Goal: Task Accomplishment & Management: Manage account settings

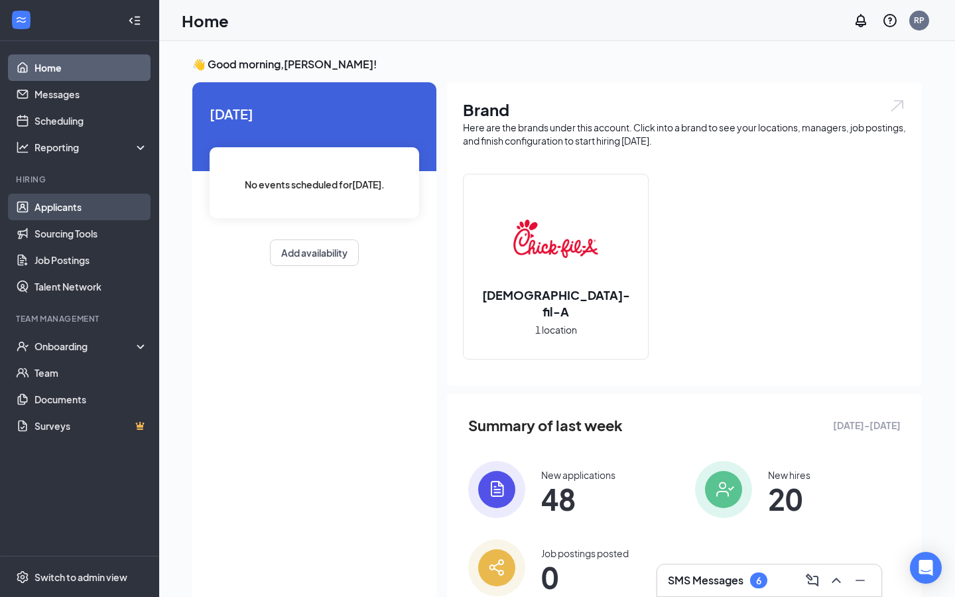
click at [67, 202] on link "Applicants" at bounding box center [90, 207] width 113 height 27
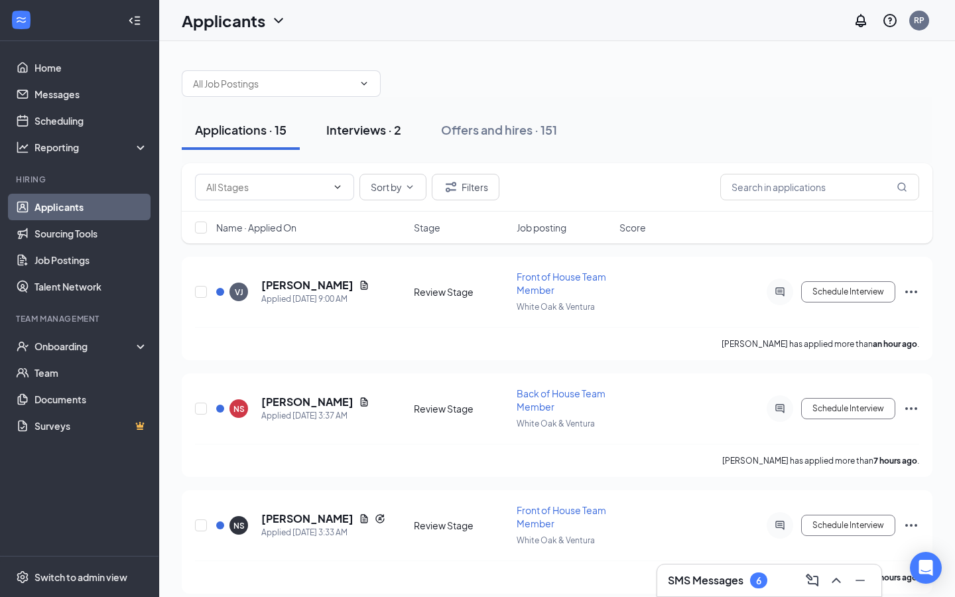
click at [332, 130] on div "Interviews · 2" at bounding box center [363, 129] width 75 height 17
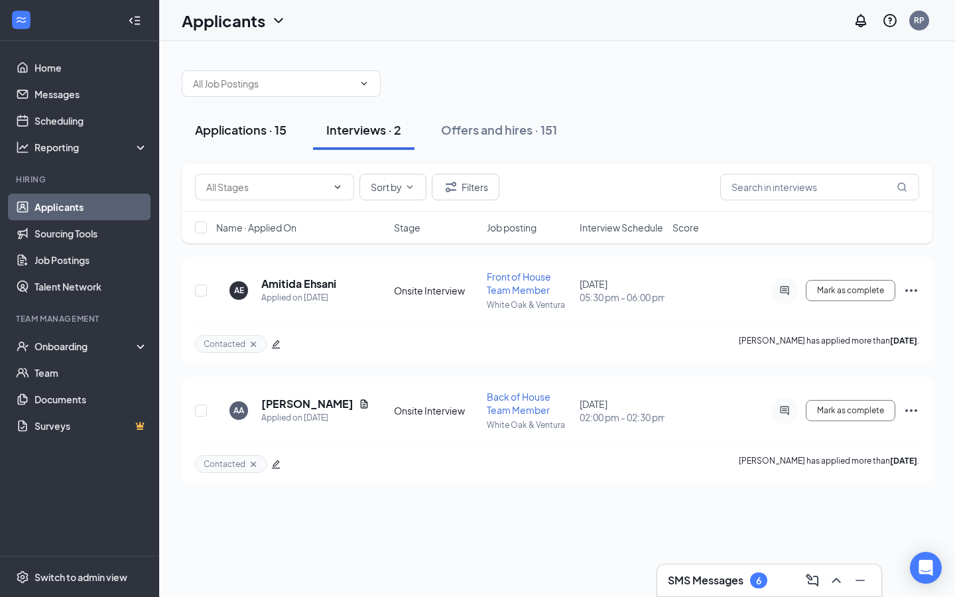
click at [208, 133] on div "Applications · 15" at bounding box center [241, 129] width 92 height 17
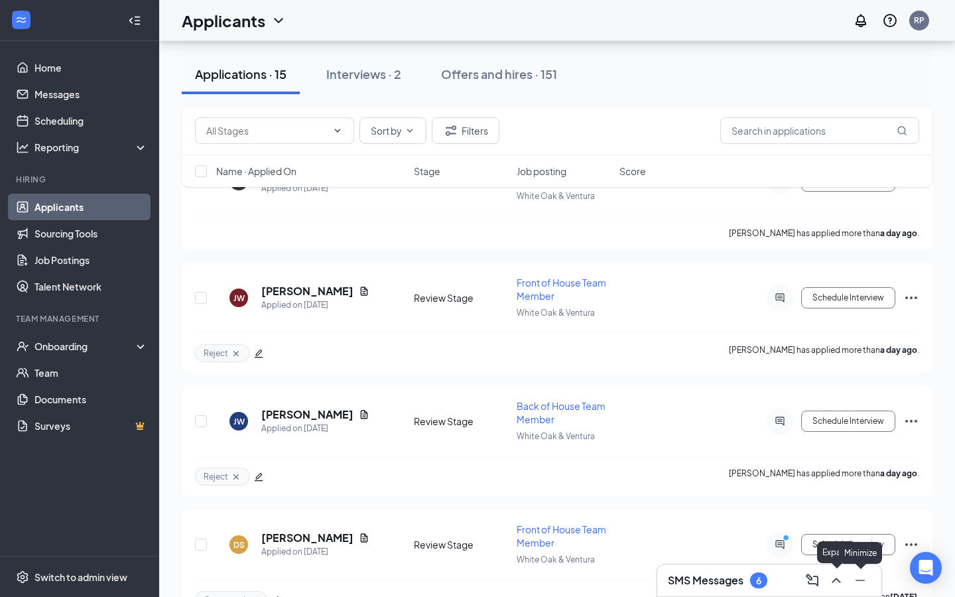
scroll to position [929, 0]
click at [738, 582] on h3 "SMS Messages" at bounding box center [706, 580] width 76 height 15
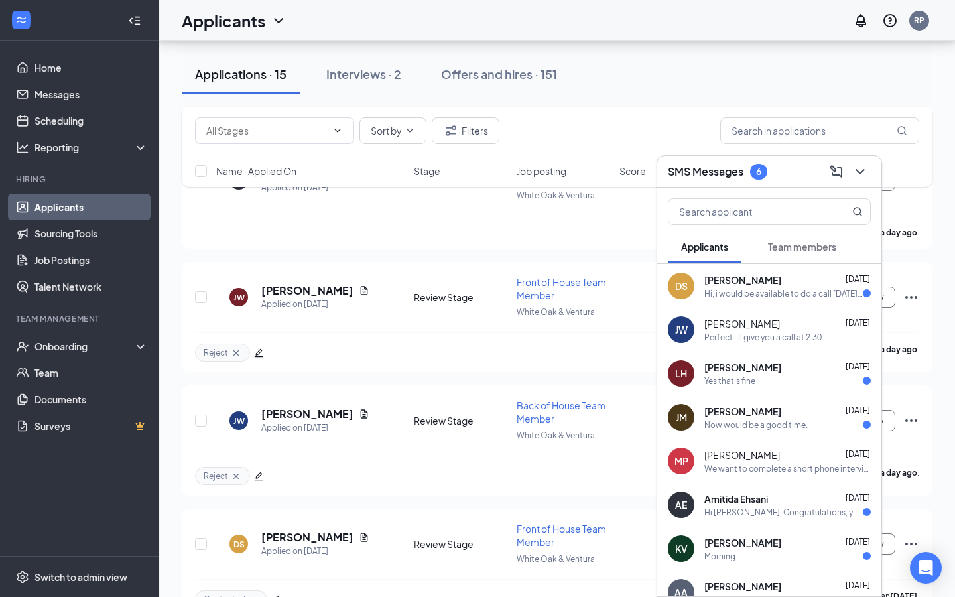
click at [734, 409] on span "[PERSON_NAME]" at bounding box center [742, 411] width 77 height 13
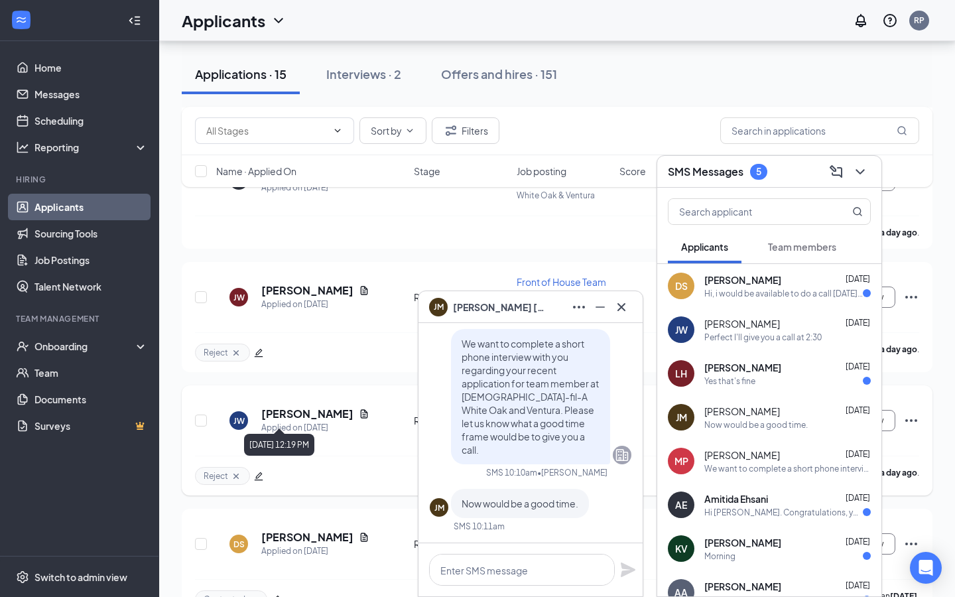
scroll to position [1445, 0]
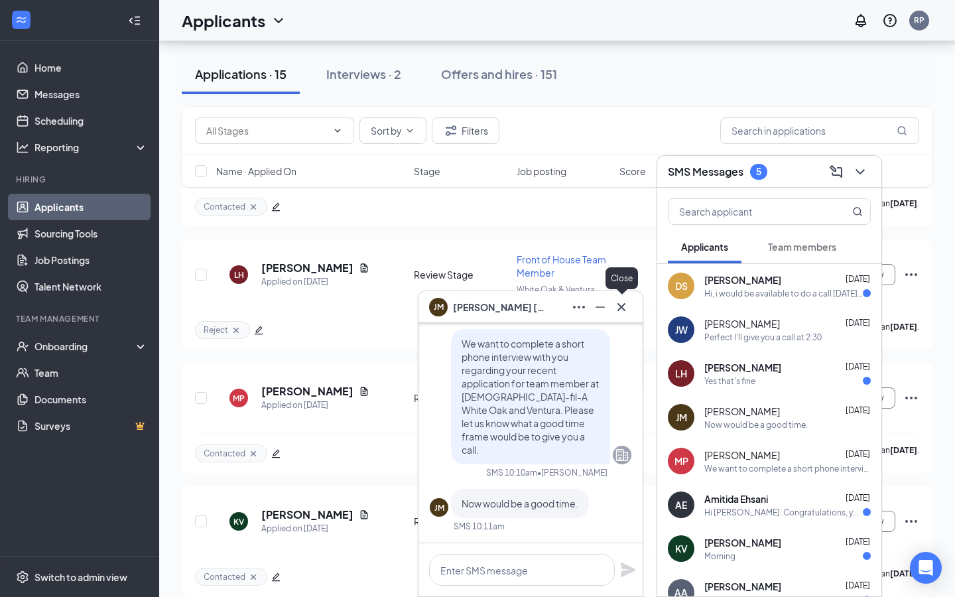
click at [618, 312] on icon "Cross" at bounding box center [622, 307] width 16 height 16
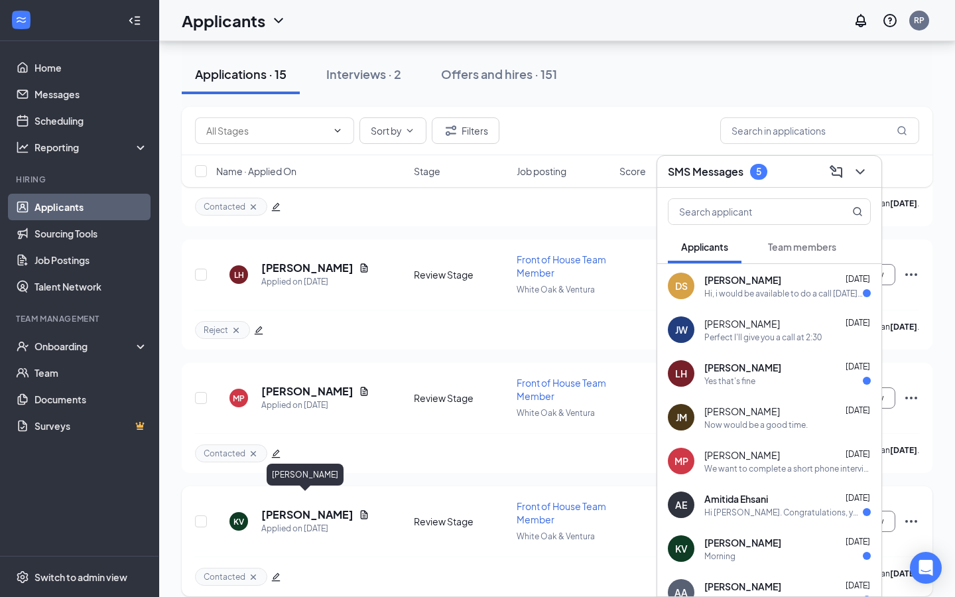
click at [309, 507] on h5 "[PERSON_NAME]" at bounding box center [307, 514] width 92 height 15
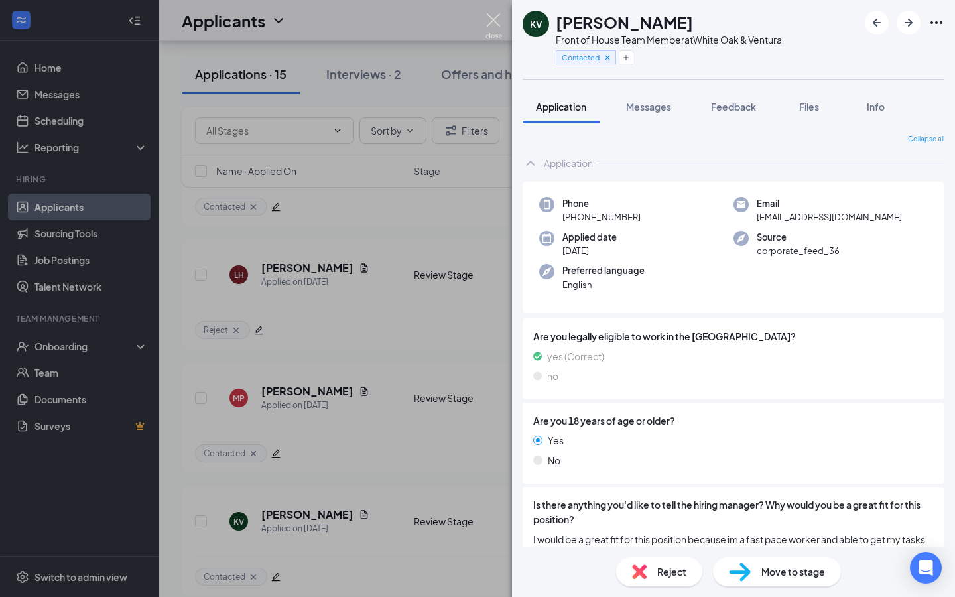
click at [498, 21] on img at bounding box center [494, 26] width 17 height 26
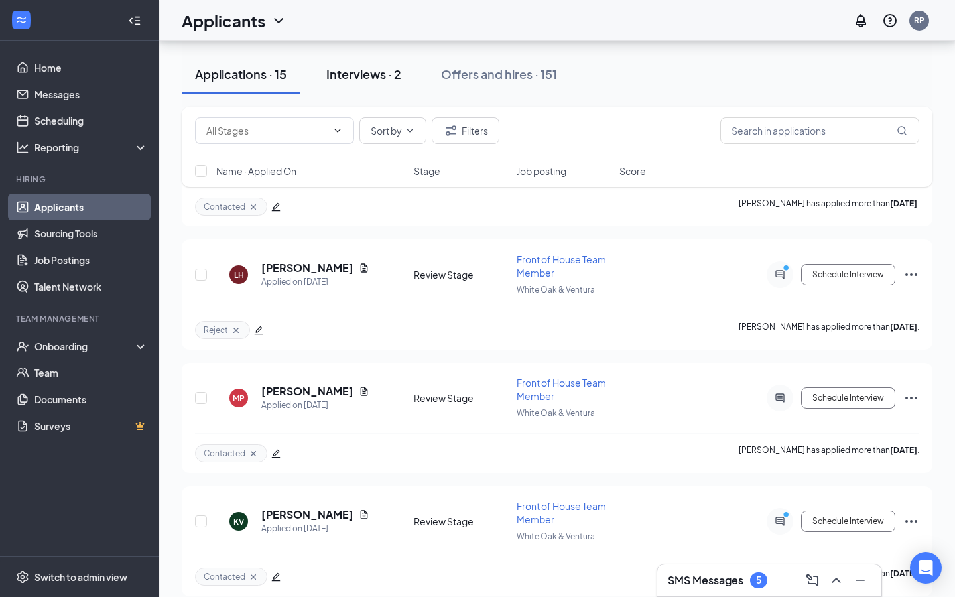
click at [389, 74] on div "Interviews · 2" at bounding box center [363, 74] width 75 height 17
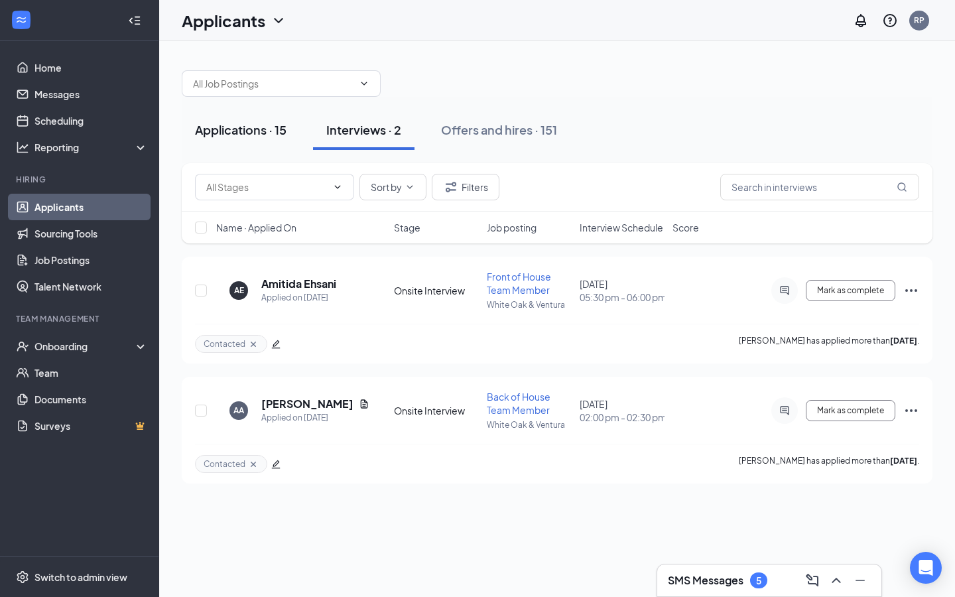
click at [269, 125] on div "Applications · 15" at bounding box center [241, 129] width 92 height 17
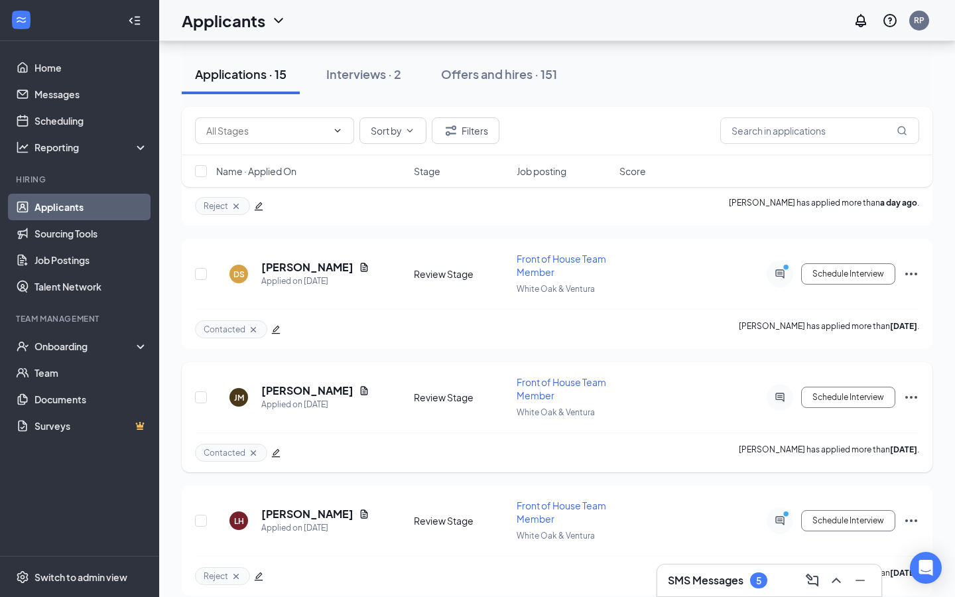
scroll to position [1445, 0]
click at [311, 507] on h5 "[PERSON_NAME]" at bounding box center [307, 514] width 92 height 15
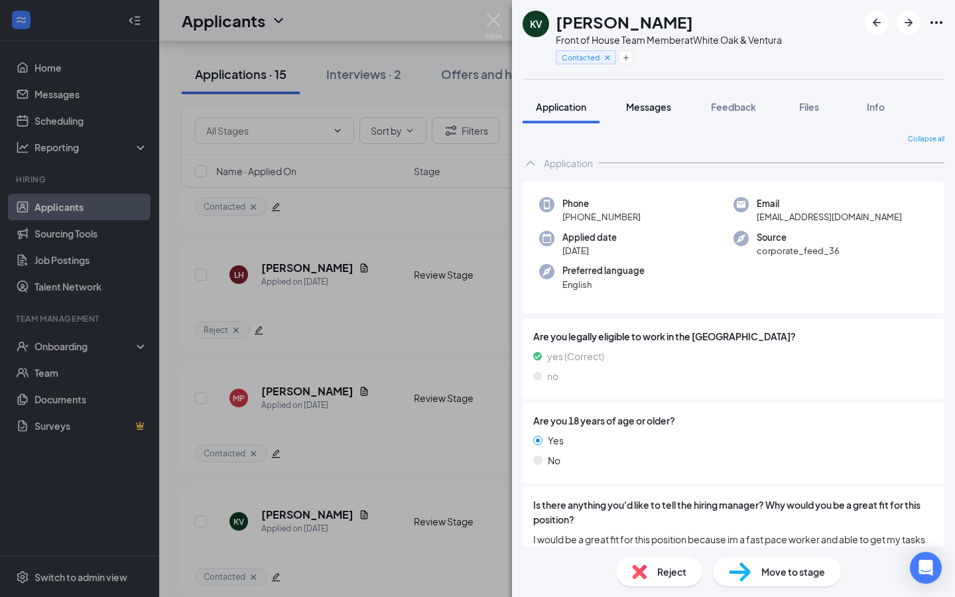
click at [645, 115] on button "Messages" at bounding box center [649, 106] width 72 height 33
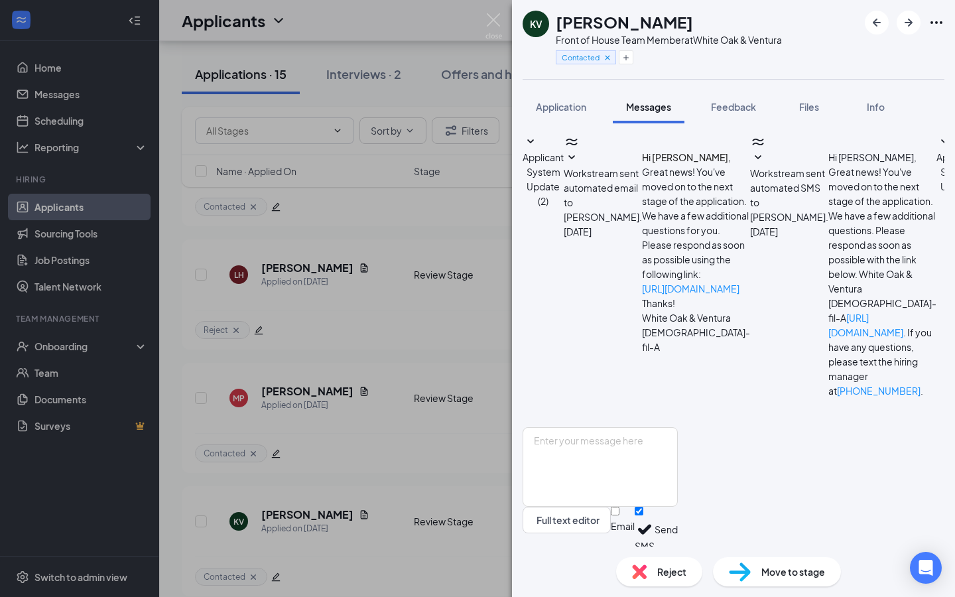
scroll to position [250, 0]
click at [490, 21] on img at bounding box center [494, 26] width 17 height 26
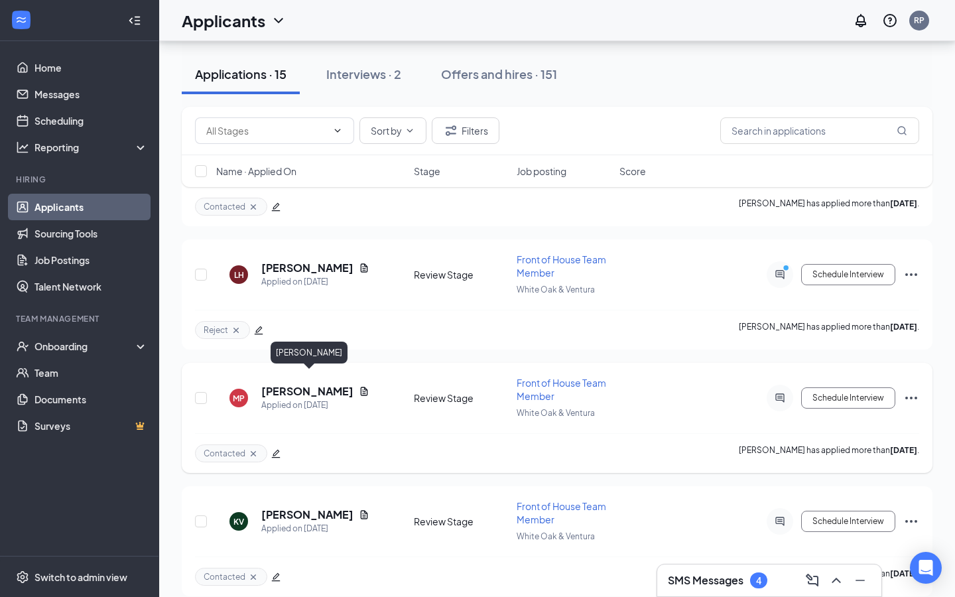
click at [334, 384] on h5 "[PERSON_NAME]" at bounding box center [307, 391] width 92 height 15
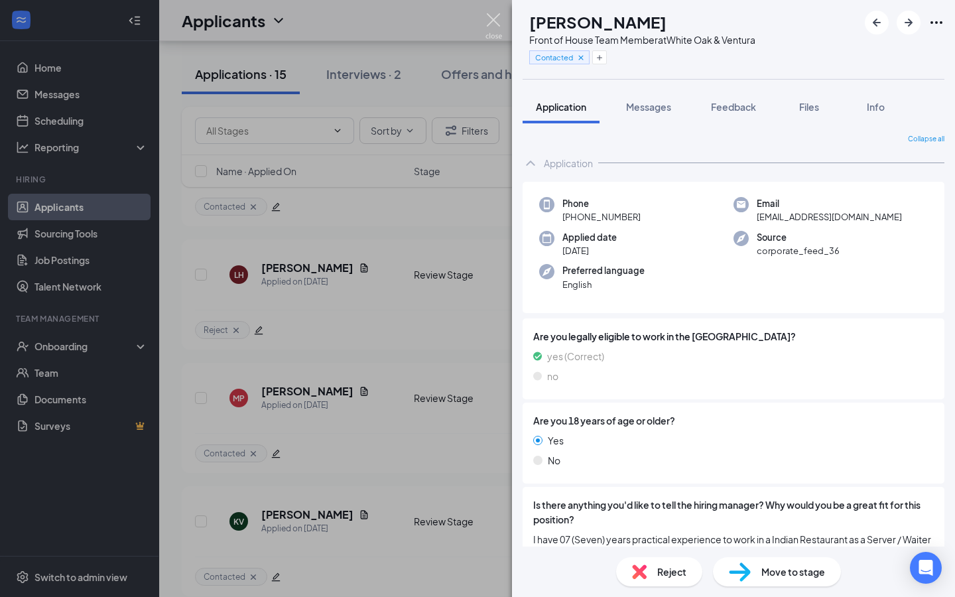
click at [495, 19] on img at bounding box center [494, 26] width 17 height 26
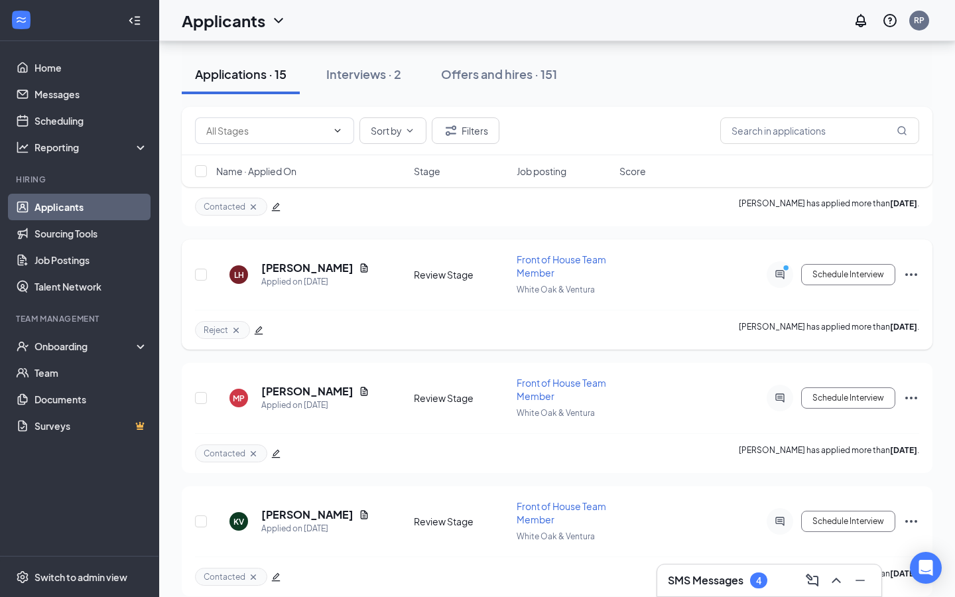
click at [261, 326] on icon "edit" at bounding box center [258, 330] width 9 height 9
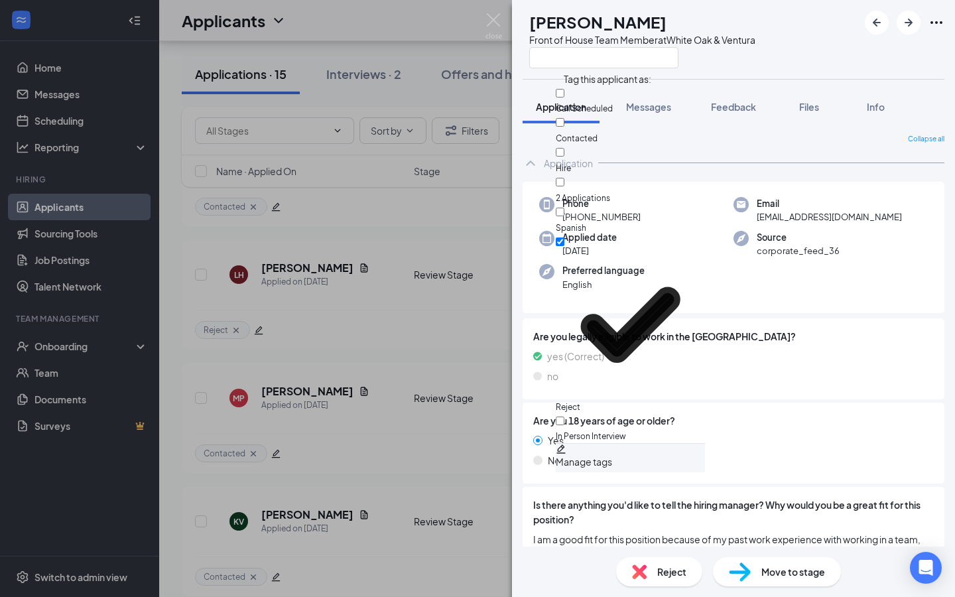
click at [485, 15] on div "LH [PERSON_NAME] Front of House Team Member at White Oak & Ventura Application …" at bounding box center [477, 298] width 955 height 597
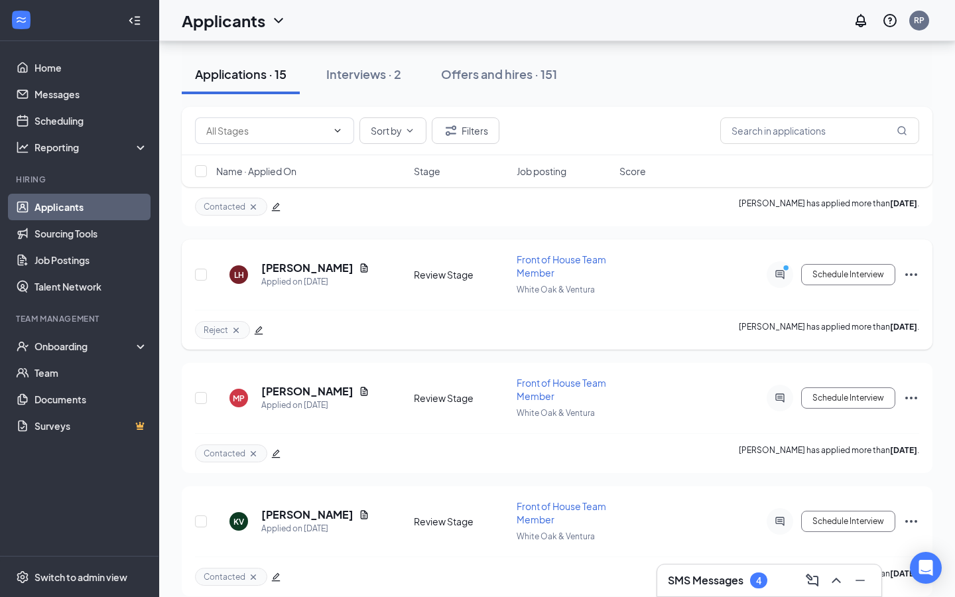
click at [914, 267] on icon "Ellipses" at bounding box center [911, 275] width 16 height 16
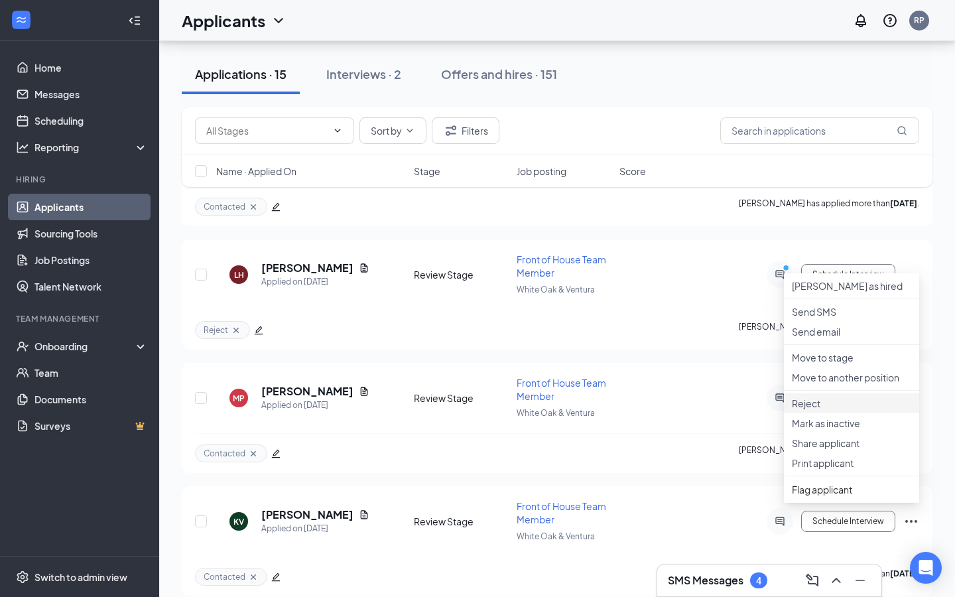
click at [826, 410] on p "Reject" at bounding box center [851, 403] width 119 height 13
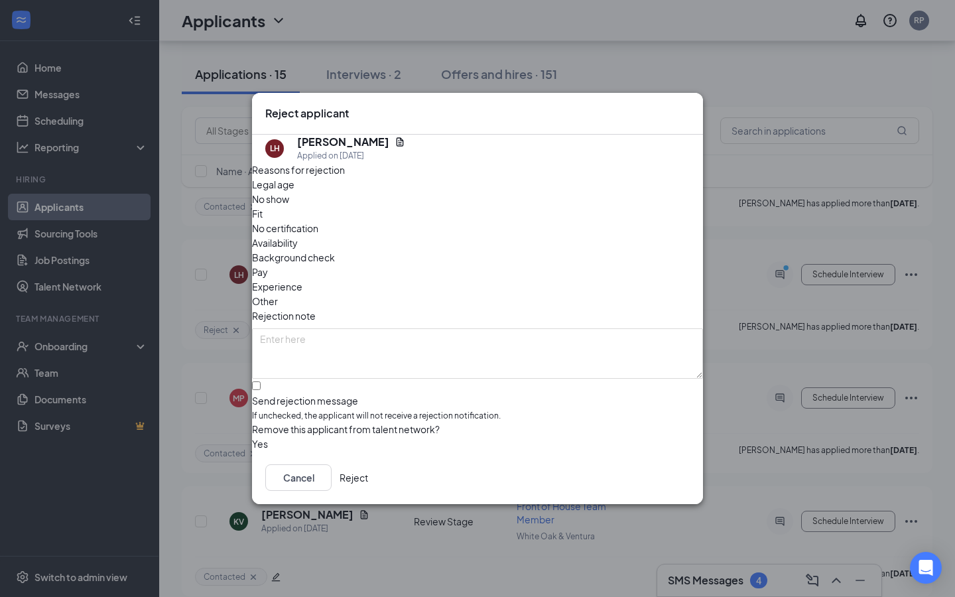
click at [368, 486] on button "Reject" at bounding box center [354, 477] width 29 height 27
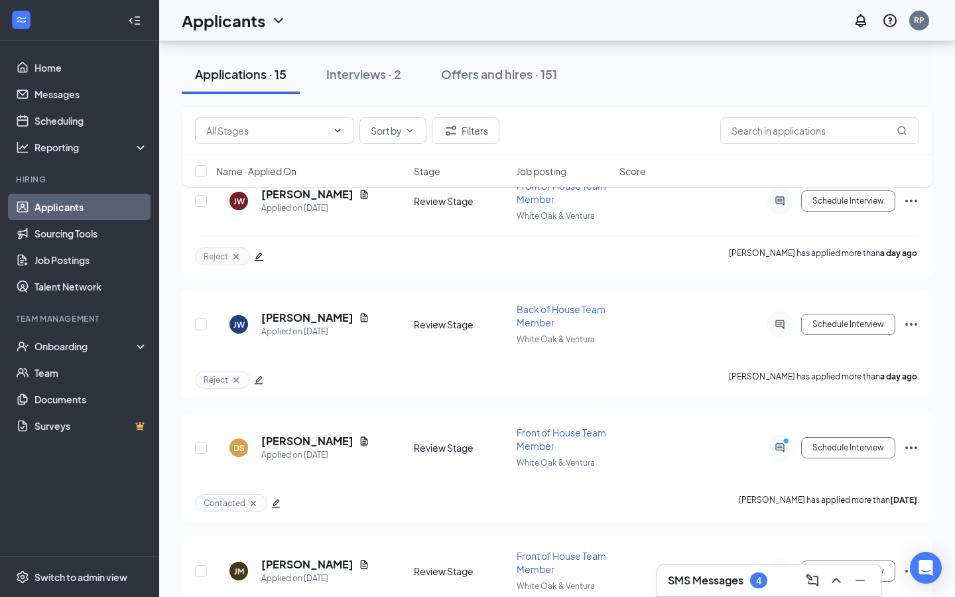
scroll to position [1019, 0]
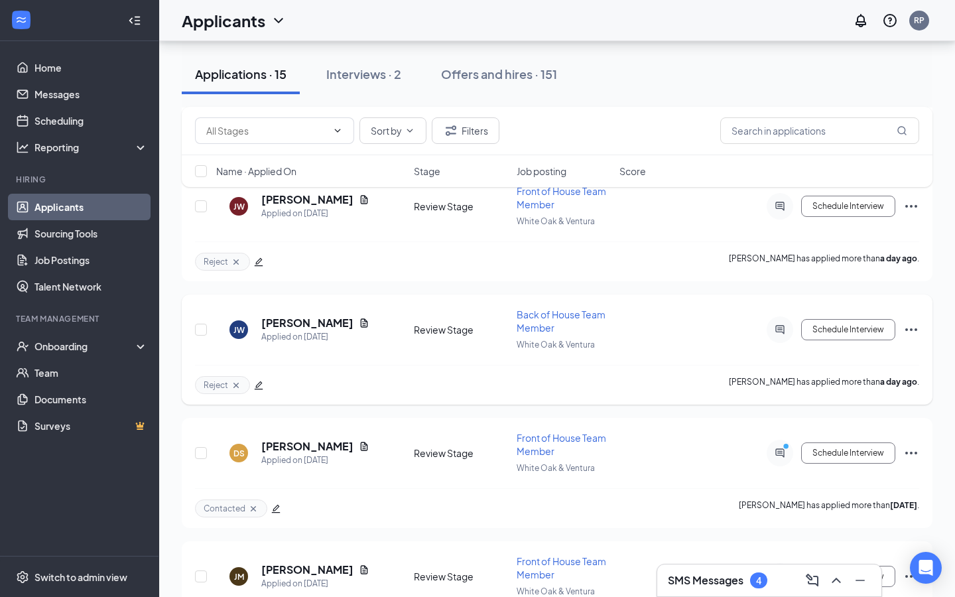
click at [915, 322] on icon "Ellipses" at bounding box center [911, 330] width 16 height 16
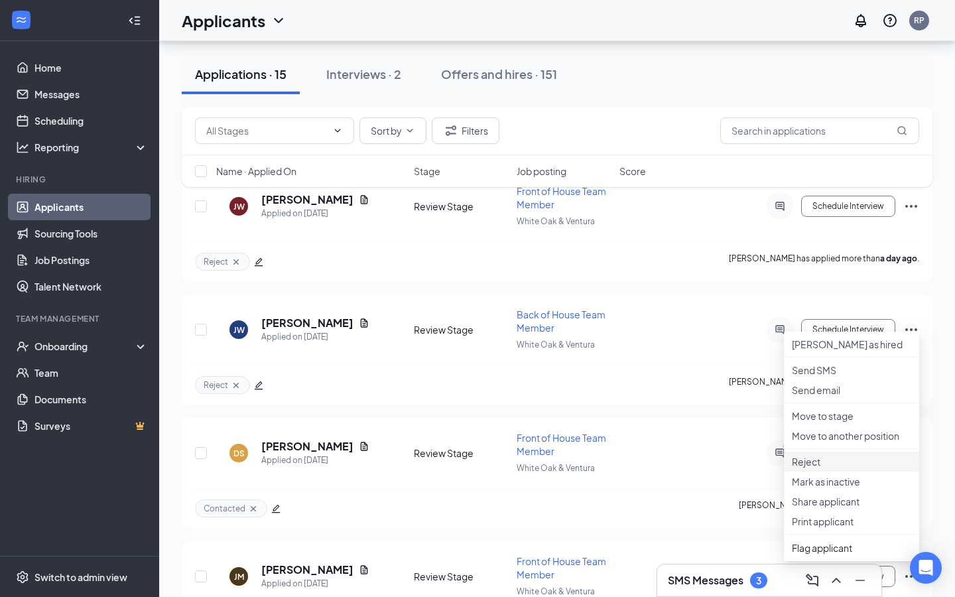
click at [806, 468] on p "Reject" at bounding box center [851, 461] width 119 height 13
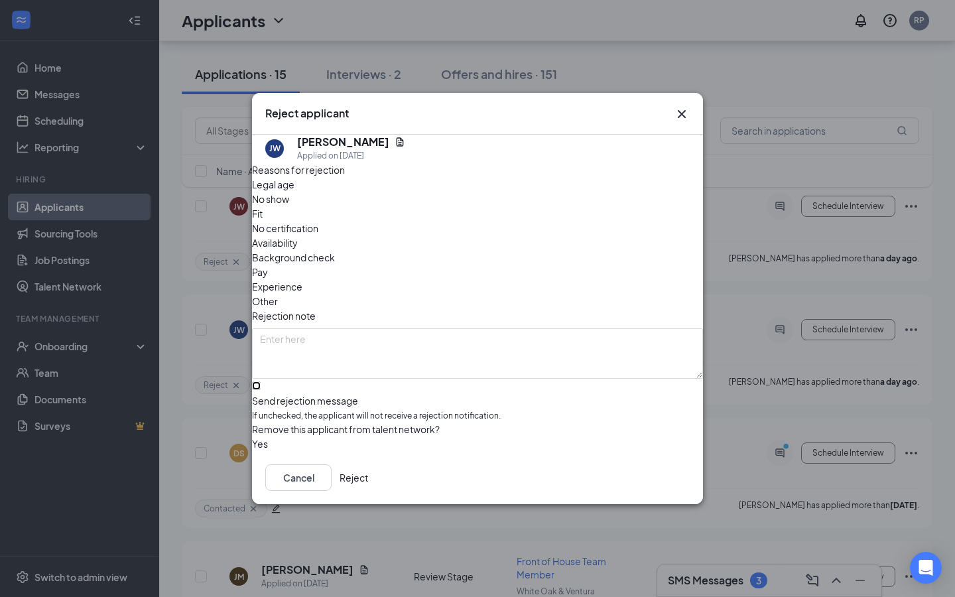
click at [261, 381] on input "Send rejection message If unchecked, the applicant will not receive a rejection…" at bounding box center [256, 385] width 9 height 9
checkbox input "true"
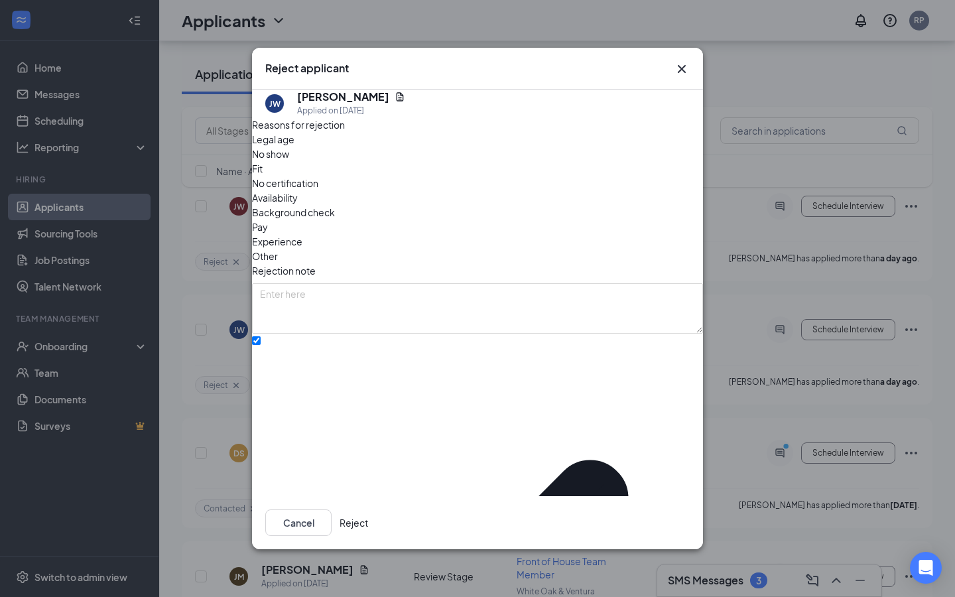
click at [368, 518] on button "Reject" at bounding box center [354, 522] width 29 height 27
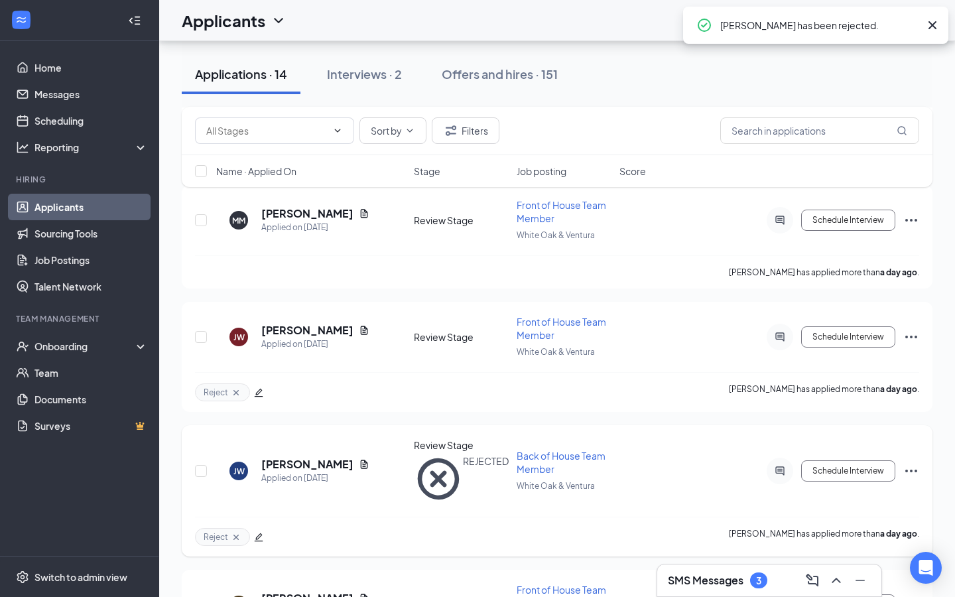
scroll to position [885, 0]
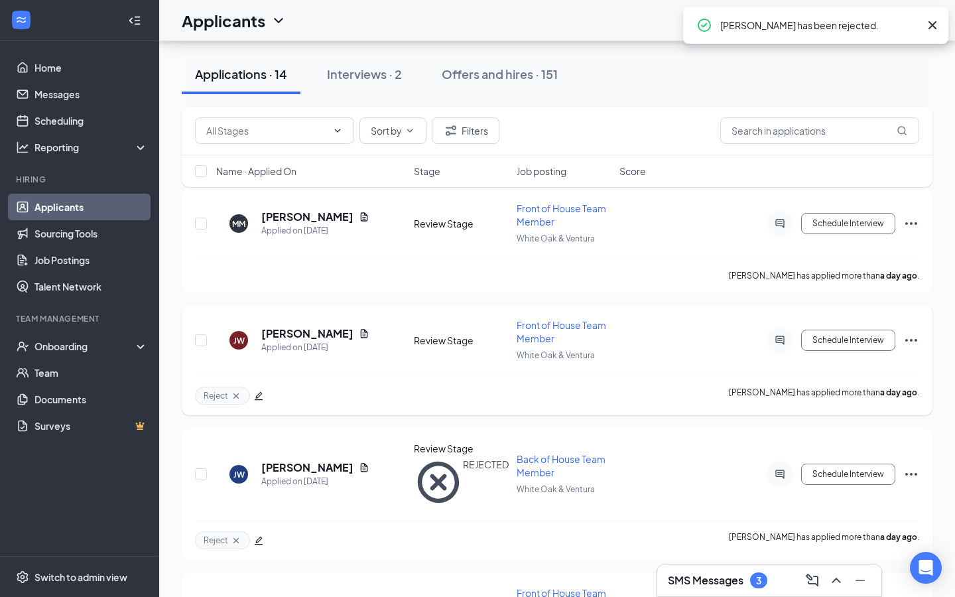
click at [906, 339] on icon "Ellipses" at bounding box center [911, 340] width 12 height 3
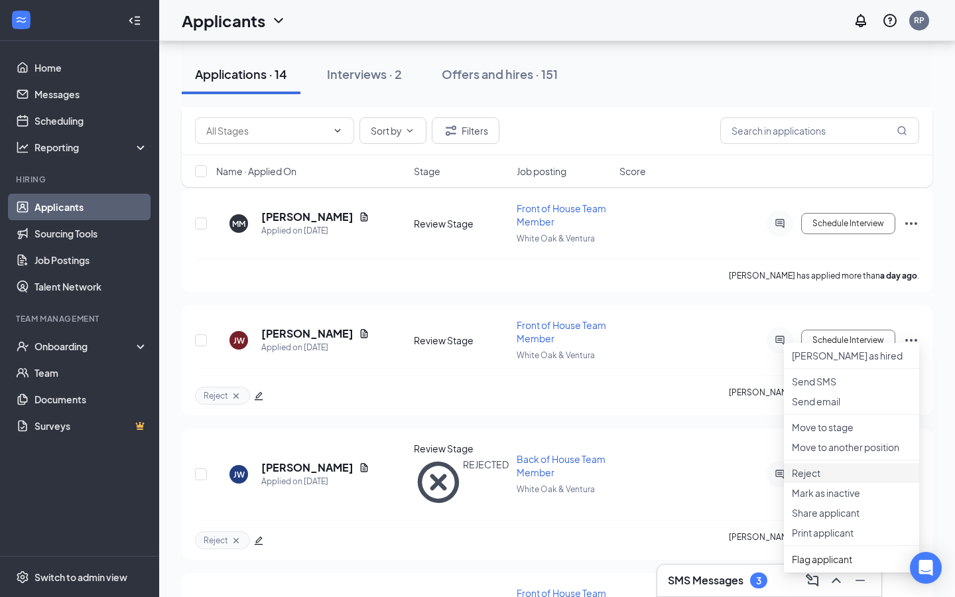
click at [807, 480] on p "Reject" at bounding box center [851, 472] width 119 height 13
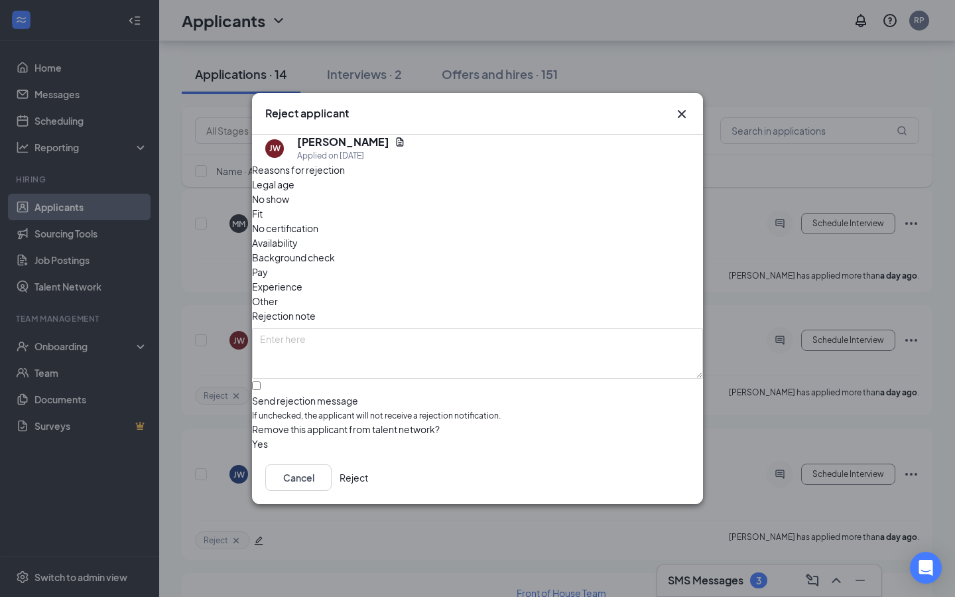
click at [368, 485] on button "Reject" at bounding box center [354, 477] width 29 height 27
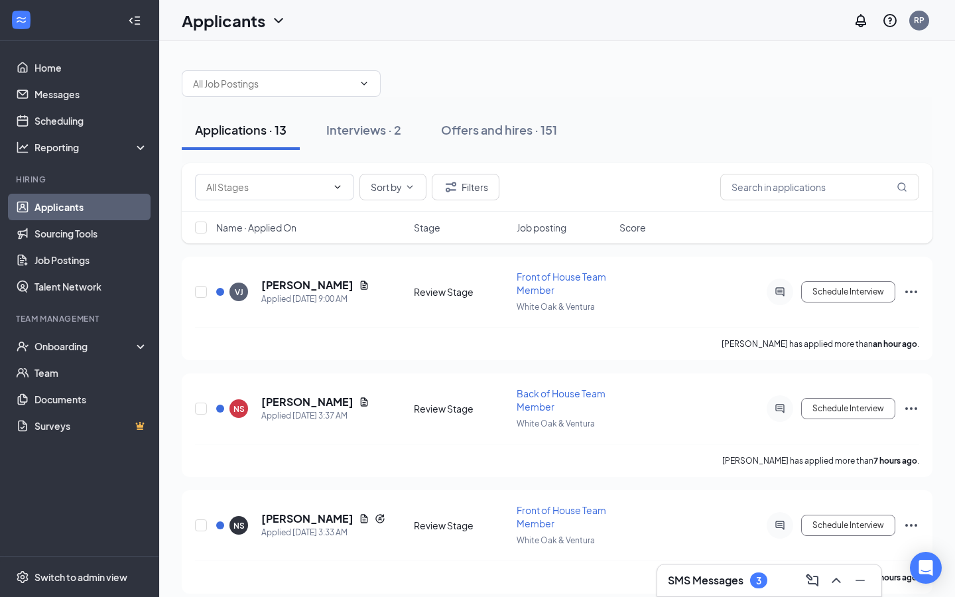
scroll to position [7, 0]
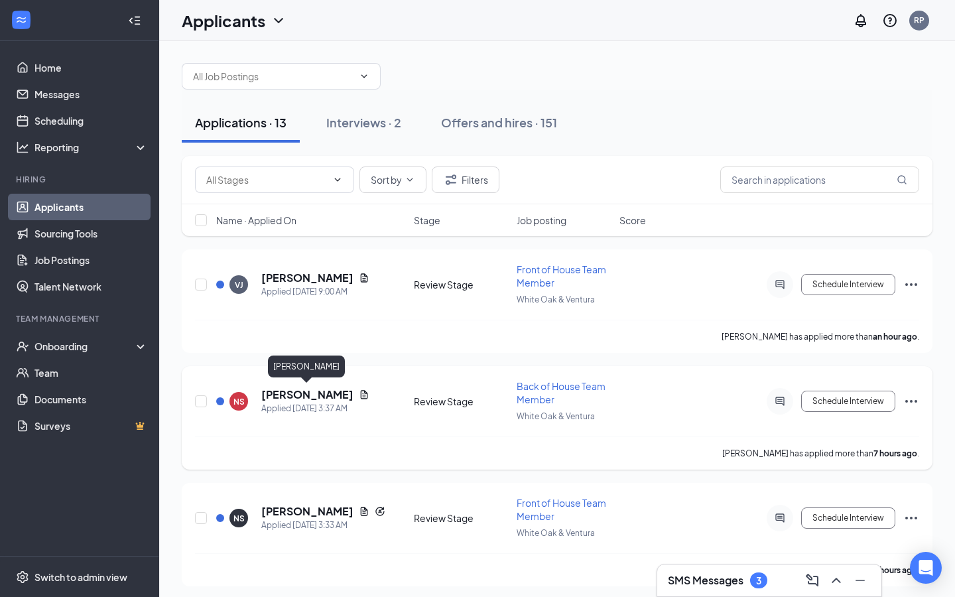
click at [328, 392] on h5 "[PERSON_NAME]" at bounding box center [307, 394] width 92 height 15
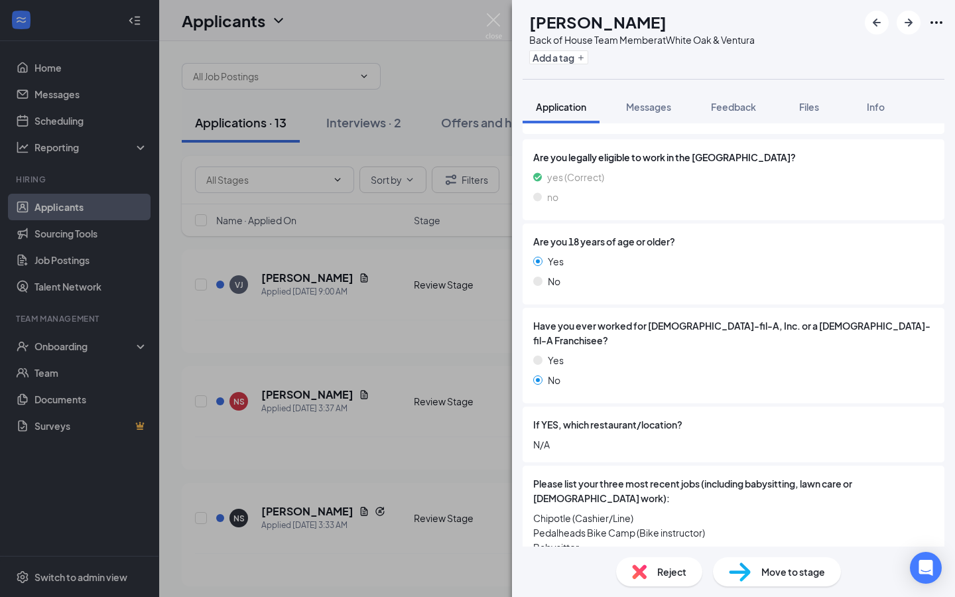
scroll to position [228, 0]
click at [324, 370] on div "NS [PERSON_NAME] Back of House Team Member at [GEOGRAPHIC_DATA] & Ventura Add a…" at bounding box center [477, 298] width 955 height 597
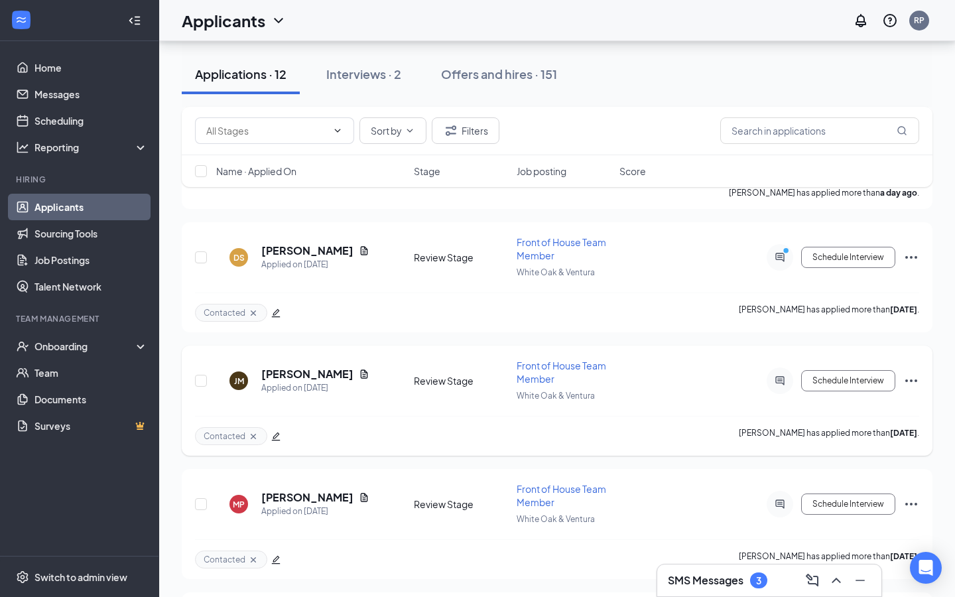
scroll to position [1078, 0]
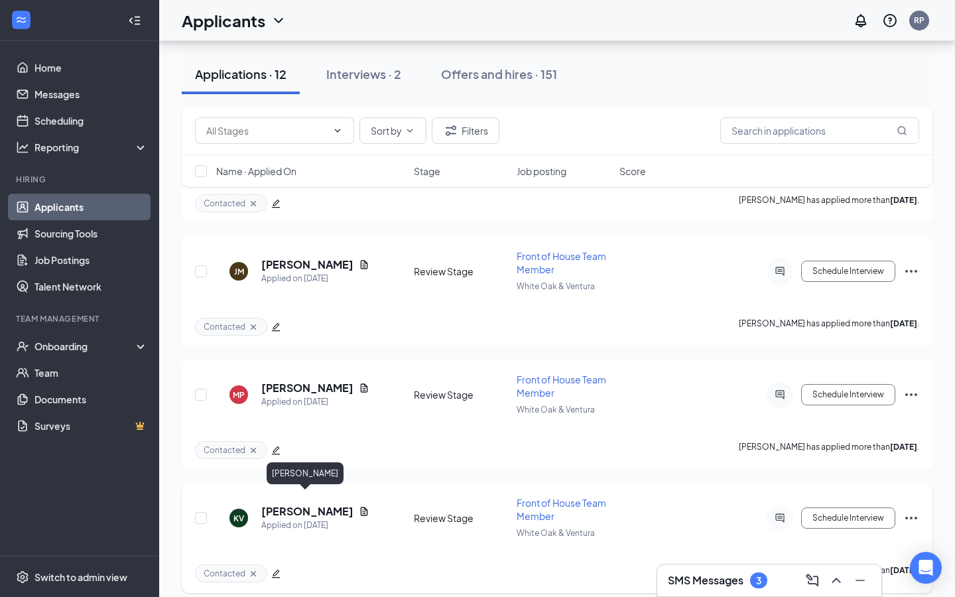
click at [320, 504] on h5 "[PERSON_NAME]" at bounding box center [307, 511] width 92 height 15
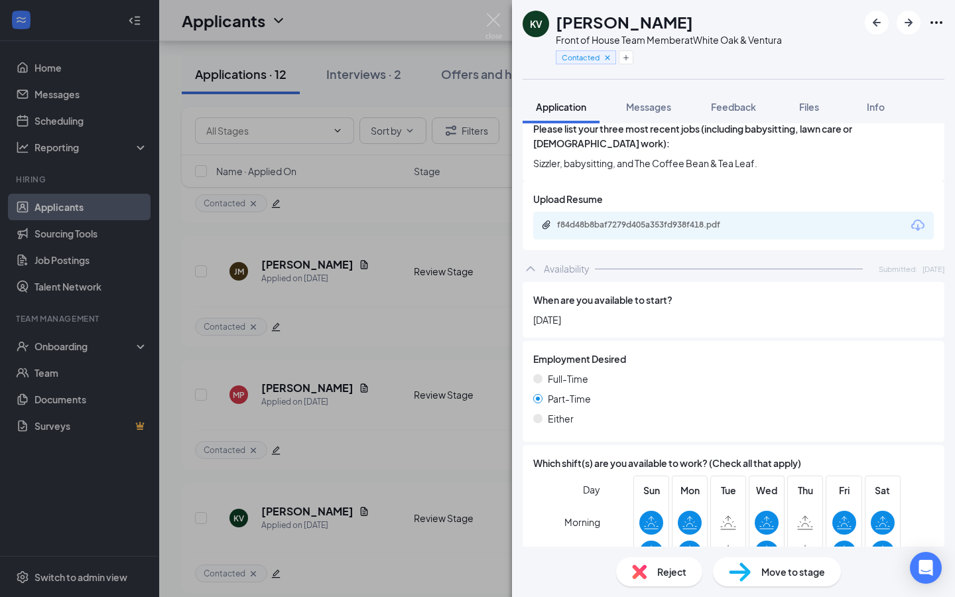
scroll to position [765, 0]
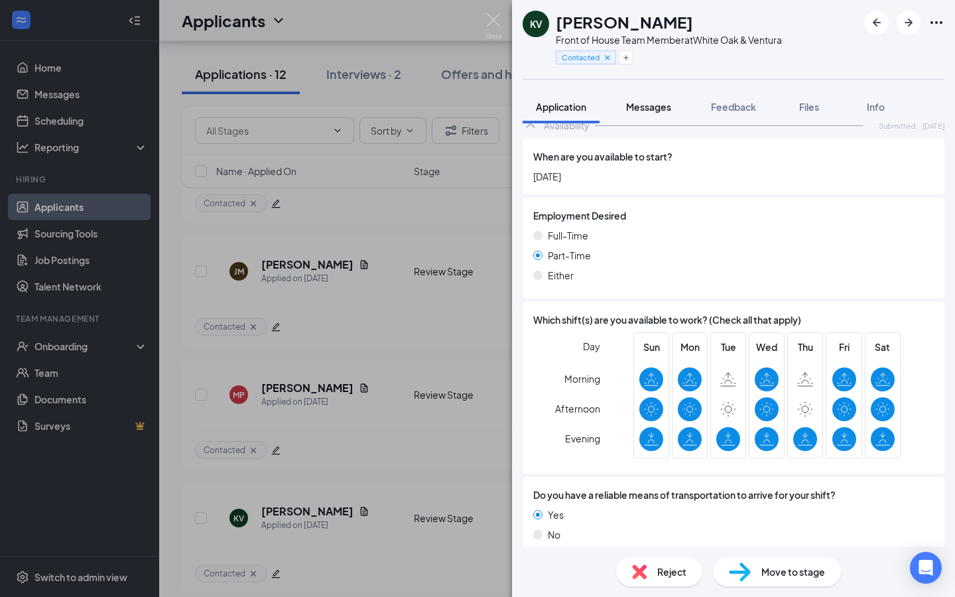
click at [647, 101] on span "Messages" at bounding box center [648, 107] width 45 height 12
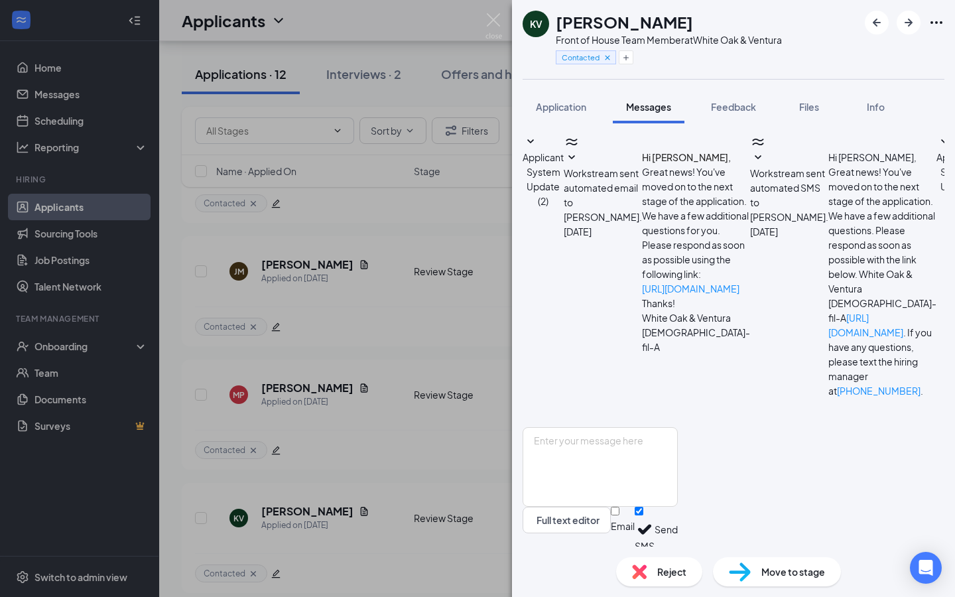
scroll to position [250, 0]
click at [563, 103] on span "Application" at bounding box center [561, 107] width 50 height 12
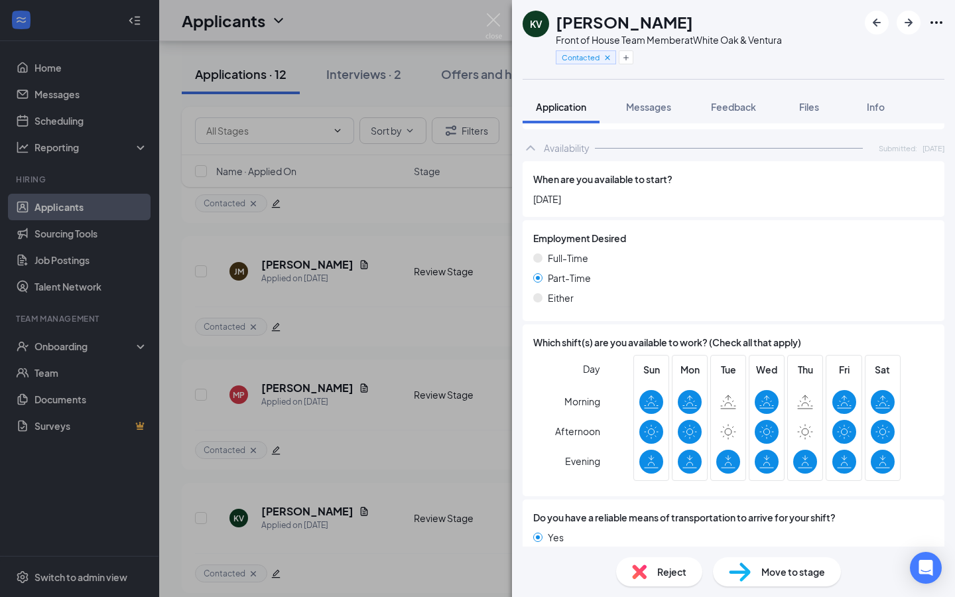
scroll to position [765, 0]
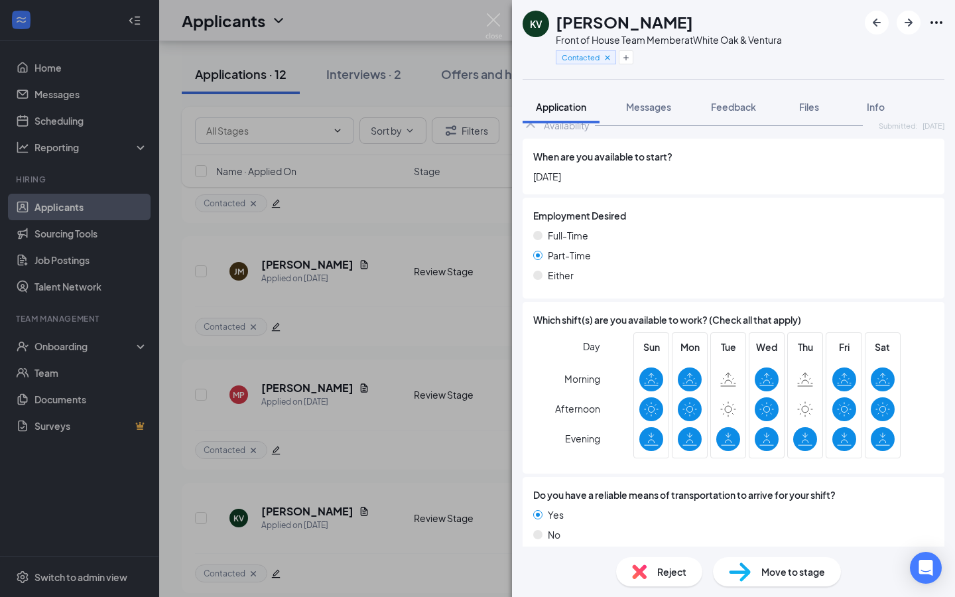
click at [758, 574] on div "Move to stage" at bounding box center [777, 571] width 128 height 29
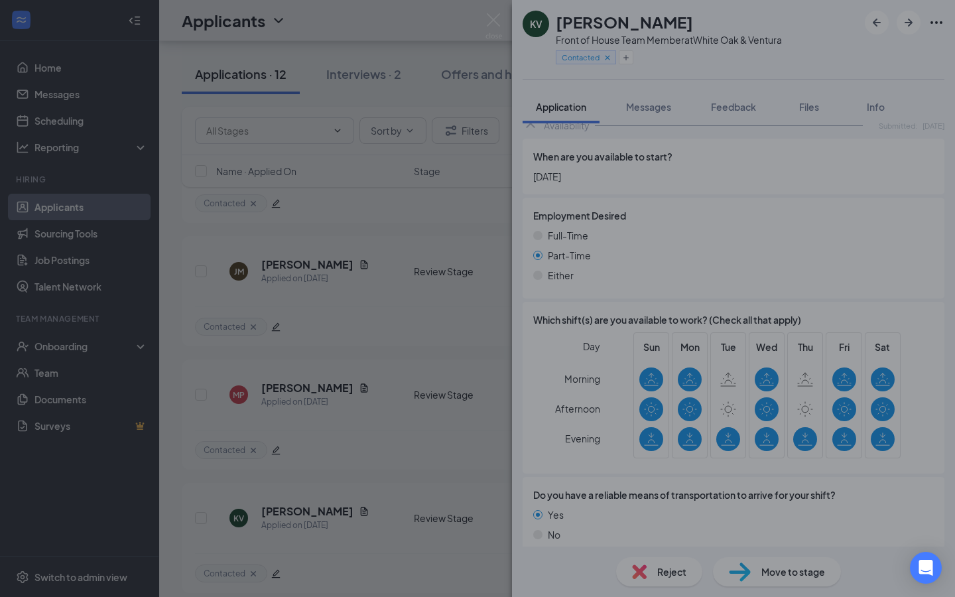
type input "Onsite Interview (next stage)"
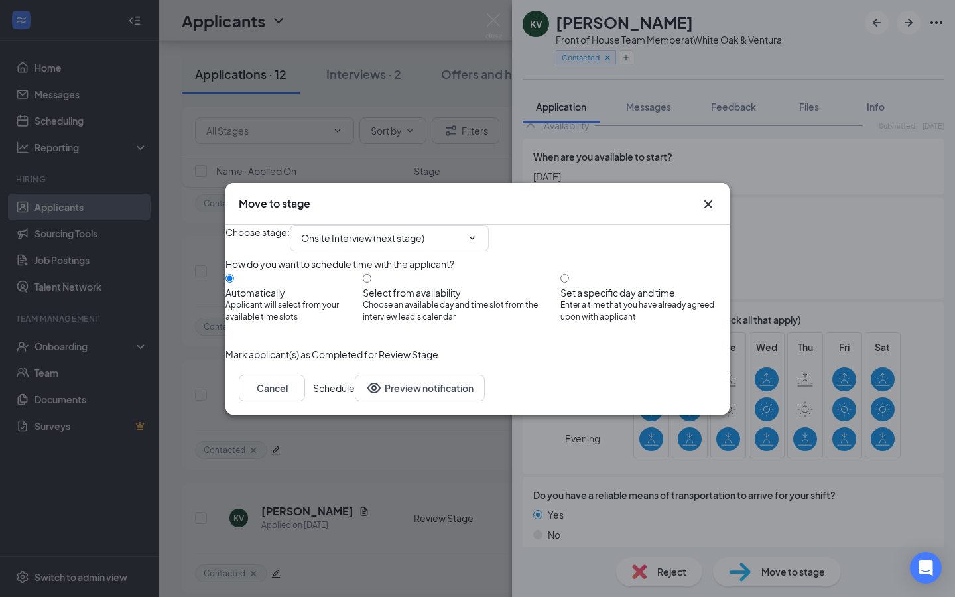
click at [355, 401] on button "Schedule" at bounding box center [334, 388] width 42 height 27
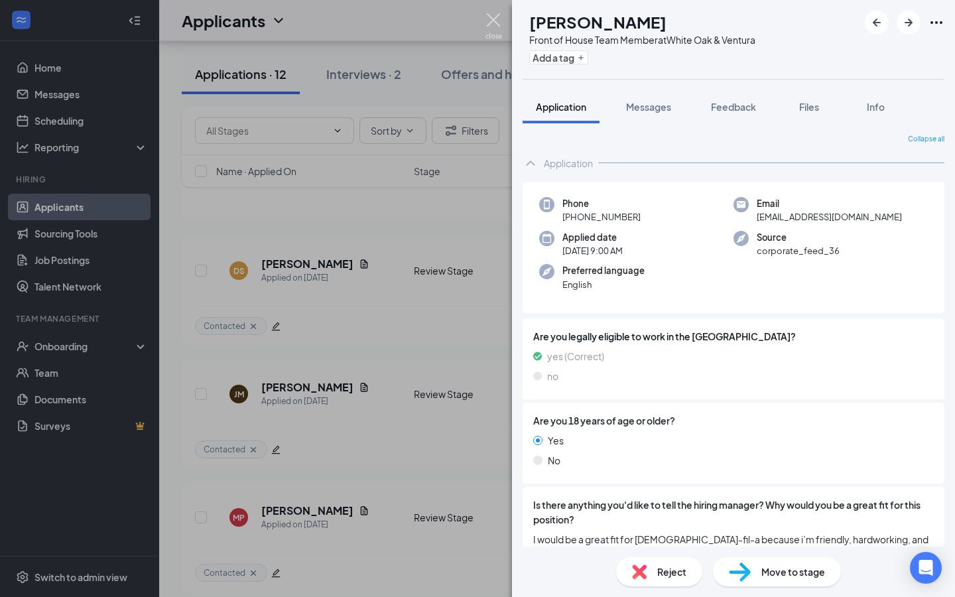
click at [501, 21] on img at bounding box center [494, 26] width 17 height 26
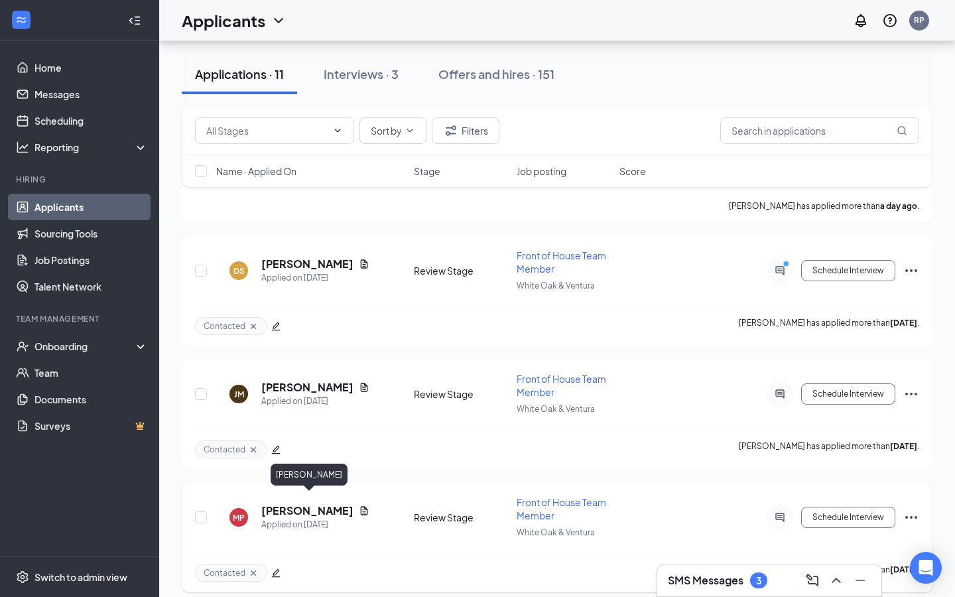
click at [326, 503] on h5 "[PERSON_NAME]" at bounding box center [307, 510] width 92 height 15
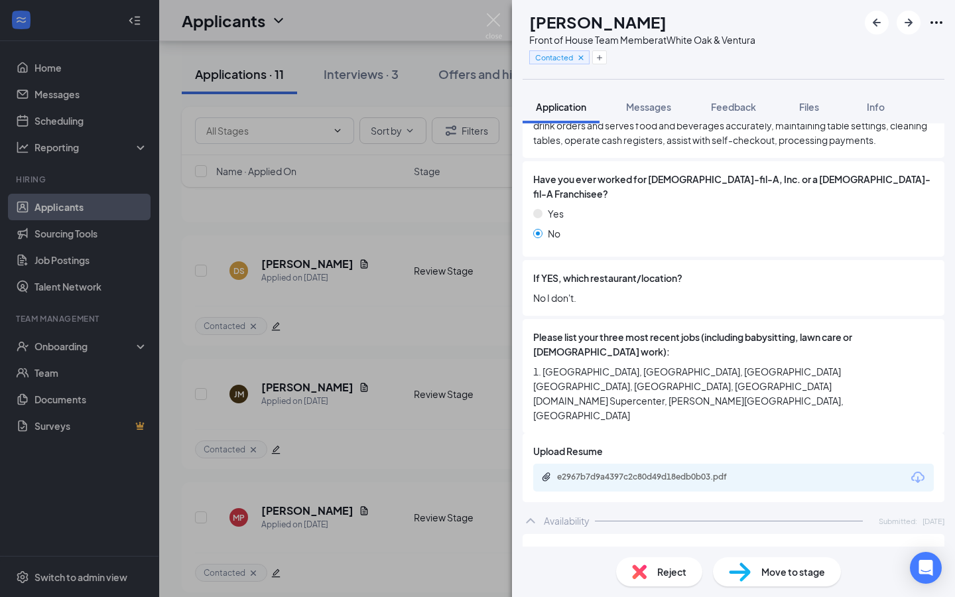
scroll to position [448, 0]
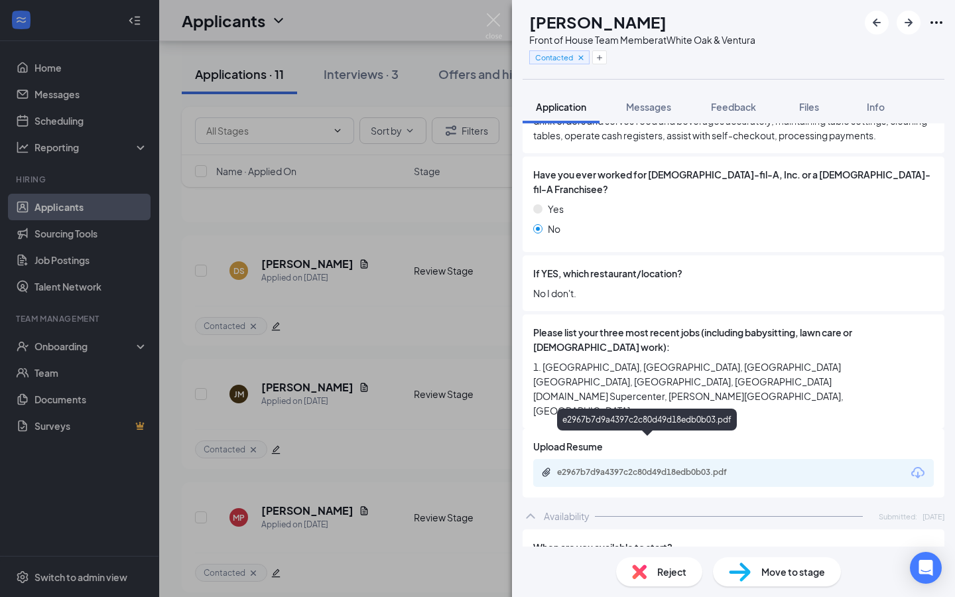
click at [596, 467] on div "e2967b7d9a4397c2c80d49d18edb0b03.pdf" at bounding box center [650, 472] width 186 height 11
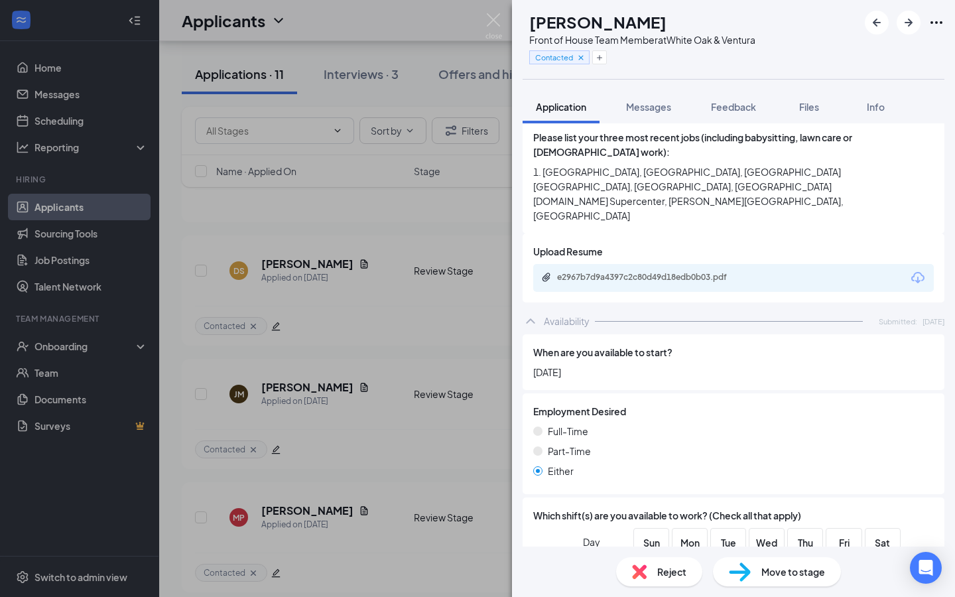
scroll to position [644, 0]
click at [423, 324] on div "MP [PERSON_NAME] Front of House Team Member at [GEOGRAPHIC_DATA] & Ventura Cont…" at bounding box center [477, 298] width 955 height 597
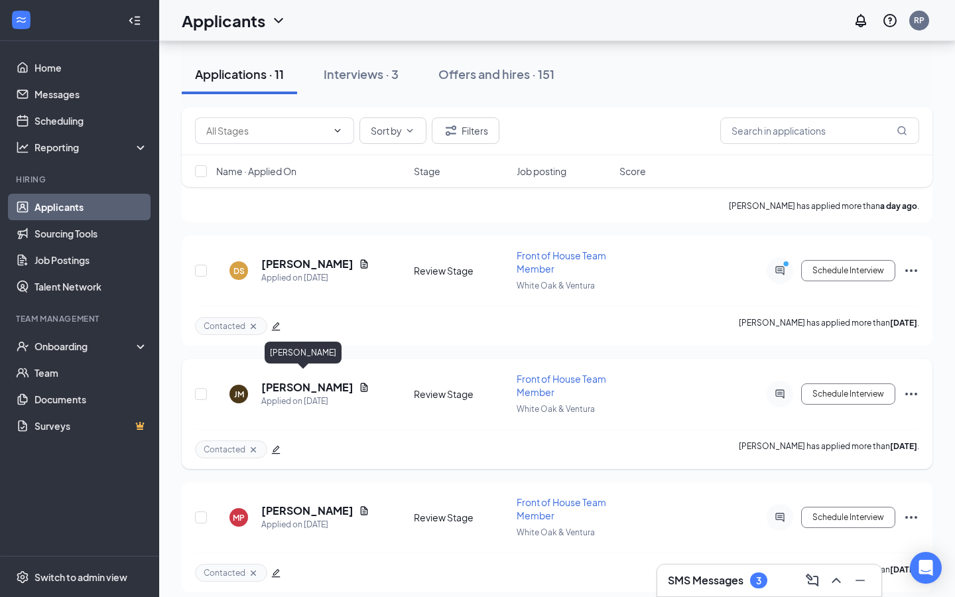
click at [305, 380] on h5 "[PERSON_NAME]" at bounding box center [307, 387] width 92 height 15
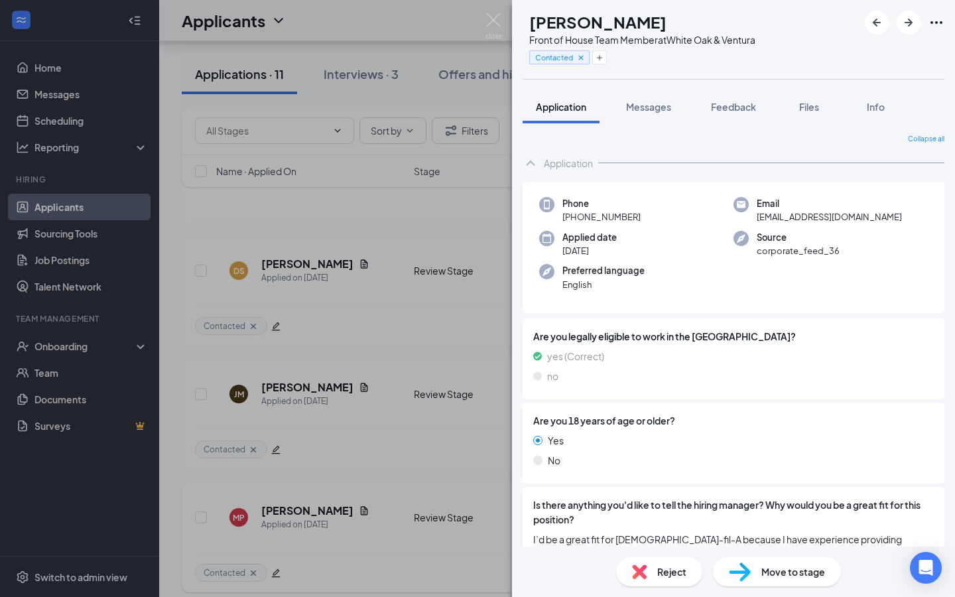
click at [239, 521] on div "[PERSON_NAME] [PERSON_NAME] Front of House Team Member at White Oak & Ventura C…" at bounding box center [477, 298] width 955 height 597
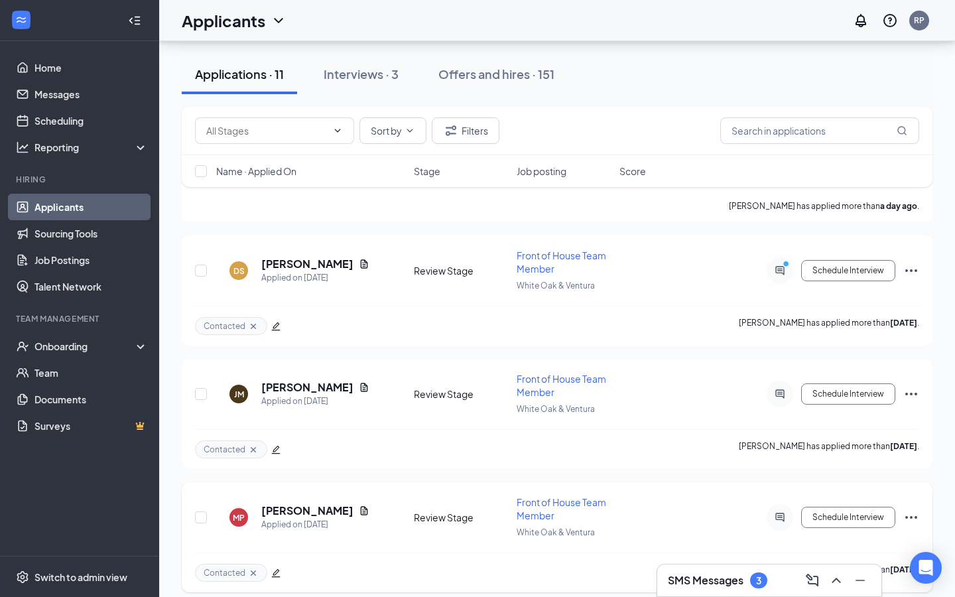
click at [779, 504] on div at bounding box center [780, 517] width 27 height 27
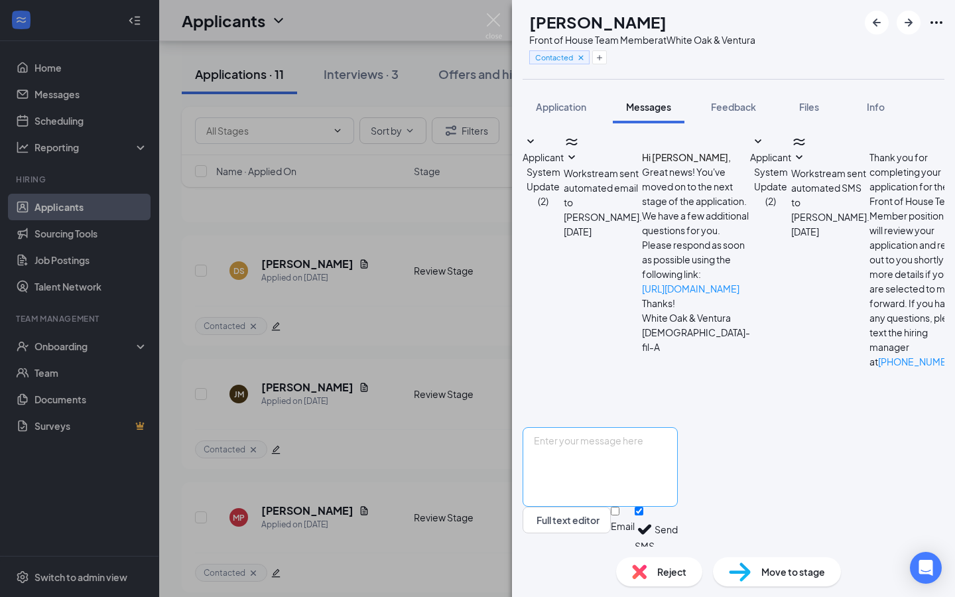
scroll to position [116, 0]
click at [407, 403] on div "MP [PERSON_NAME] Front of House Team Member at [GEOGRAPHIC_DATA] & Ventura Cont…" at bounding box center [477, 298] width 955 height 597
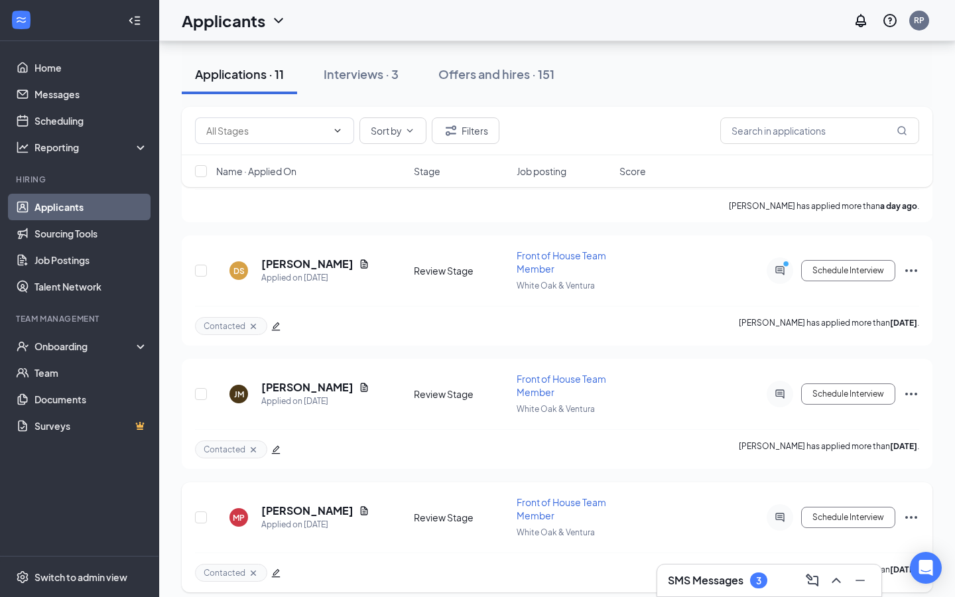
click at [915, 516] on icon "Ellipses" at bounding box center [911, 517] width 12 height 3
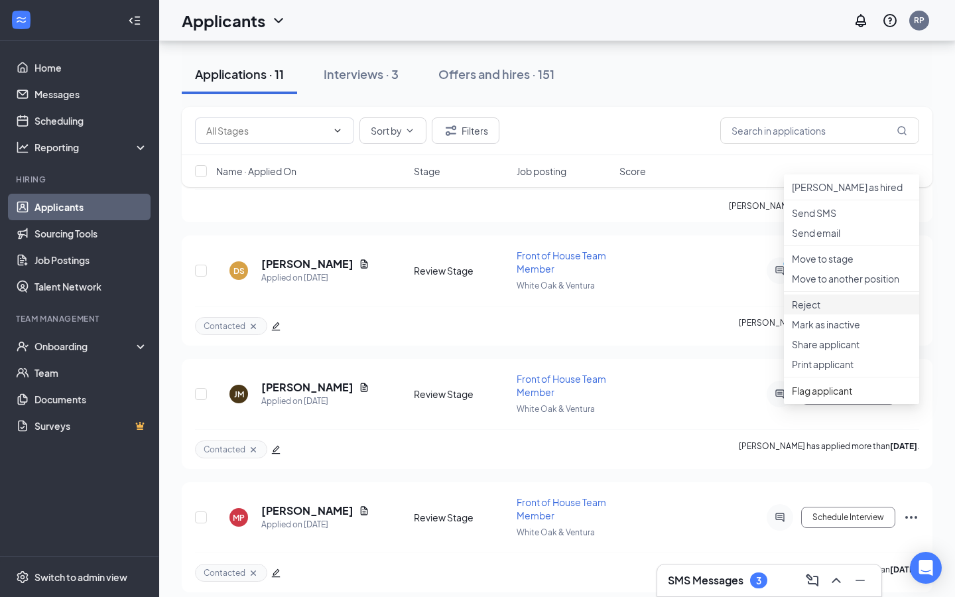
click at [836, 311] on p "Reject" at bounding box center [851, 304] width 119 height 13
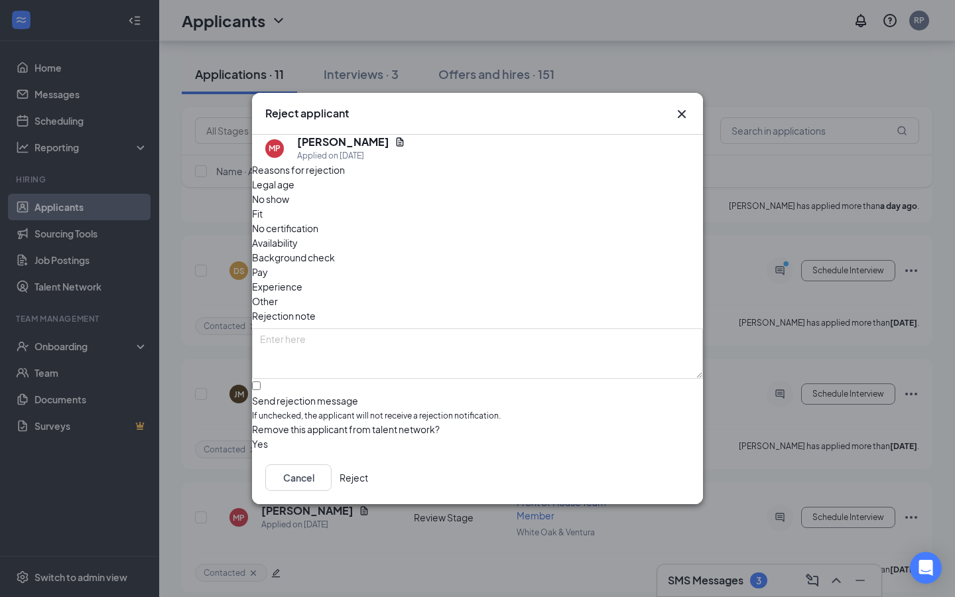
click at [277, 356] on div "Reasons for rejection Legal age No show Fit No certification Availability Backg…" at bounding box center [477, 307] width 451 height 289
click at [261, 381] on input "Send rejection message If unchecked, the applicant will not receive a rejection…" at bounding box center [256, 385] width 9 height 9
checkbox input "true"
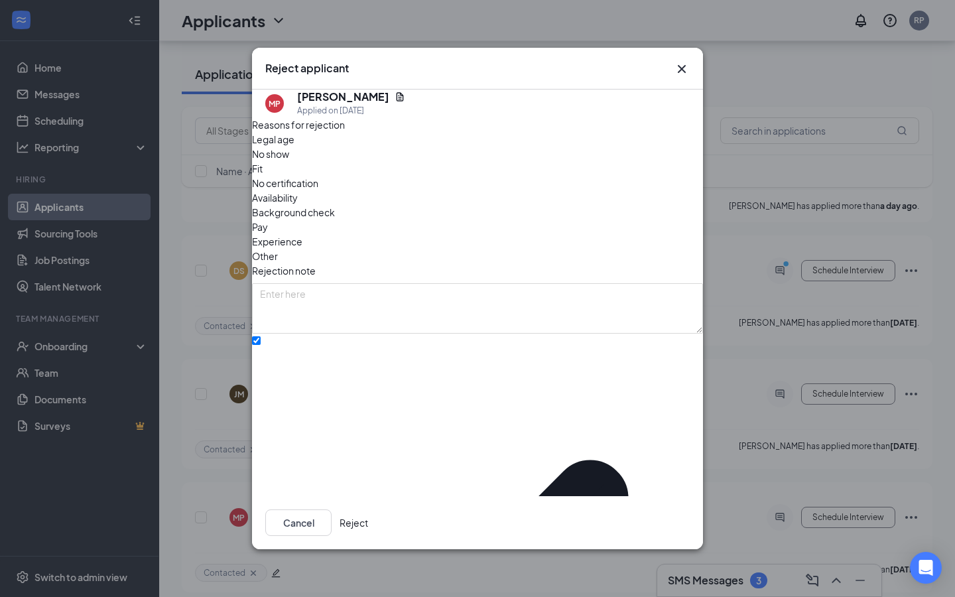
click at [368, 521] on button "Reject" at bounding box center [354, 522] width 29 height 27
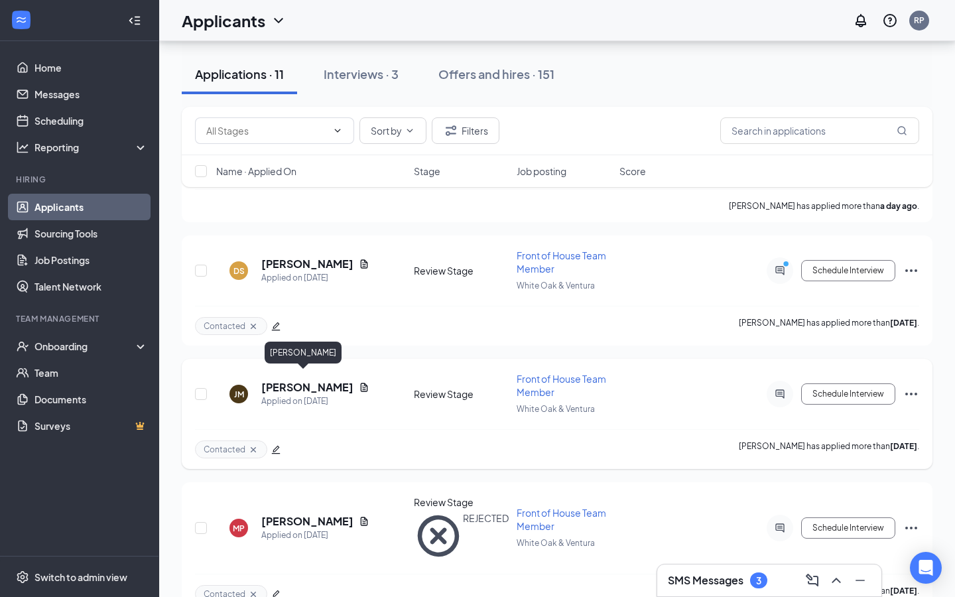
click at [305, 384] on h5 "[PERSON_NAME]" at bounding box center [307, 387] width 92 height 15
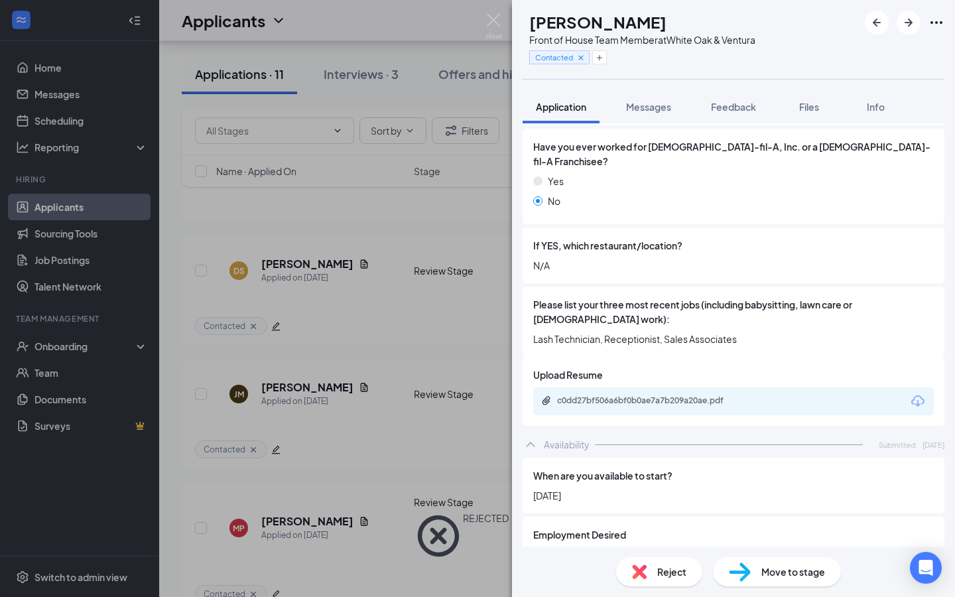
scroll to position [491, 0]
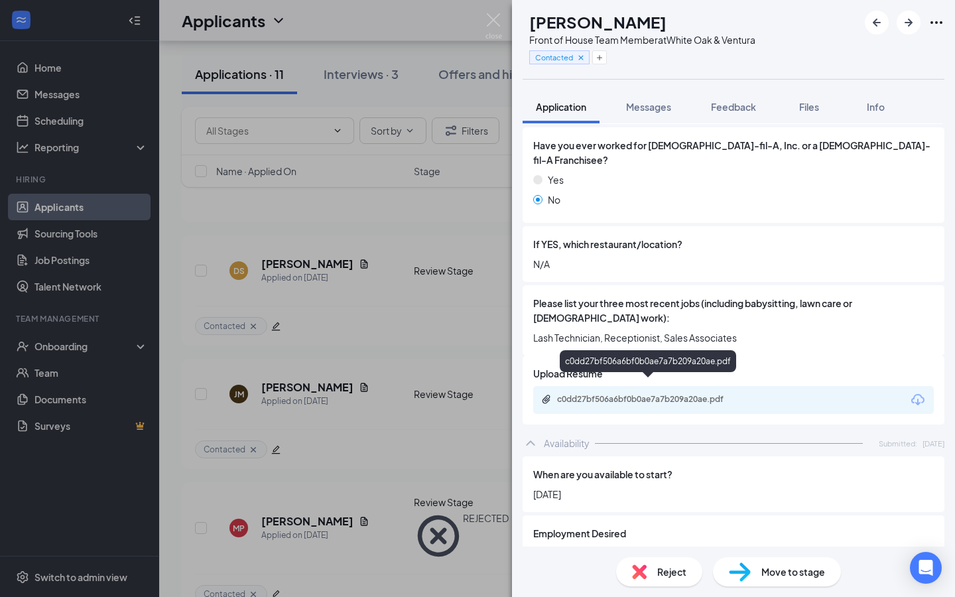
click at [604, 394] on div "c0dd27bf506a6bf0b0ae7a7b209a20ae.pdf" at bounding box center [650, 399] width 186 height 11
click at [649, 102] on span "Messages" at bounding box center [648, 107] width 45 height 12
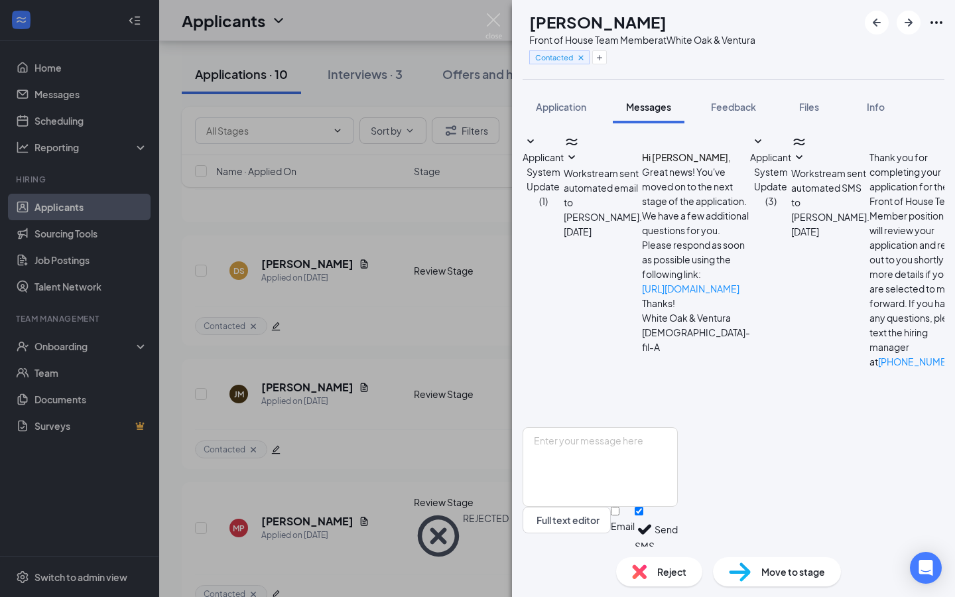
scroll to position [188, 0]
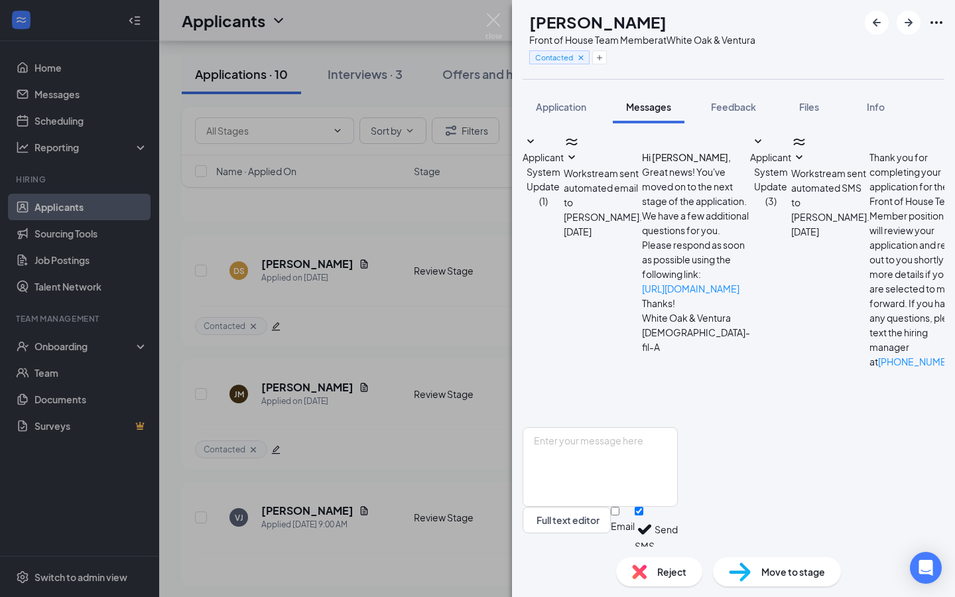
click at [337, 360] on div "[PERSON_NAME] [PERSON_NAME] Front of House Team Member at White Oak & Ventura C…" at bounding box center [477, 298] width 955 height 597
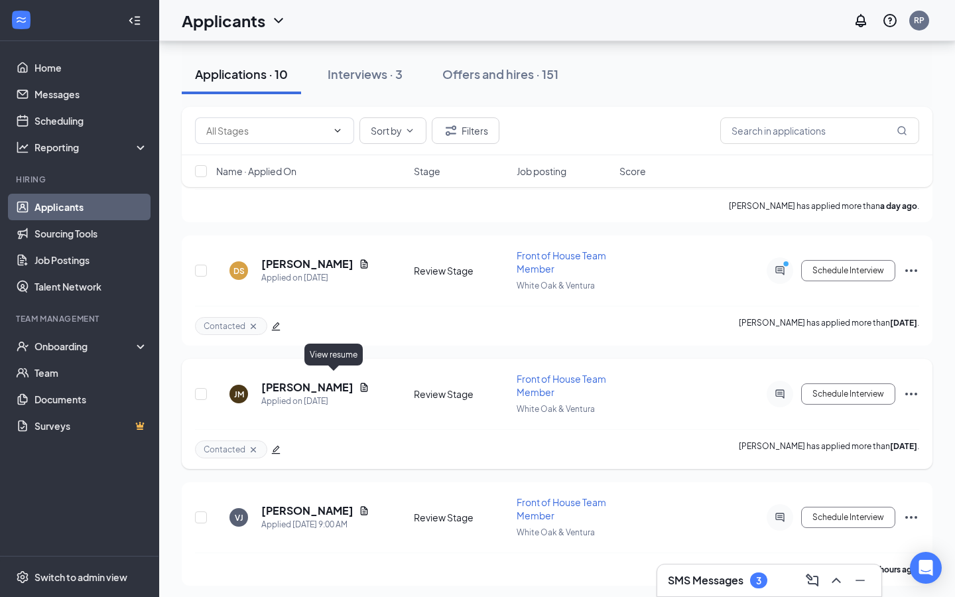
click at [359, 382] on icon "Document" at bounding box center [364, 387] width 11 height 11
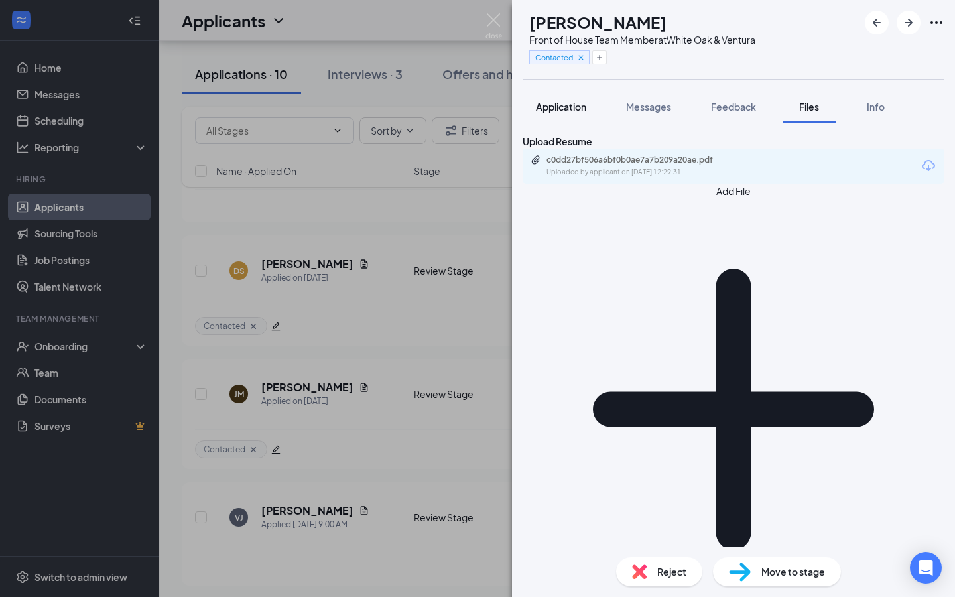
click at [575, 101] on span "Application" at bounding box center [561, 107] width 50 height 12
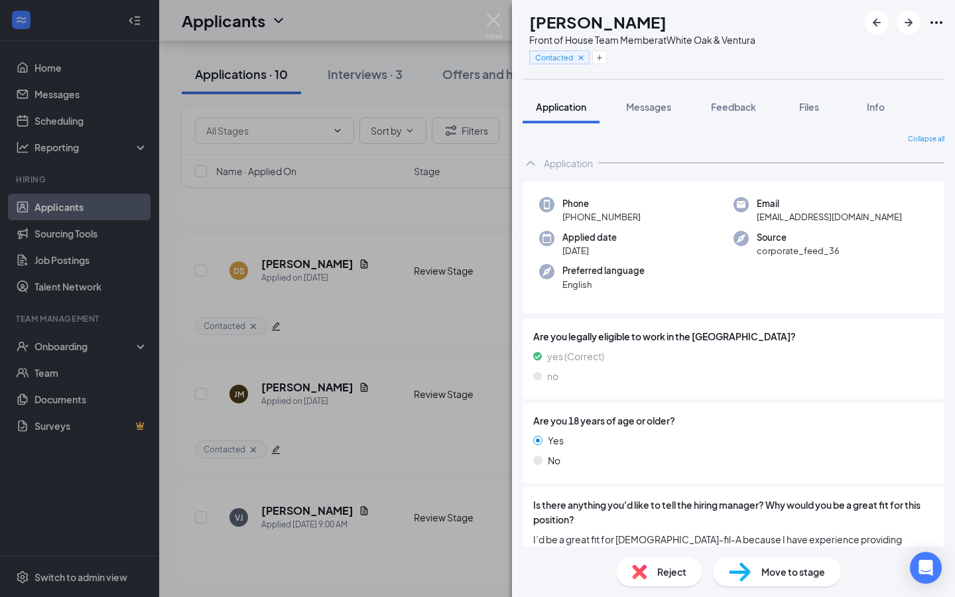
click at [395, 320] on div "[PERSON_NAME] [PERSON_NAME] Front of House Team Member at White Oak & Ventura C…" at bounding box center [477, 298] width 955 height 597
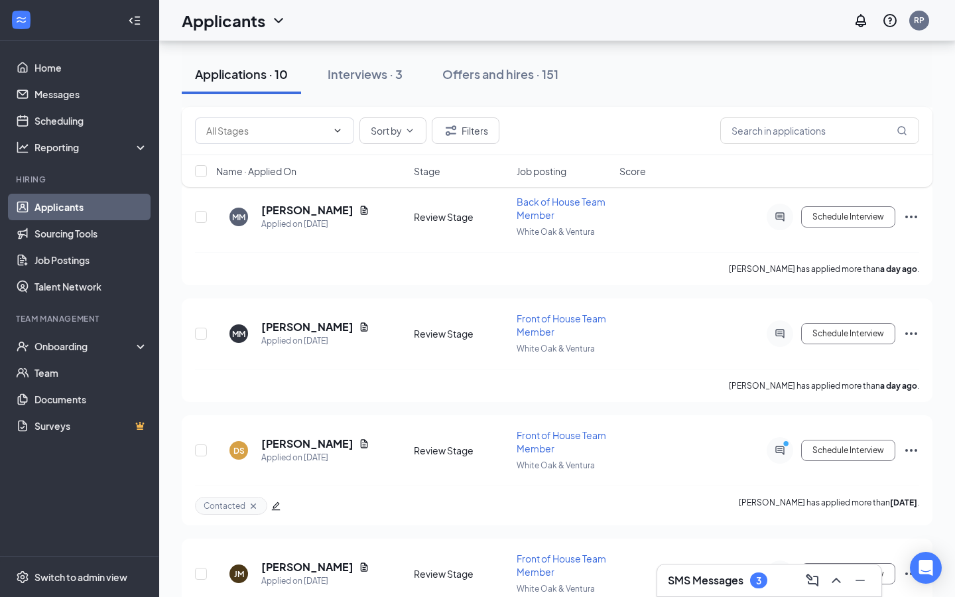
scroll to position [2004, 0]
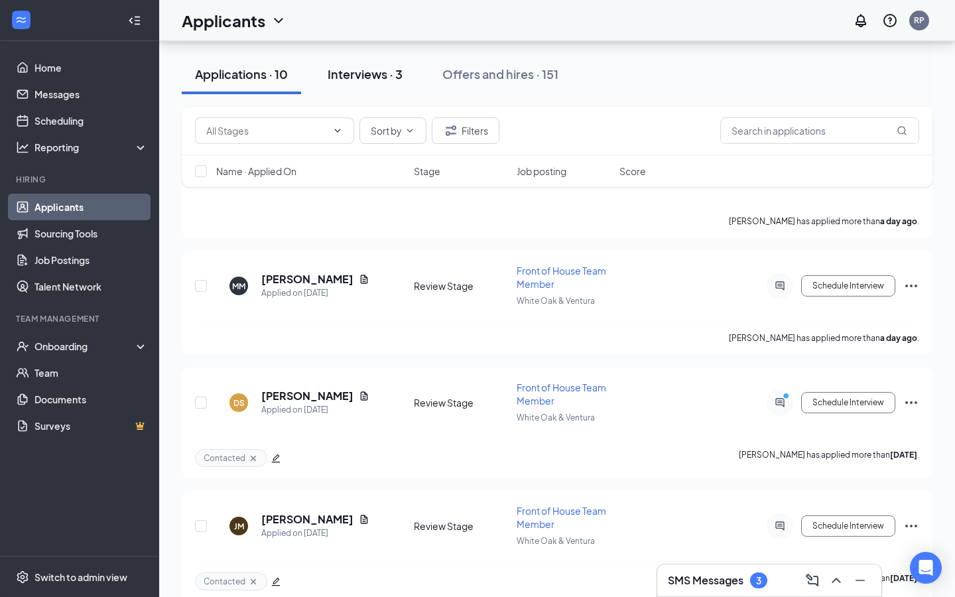
click at [381, 76] on div "Interviews · 3" at bounding box center [365, 74] width 75 height 17
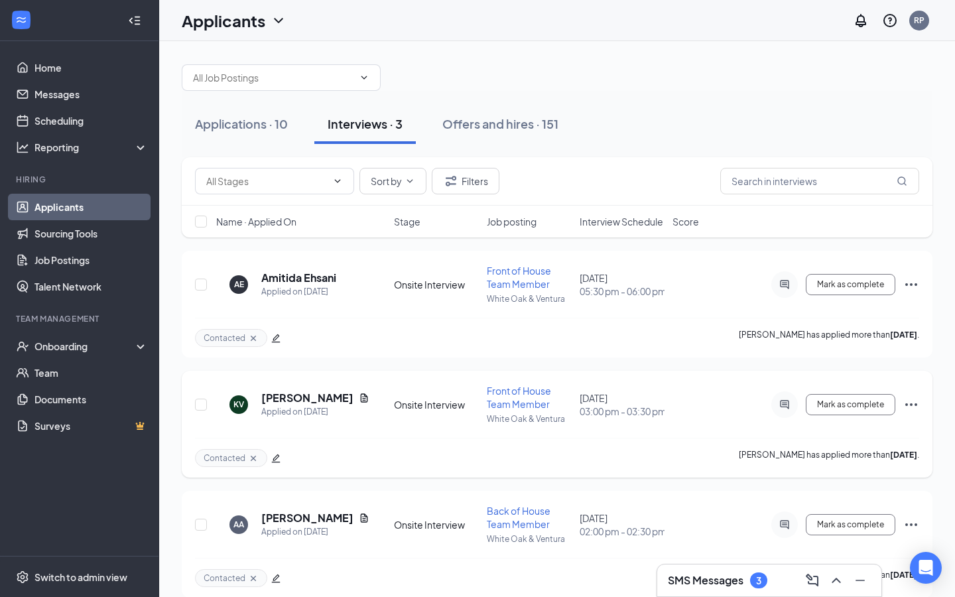
scroll to position [23, 0]
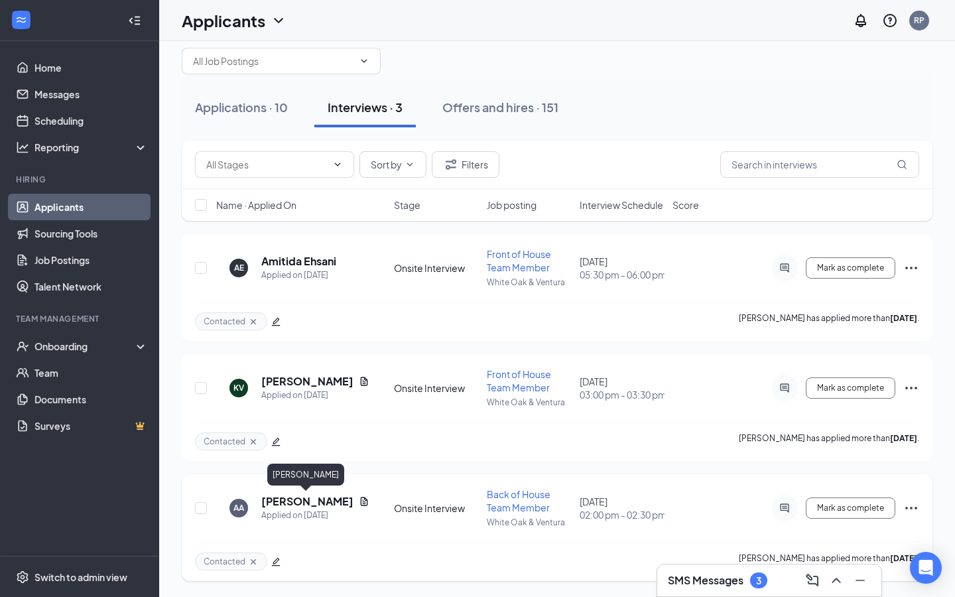
click at [313, 498] on h5 "[PERSON_NAME]" at bounding box center [307, 501] width 92 height 15
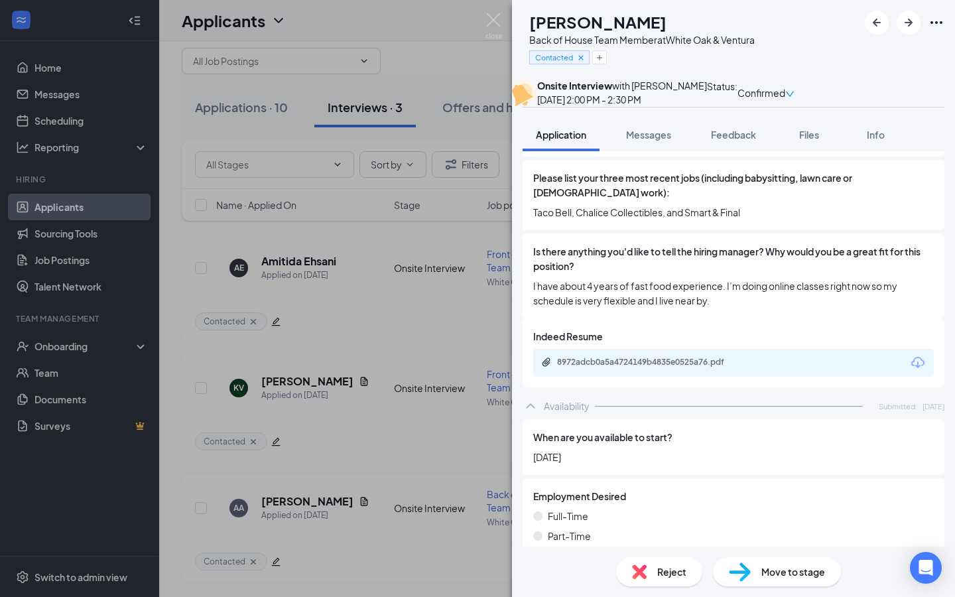
scroll to position [509, 0]
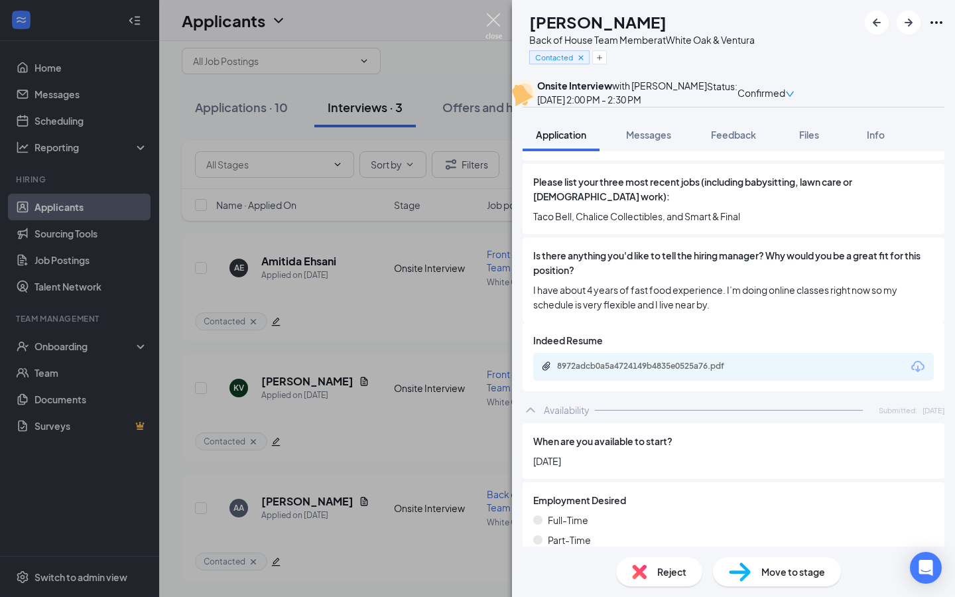
click at [494, 22] on img at bounding box center [494, 26] width 17 height 26
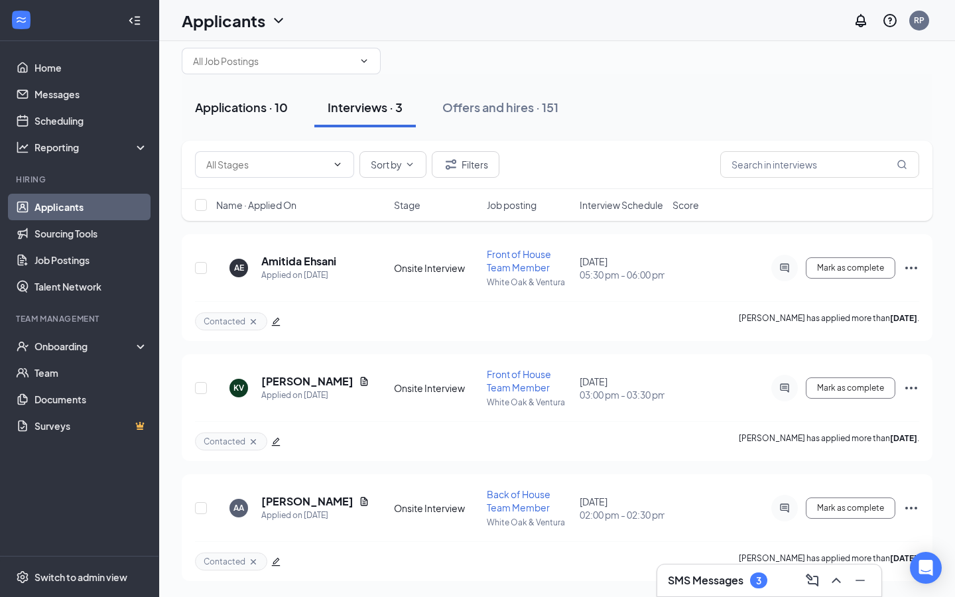
click at [279, 116] on button "Applications · 10" at bounding box center [241, 108] width 119 height 40
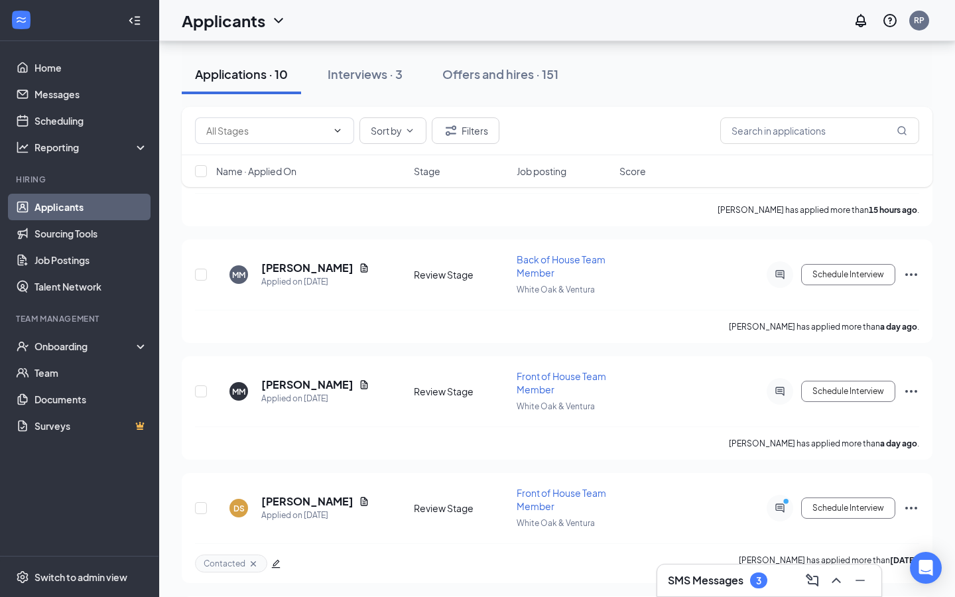
scroll to position [833, 0]
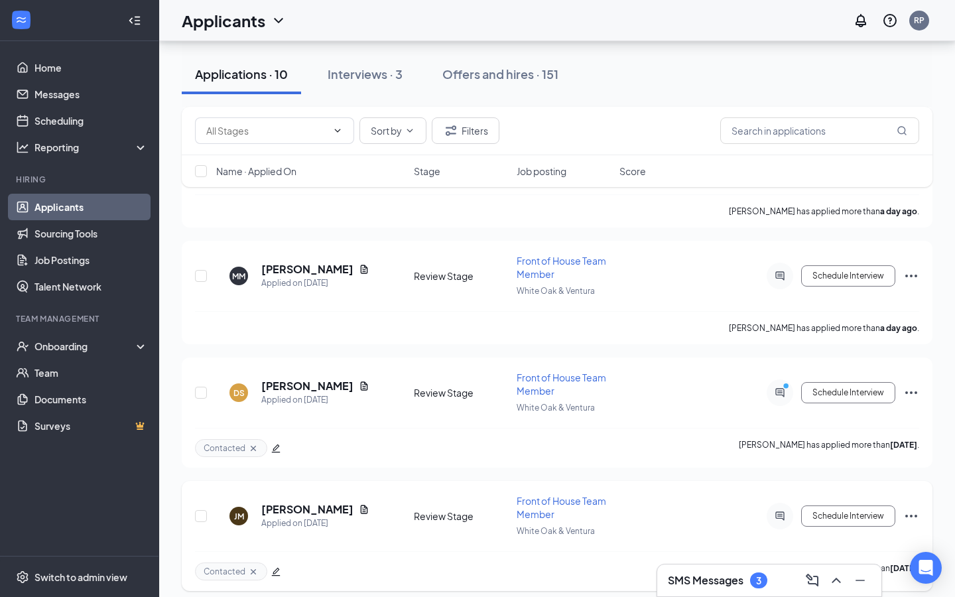
click at [913, 508] on icon "Ellipses" at bounding box center [911, 516] width 16 height 16
click at [277, 568] on icon "edit" at bounding box center [276, 572] width 9 height 9
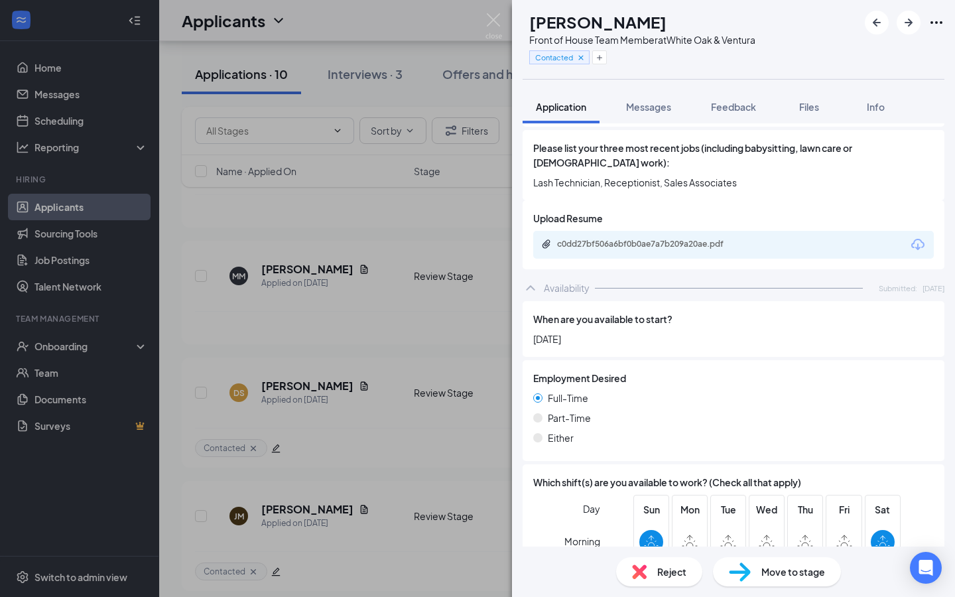
scroll to position [809, 0]
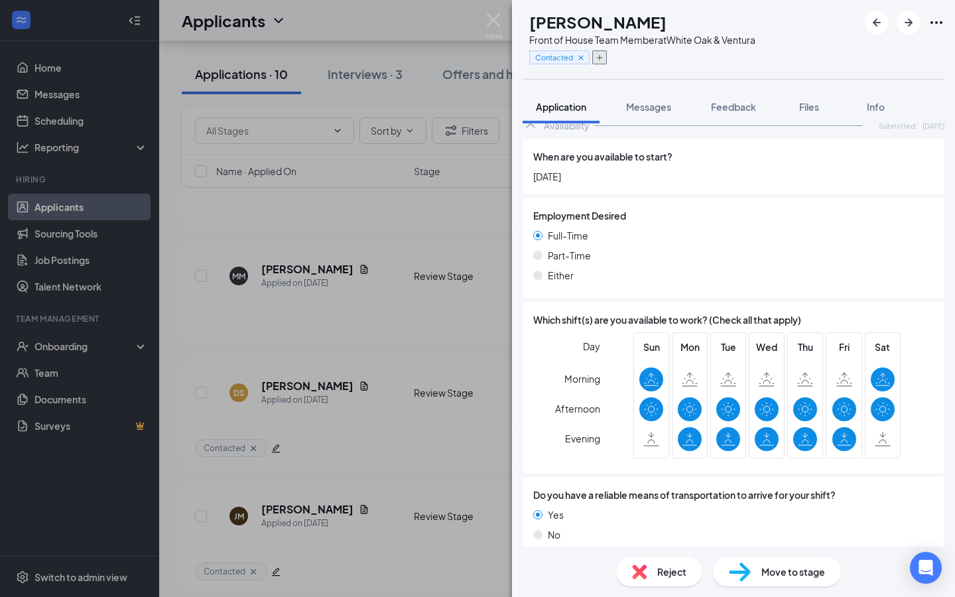
click at [604, 54] on icon "Plus" at bounding box center [600, 58] width 8 height 8
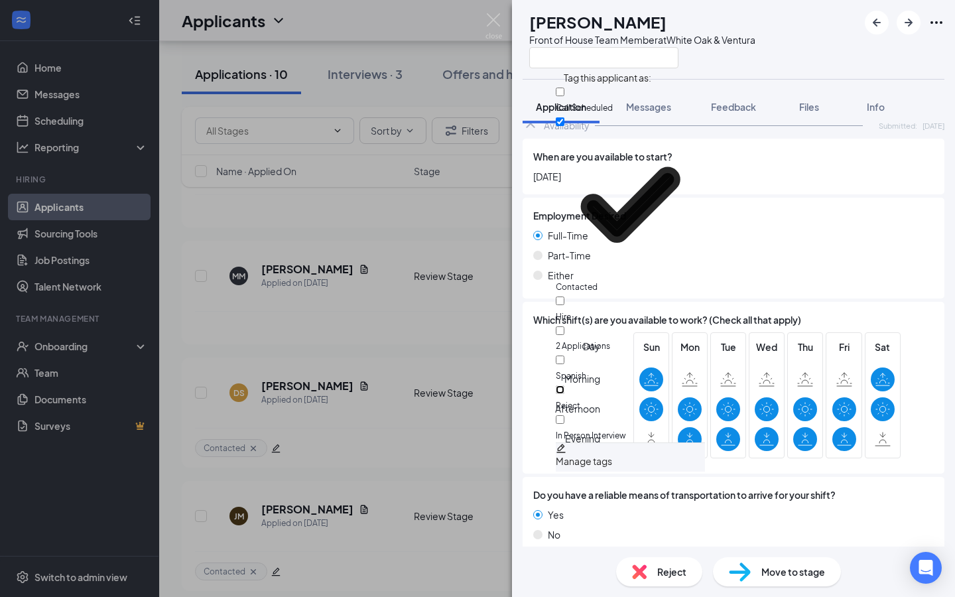
click at [564, 385] on input "Reject" at bounding box center [560, 389] width 9 height 9
checkbox input "true"
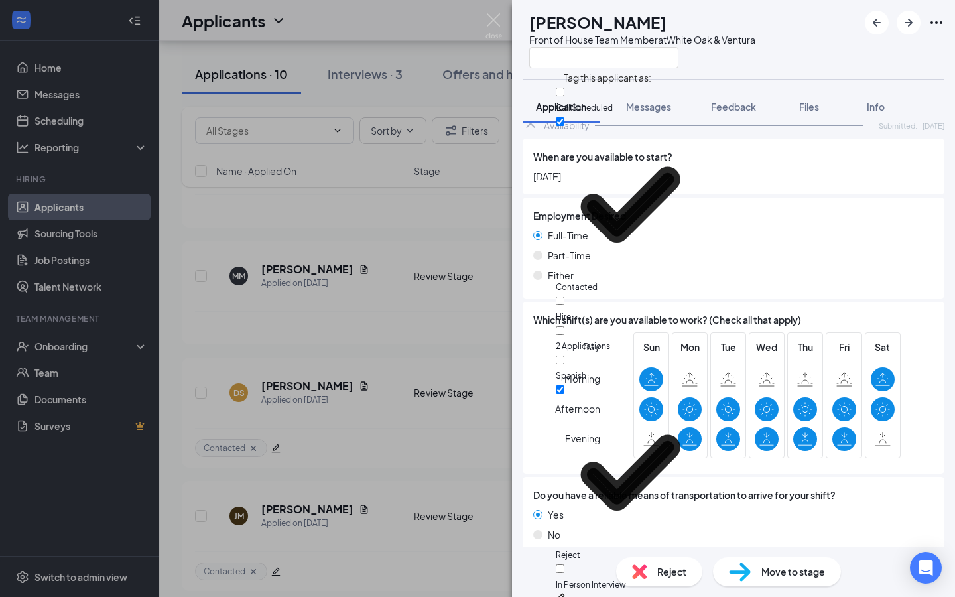
click at [382, 466] on div "[PERSON_NAME] [PERSON_NAME] Front of House Team Member at White Oak & Ventura A…" at bounding box center [477, 298] width 955 height 597
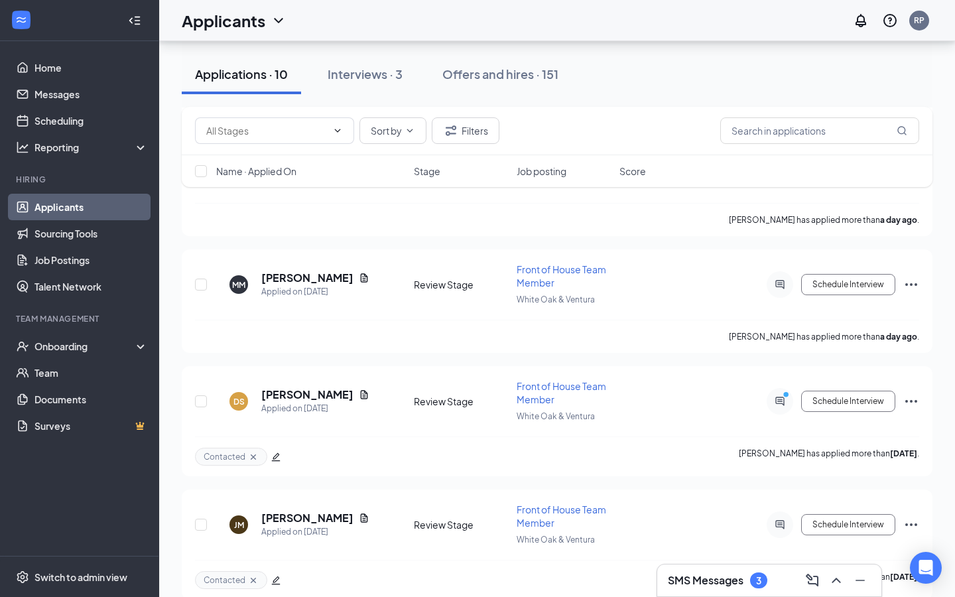
scroll to position [833, 0]
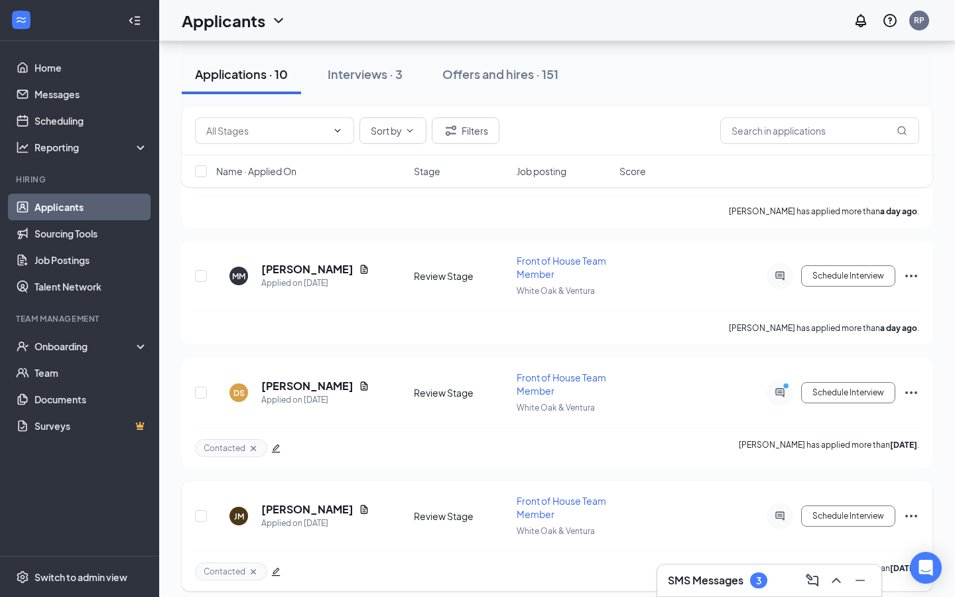
click at [275, 567] on icon "edit" at bounding box center [275, 571] width 9 height 9
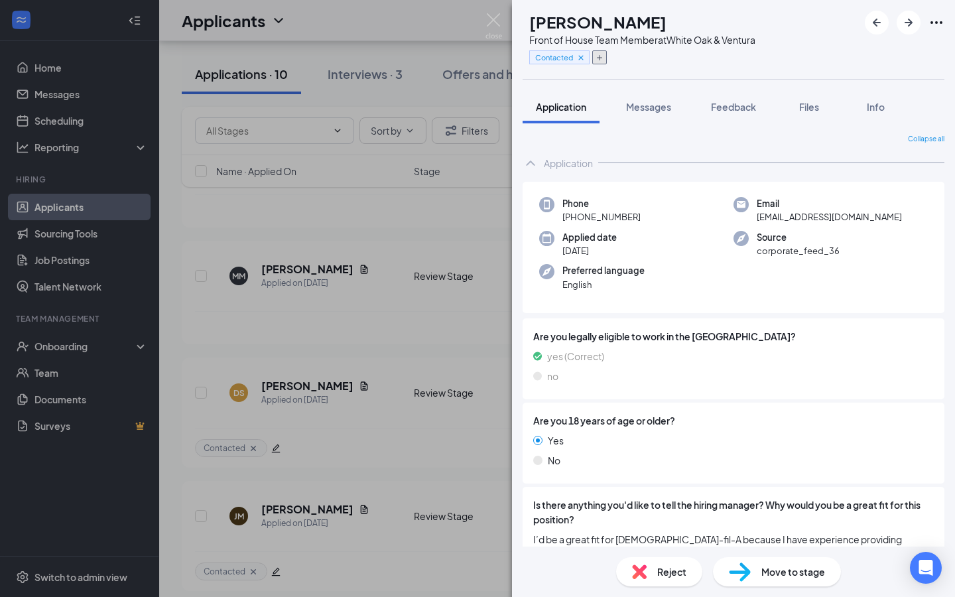
click at [604, 58] on icon "Plus" at bounding box center [600, 58] width 8 height 8
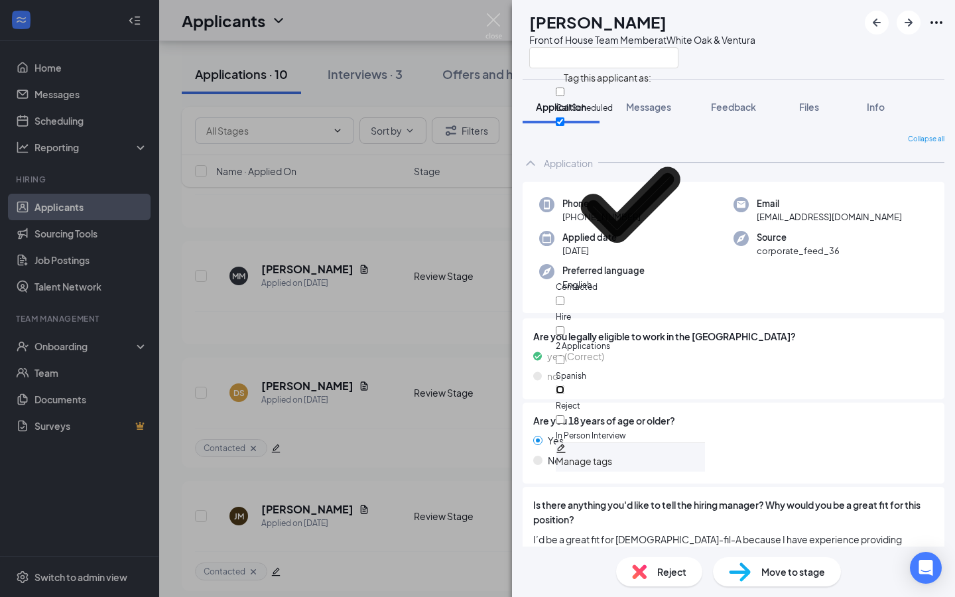
click at [564, 385] on input "Reject" at bounding box center [560, 389] width 9 height 9
checkbox input "true"
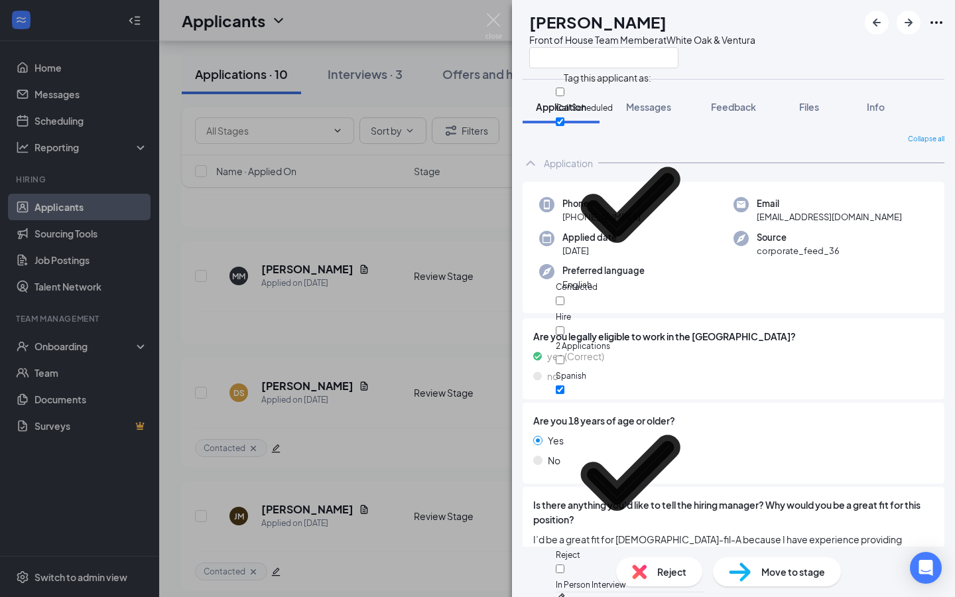
click at [407, 427] on div "[PERSON_NAME] [PERSON_NAME] Front of House Team Member at White Oak & Ventura A…" at bounding box center [477, 298] width 955 height 597
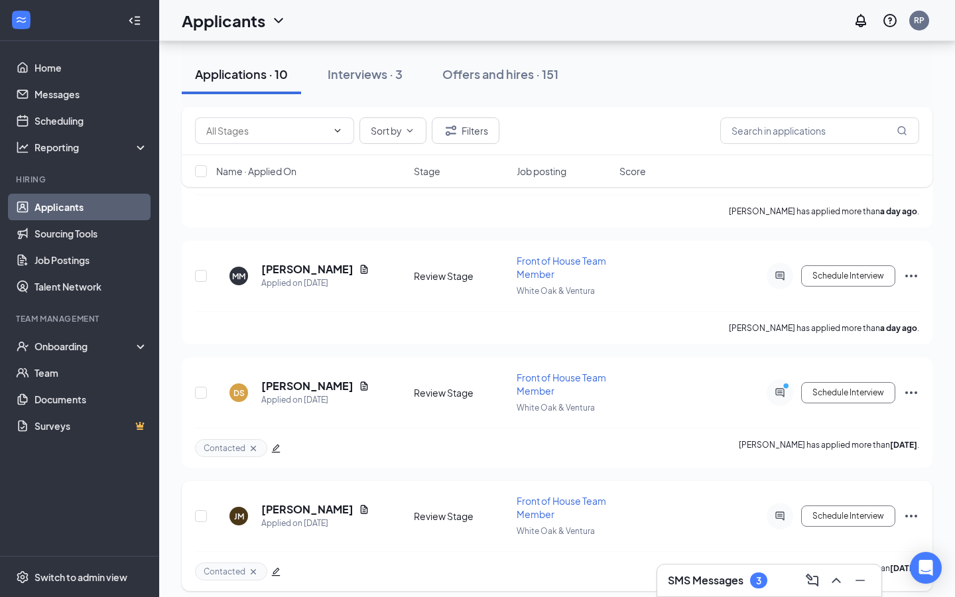
click at [272, 567] on icon "edit" at bounding box center [275, 571] width 9 height 9
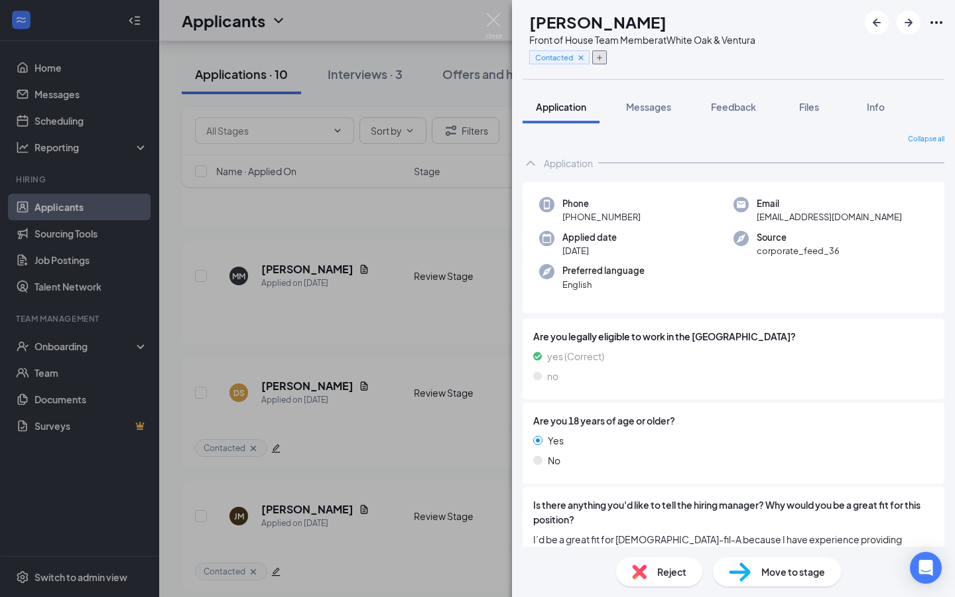
click at [607, 58] on button "button" at bounding box center [599, 57] width 15 height 14
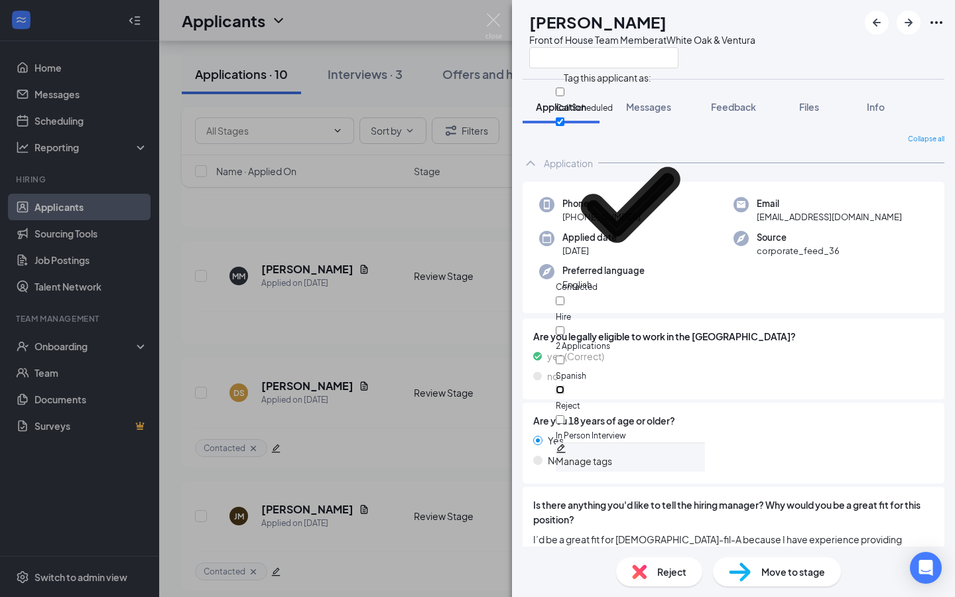
click at [564, 385] on input "Reject" at bounding box center [560, 389] width 9 height 9
checkbox input "true"
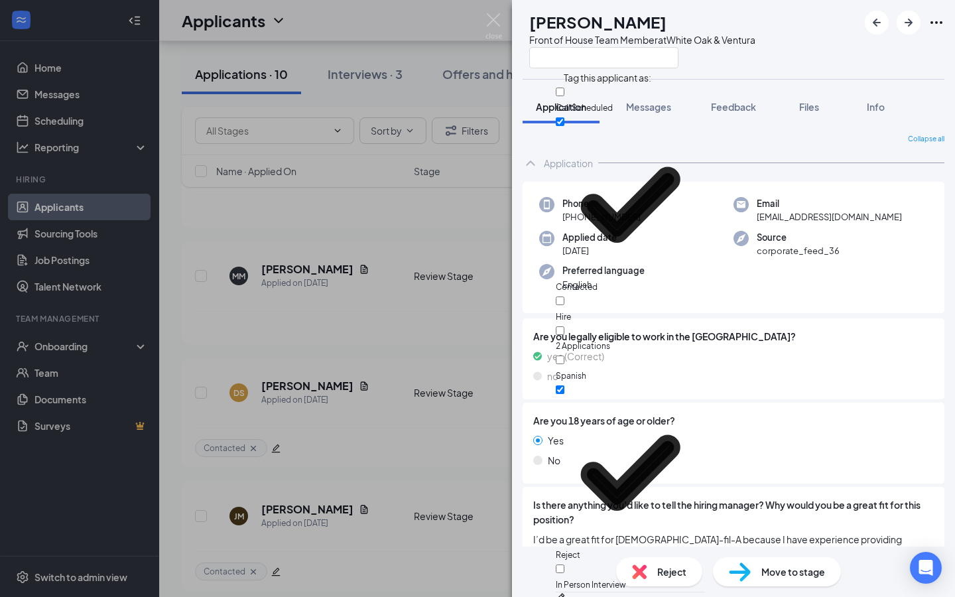
click at [644, 324] on div "Are you legally eligible to work in the [GEOGRAPHIC_DATA]? yes (Correct) no" at bounding box center [734, 358] width 422 height 81
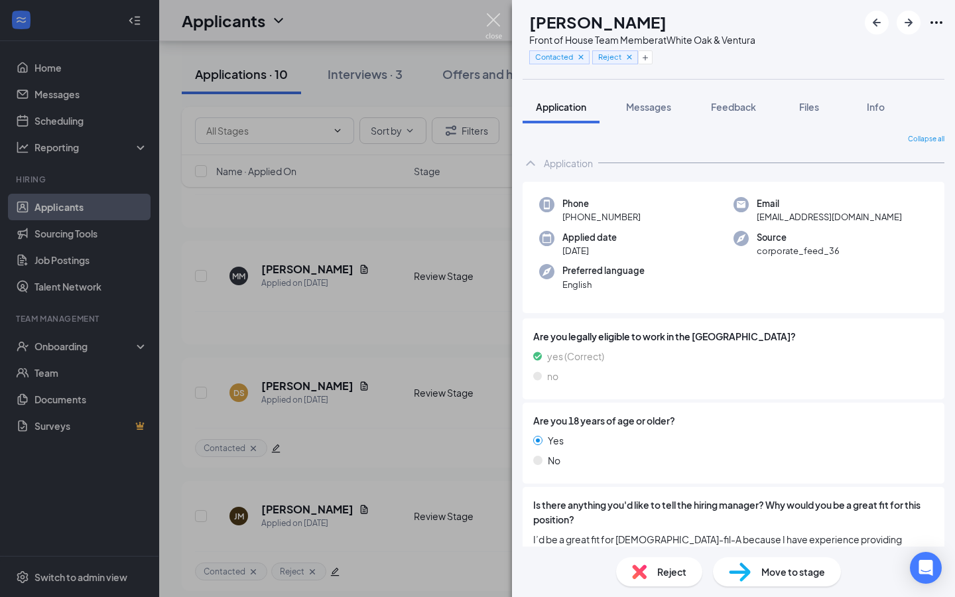
click at [500, 15] on img at bounding box center [494, 26] width 17 height 26
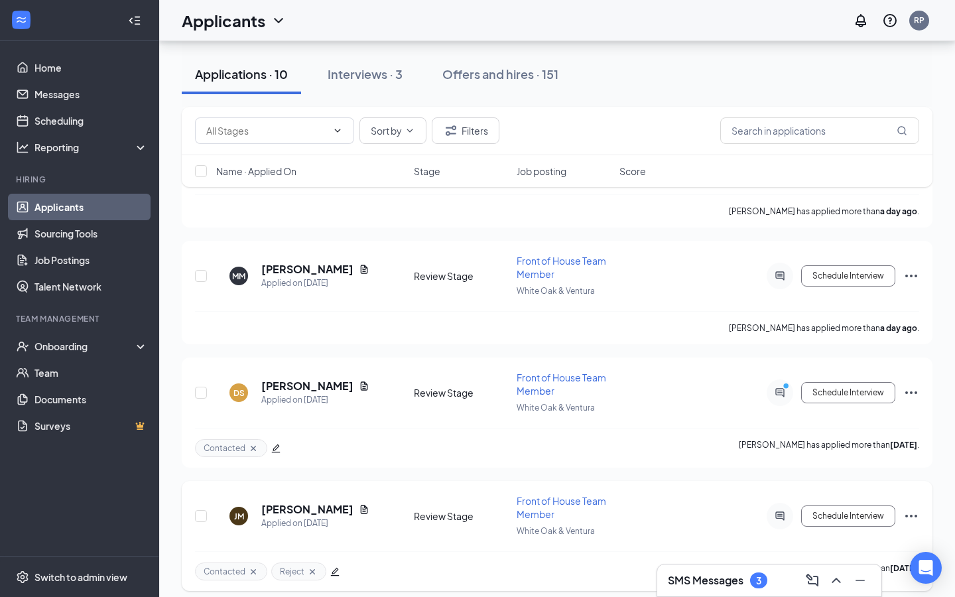
click at [251, 566] on icon "Cross" at bounding box center [253, 571] width 11 height 11
click at [296, 382] on h5 "[PERSON_NAME]" at bounding box center [307, 386] width 92 height 15
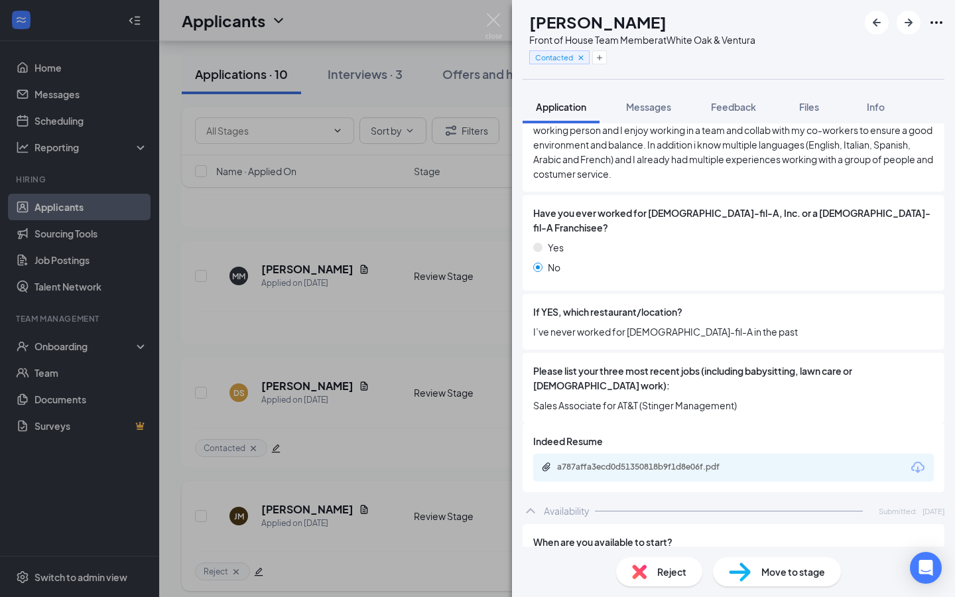
scroll to position [432, 0]
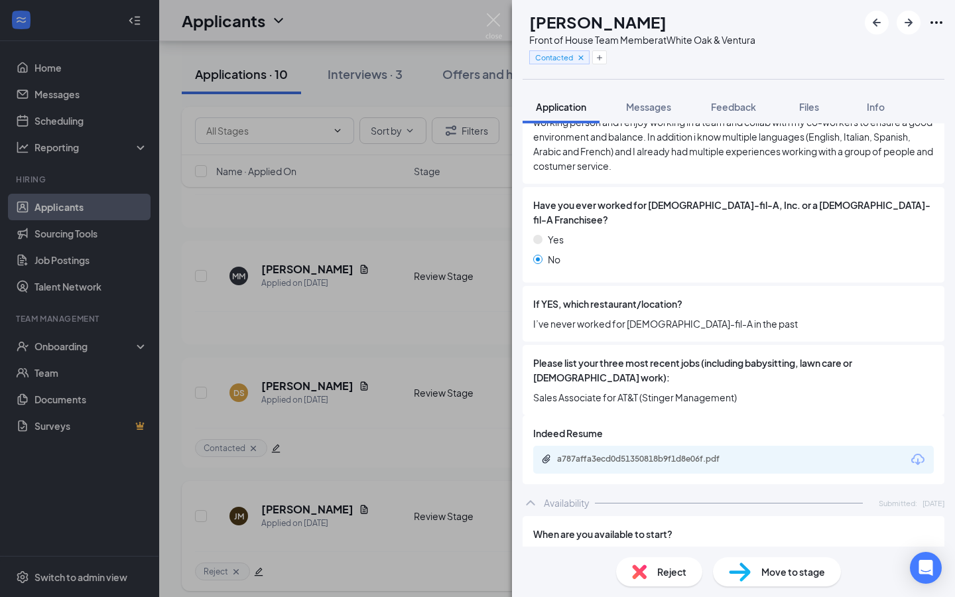
click at [632, 446] on div "a787affa3ecd0d51350818b9f1d8e06f.pdf" at bounding box center [733, 460] width 401 height 28
click at [631, 454] on div "a787affa3ecd0d51350818b9f1d8e06f.pdf" at bounding box center [650, 459] width 186 height 11
click at [351, 408] on div "DS [PERSON_NAME] Front of House Team Member at White Oak & Ventura Contacted Ap…" at bounding box center [477, 298] width 955 height 597
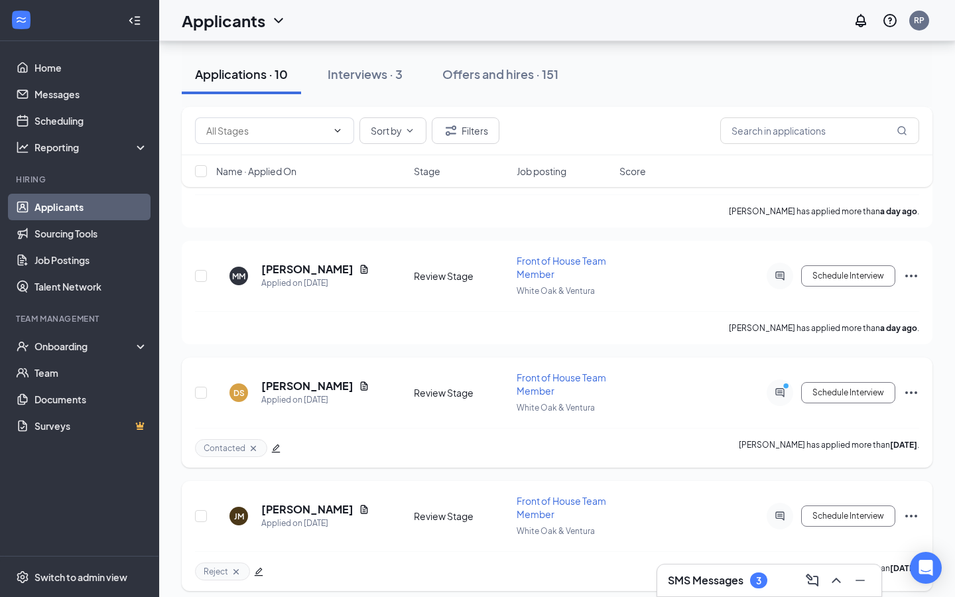
click at [278, 444] on div at bounding box center [275, 448] width 9 height 15
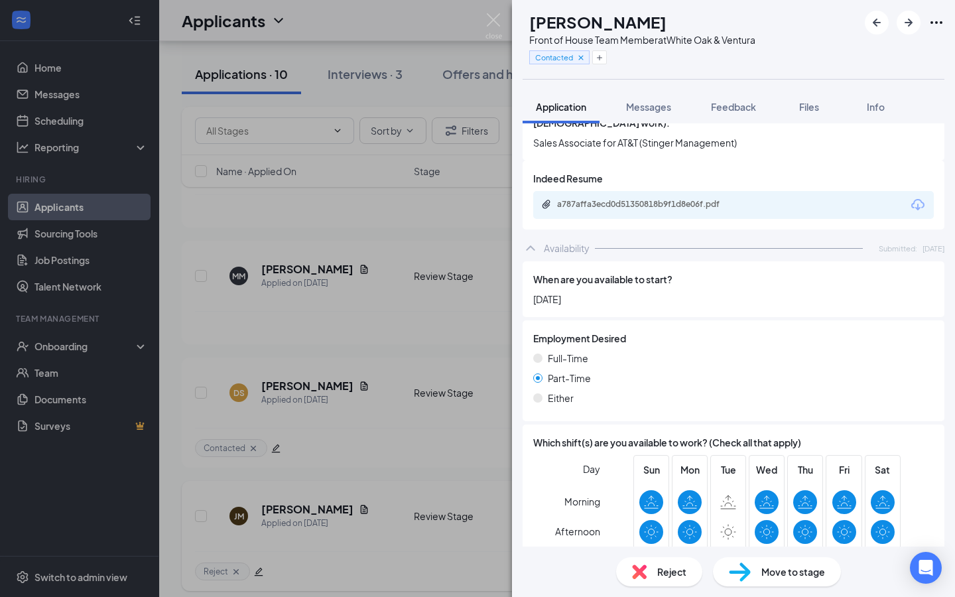
scroll to position [708, 0]
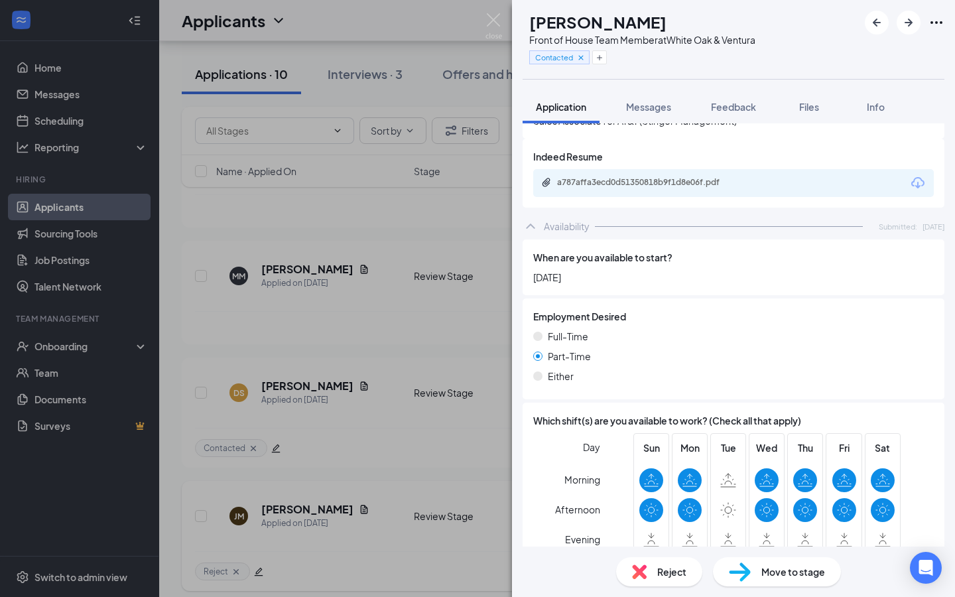
click at [351, 253] on div "DS [PERSON_NAME] Front of House Team Member at White Oak & Ventura Contacted Ap…" at bounding box center [477, 298] width 955 height 597
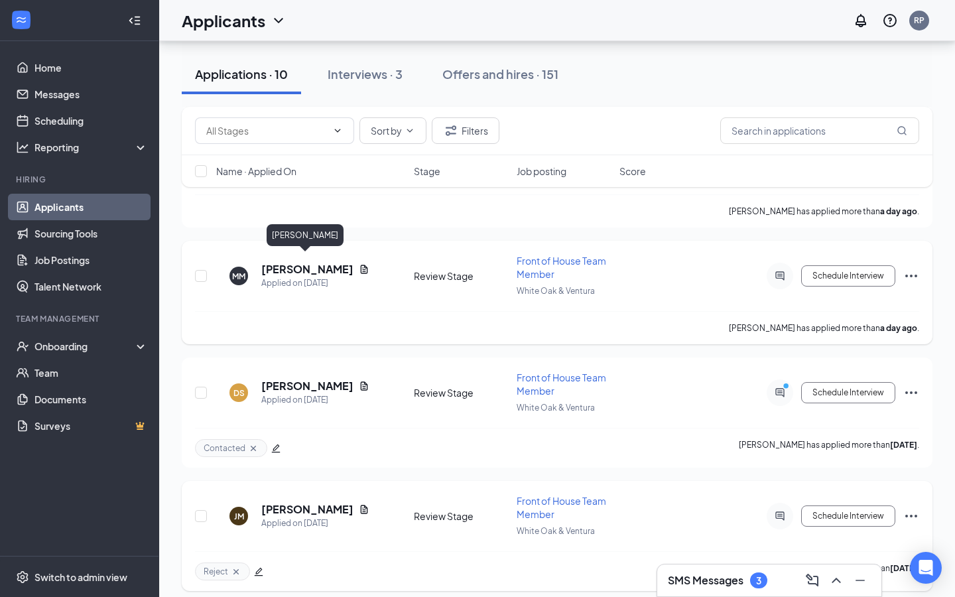
click at [302, 265] on h5 "[PERSON_NAME]" at bounding box center [307, 269] width 92 height 15
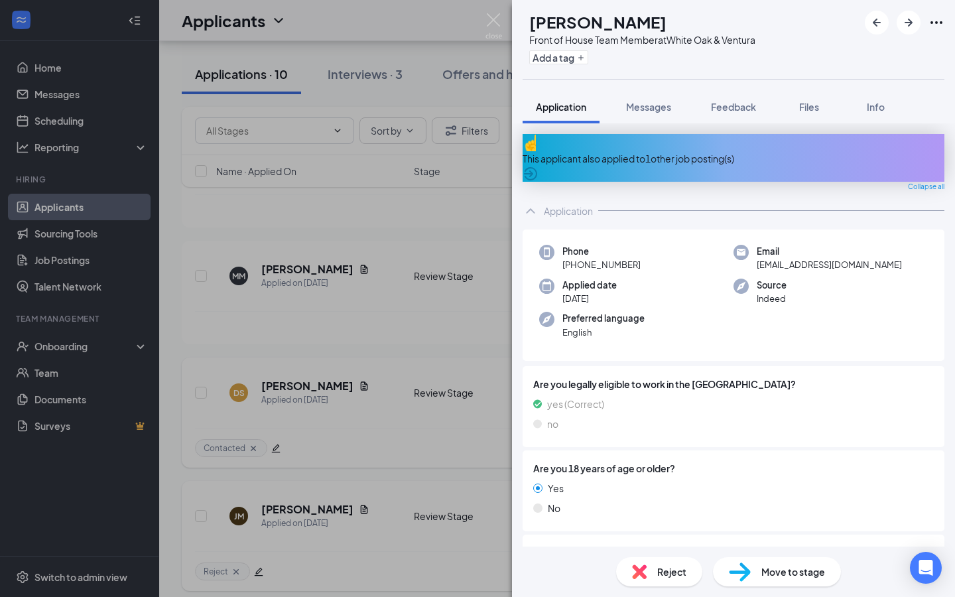
click at [357, 429] on div "MM [PERSON_NAME] Front of House Team Member at [GEOGRAPHIC_DATA] & Ventura Add …" at bounding box center [477, 298] width 955 height 597
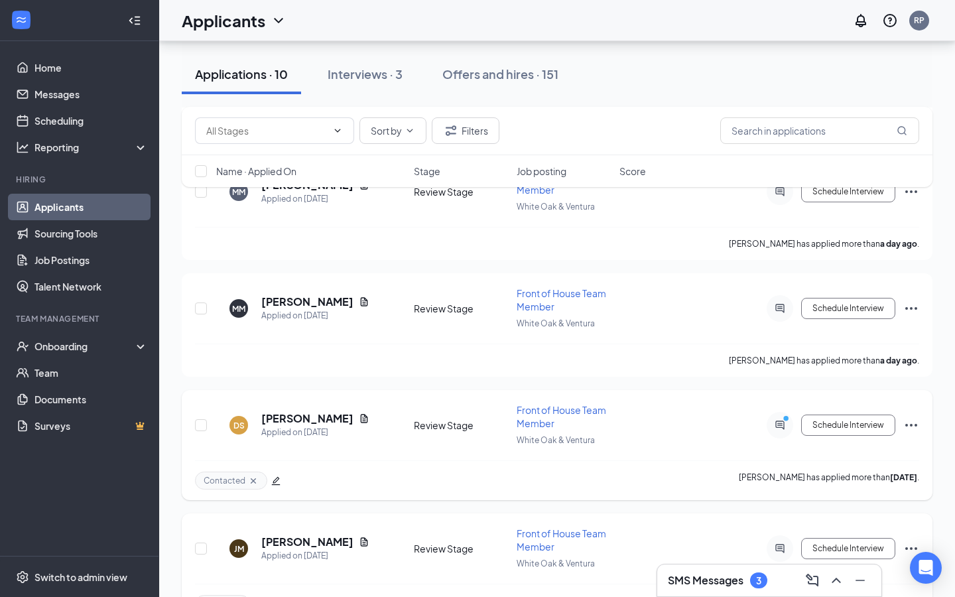
scroll to position [783, 0]
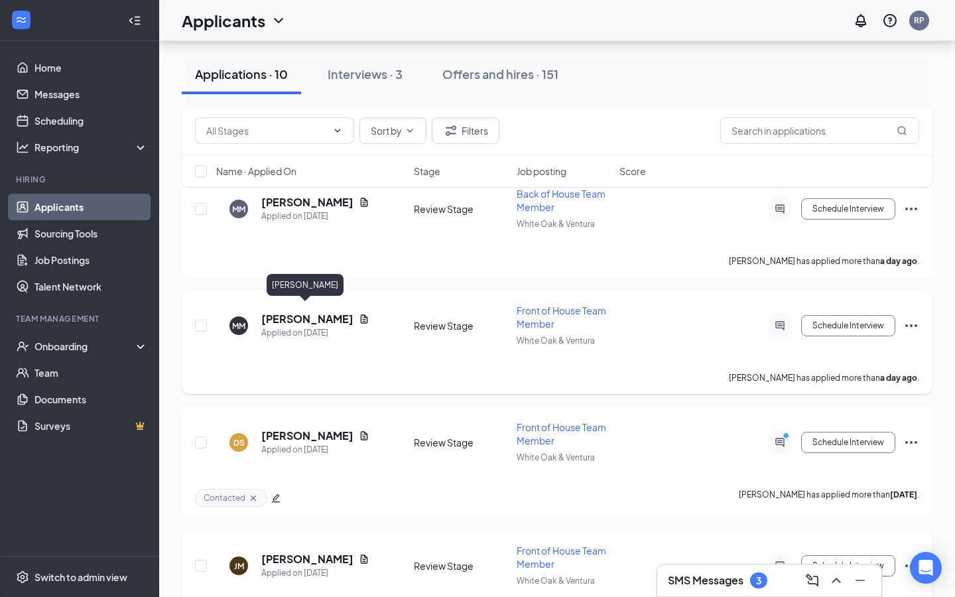
click at [318, 312] on h5 "[PERSON_NAME]" at bounding box center [307, 319] width 92 height 15
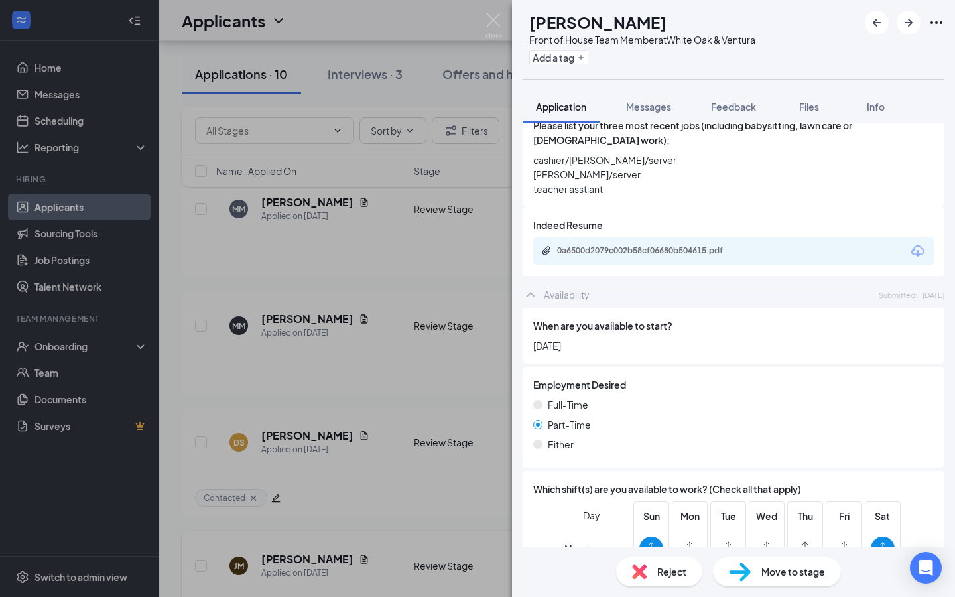
scroll to position [551, 0]
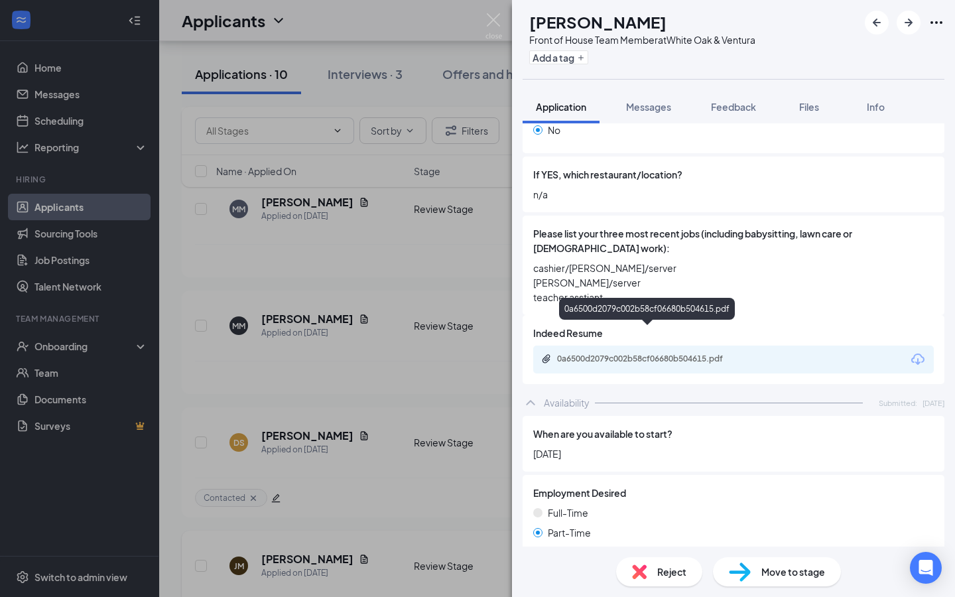
click at [685, 354] on div "0a6500d2079c002b58cf06680b504615.pdf" at bounding box center [650, 359] width 186 height 11
click at [358, 331] on div "MM [PERSON_NAME] Front of House Team Member at [GEOGRAPHIC_DATA] & Ventura Add …" at bounding box center [477, 298] width 955 height 597
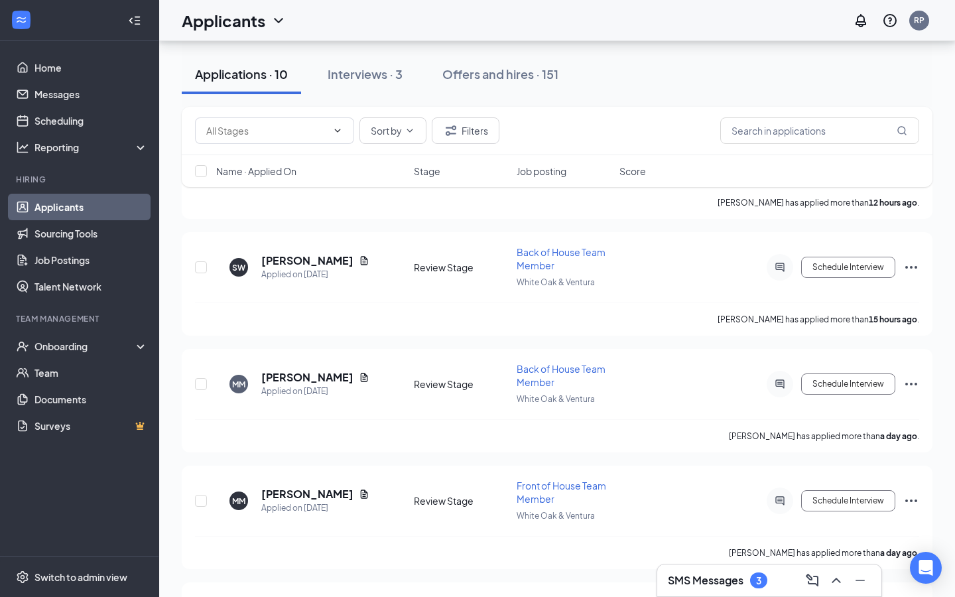
scroll to position [597, 0]
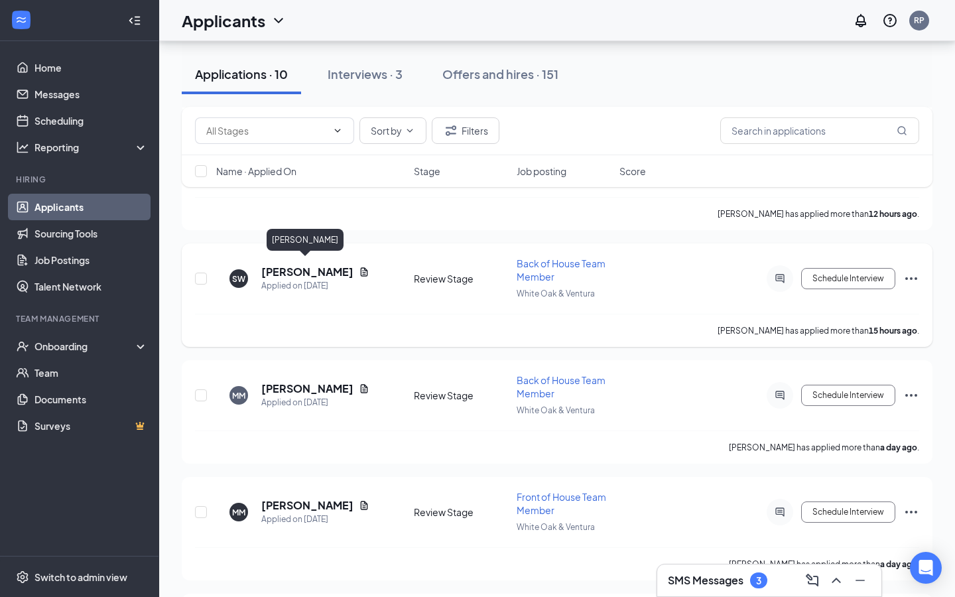
click at [318, 269] on h5 "[PERSON_NAME]" at bounding box center [307, 272] width 92 height 15
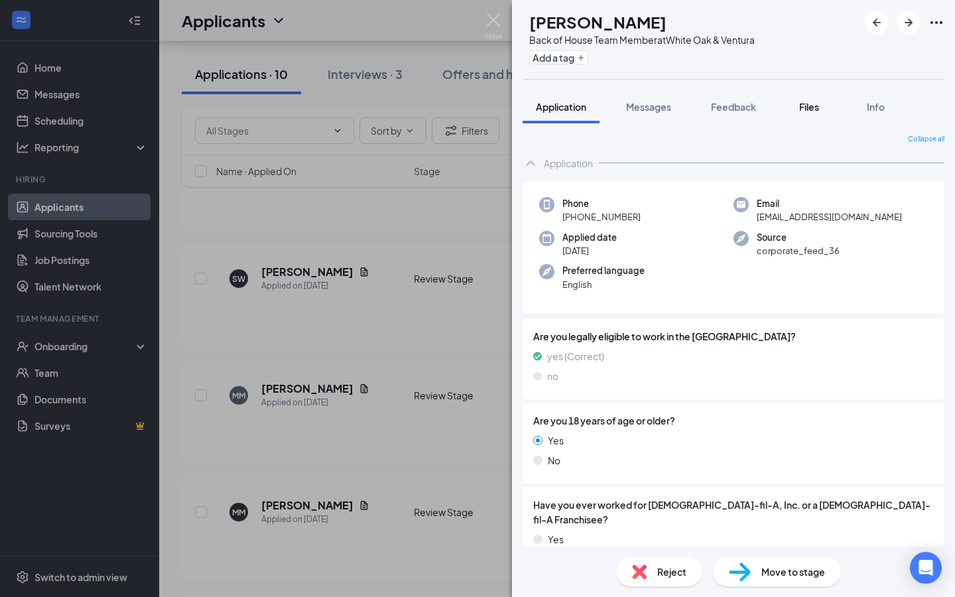
click at [818, 109] on span "Files" at bounding box center [809, 107] width 20 height 12
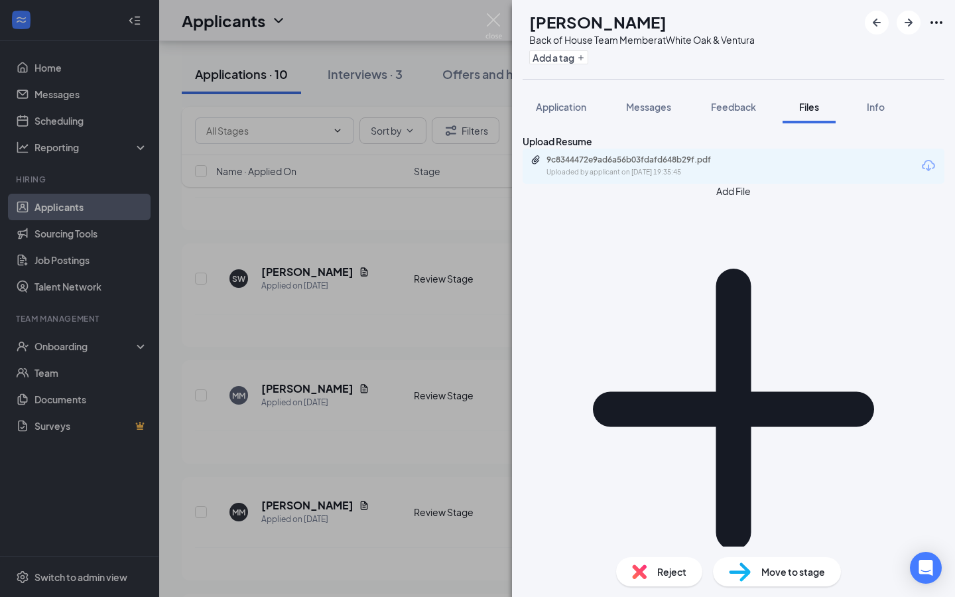
click at [668, 178] on div "9c8344472e9ad6a56b03fdafd648b29f.pdf Uploaded by applicant on [DATE] 19:35:45" at bounding box center [638, 166] width 215 height 23
click at [367, 460] on div "SW [PERSON_NAME] Back of House Team Member at [GEOGRAPHIC_DATA] & Ventura Add a…" at bounding box center [477, 298] width 955 height 597
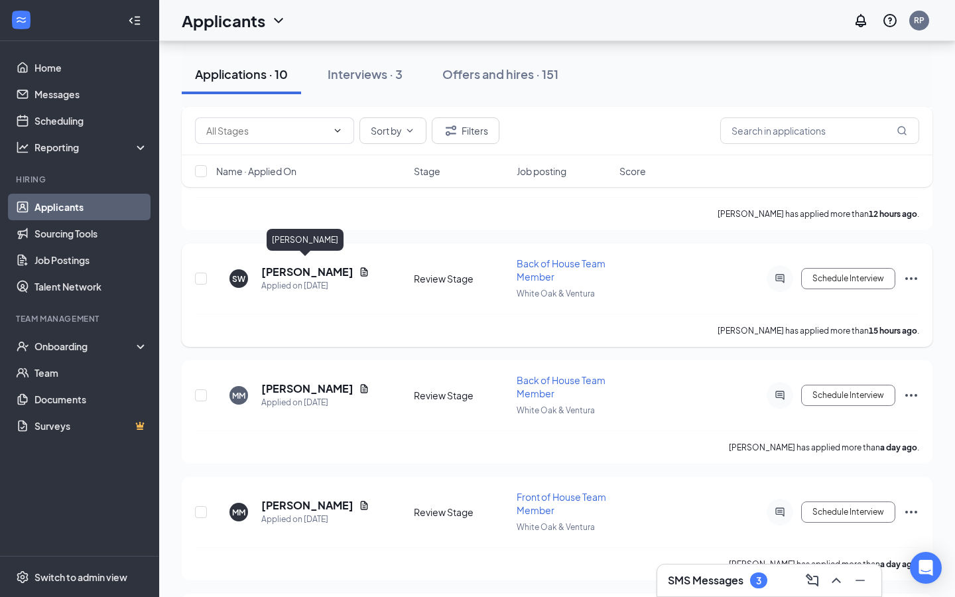
click at [308, 265] on h5 "[PERSON_NAME]" at bounding box center [307, 272] width 92 height 15
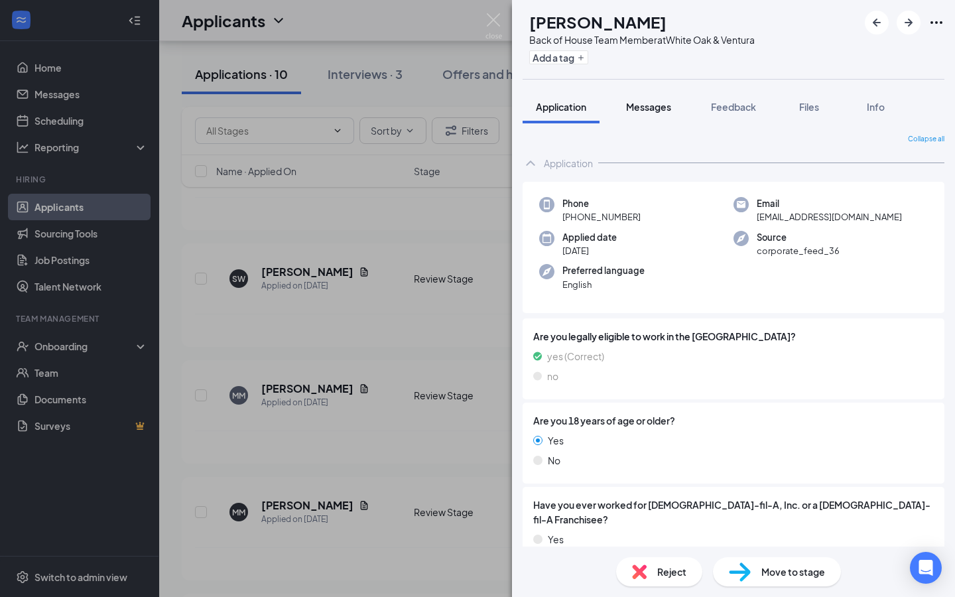
click at [667, 102] on span "Messages" at bounding box center [648, 107] width 45 height 12
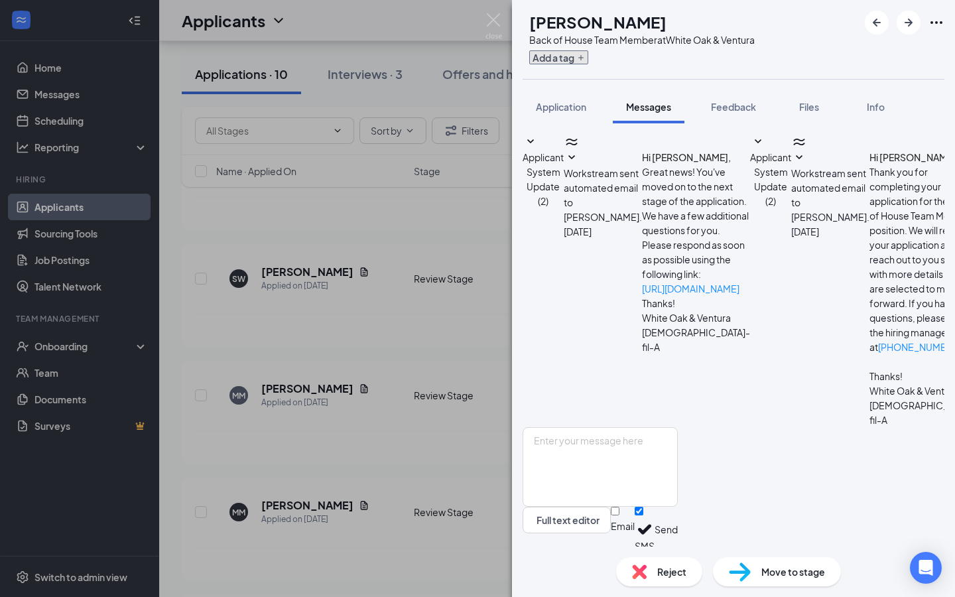
click at [584, 63] on button "Add a tag" at bounding box center [558, 57] width 59 height 14
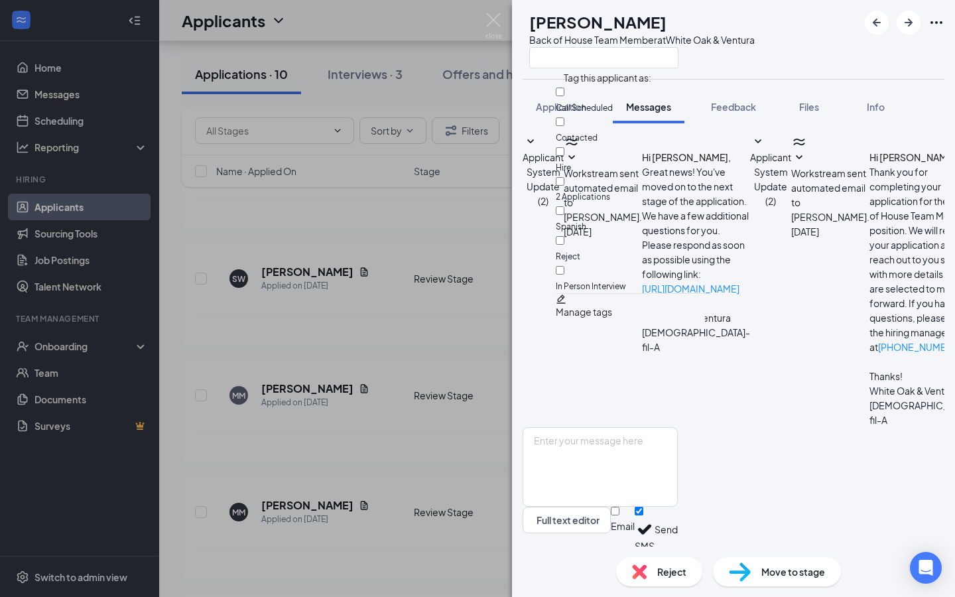
click at [412, 299] on div "SW [PERSON_NAME] Back of House Team Member at White Oak & Ventura Application M…" at bounding box center [477, 298] width 955 height 597
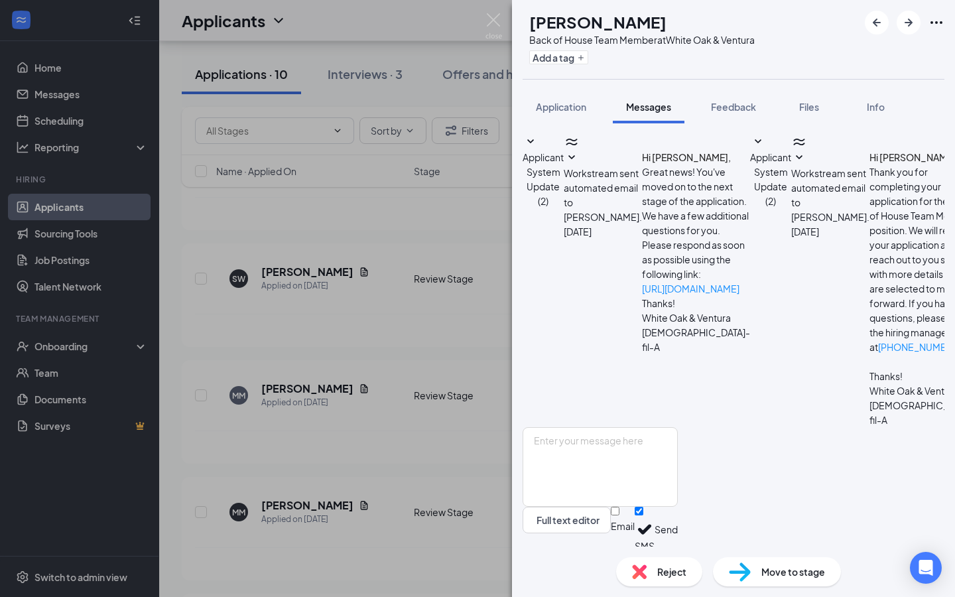
click at [310, 270] on div "SW [PERSON_NAME] Back of House Team Member at [GEOGRAPHIC_DATA] & Ventura Add a…" at bounding box center [477, 298] width 955 height 597
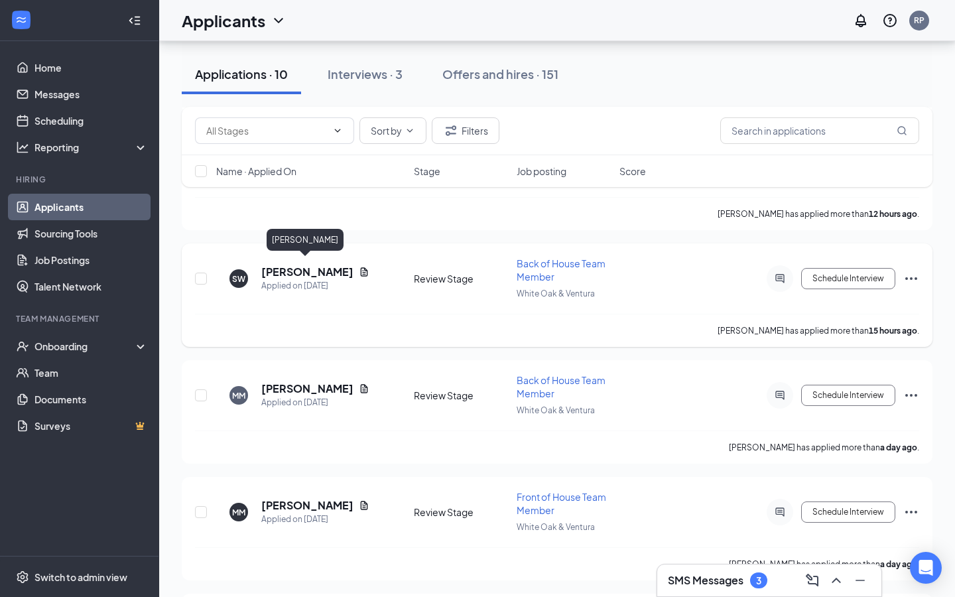
click at [315, 269] on h5 "[PERSON_NAME]" at bounding box center [307, 272] width 92 height 15
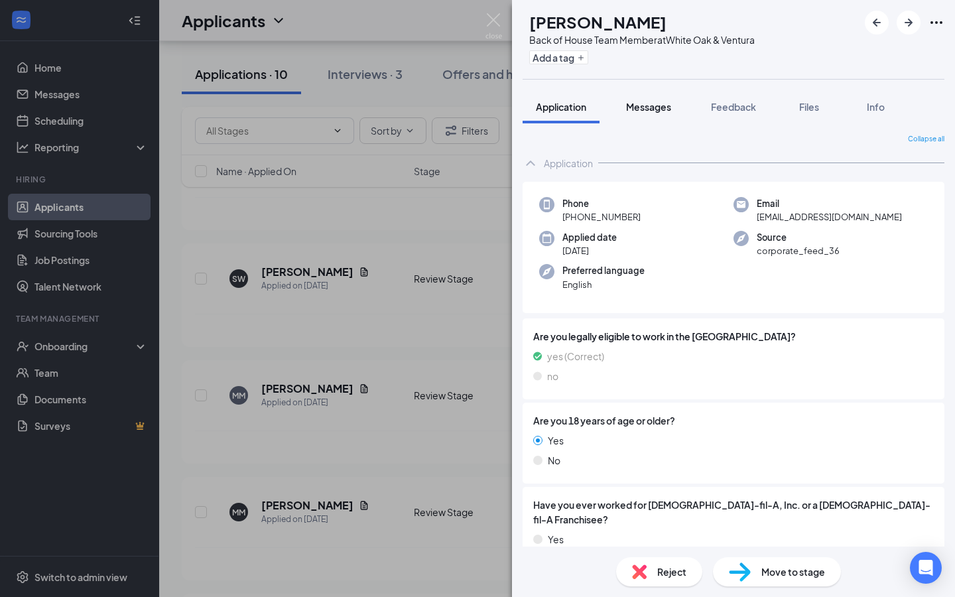
click at [669, 100] on div "Messages" at bounding box center [648, 106] width 45 height 13
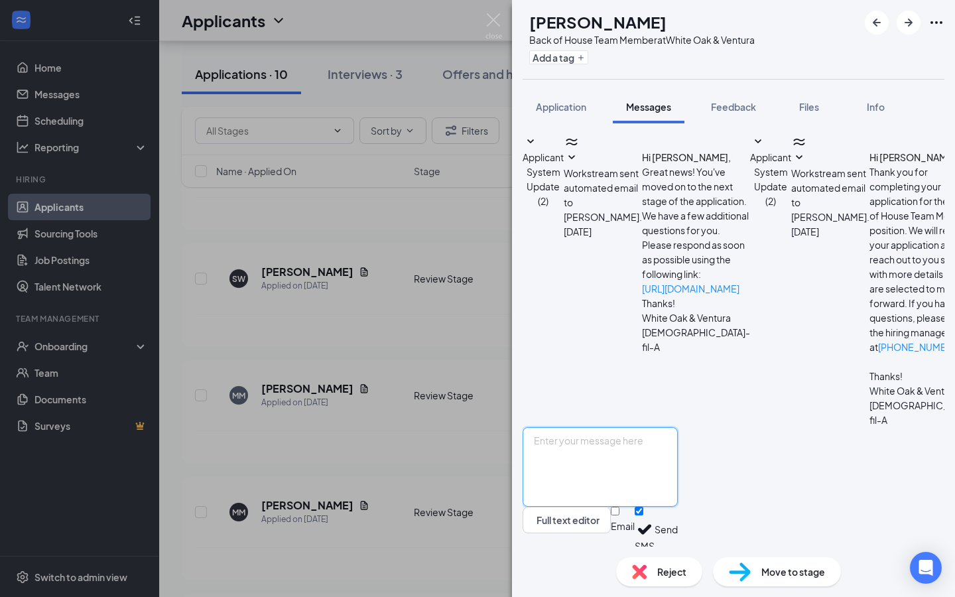
click at [650, 445] on textarea at bounding box center [600, 467] width 155 height 80
type textarea "Hello,"
click at [486, 22] on img at bounding box center [494, 26] width 17 height 26
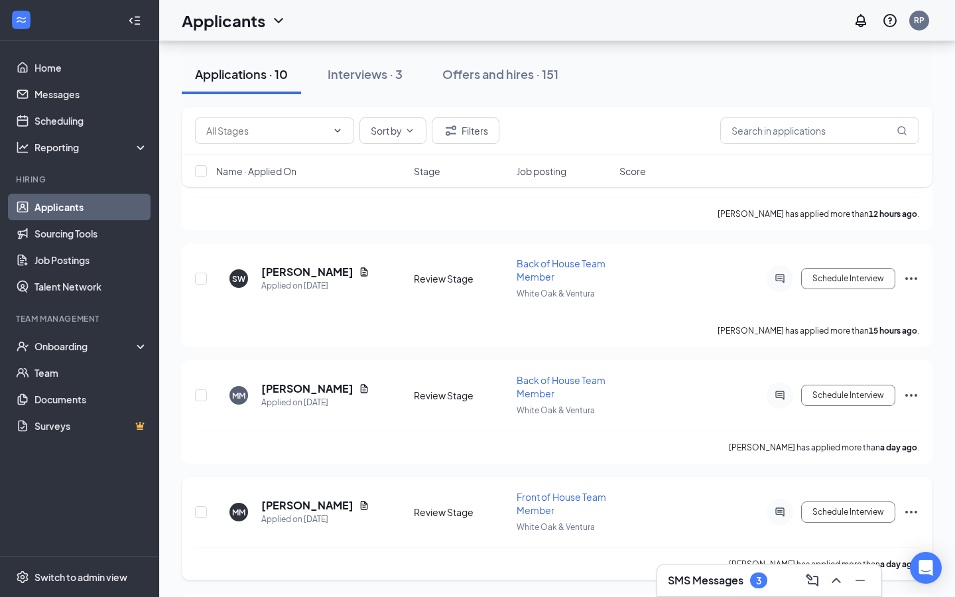
scroll to position [833, 0]
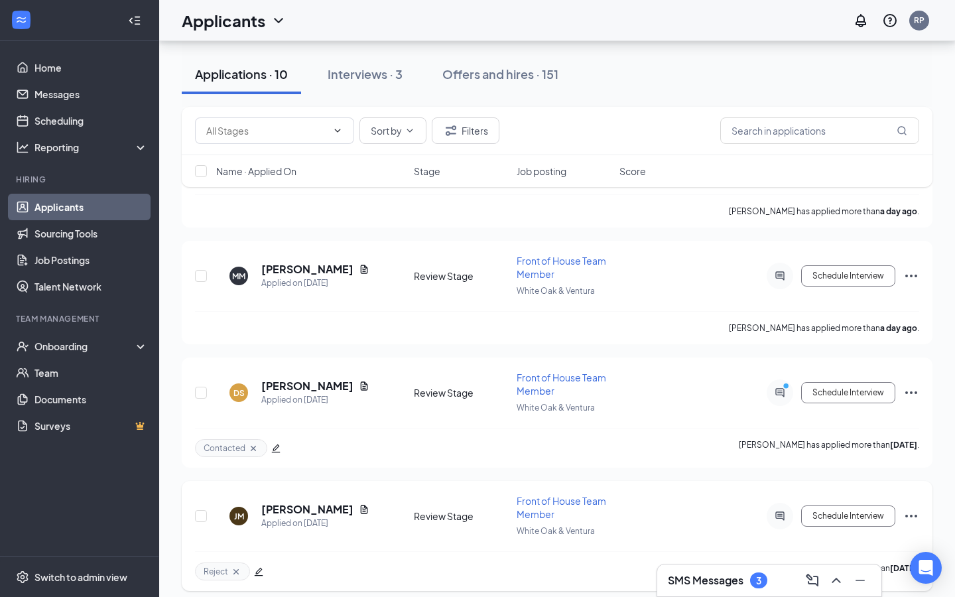
click at [686, 588] on div "SMS Messages 3" at bounding box center [717, 580] width 99 height 16
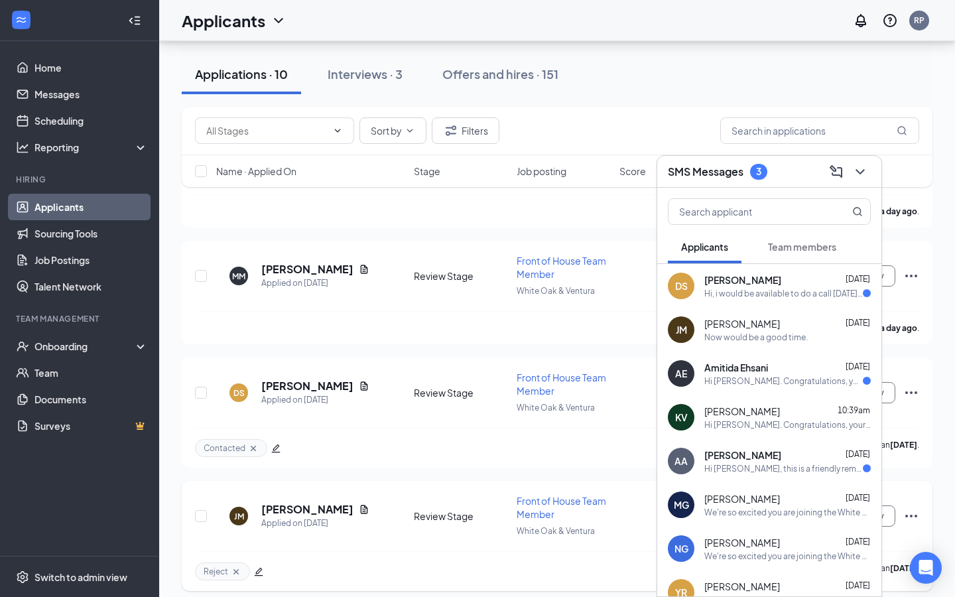
click at [761, 335] on div "Now would be a good time." at bounding box center [755, 337] width 103 height 11
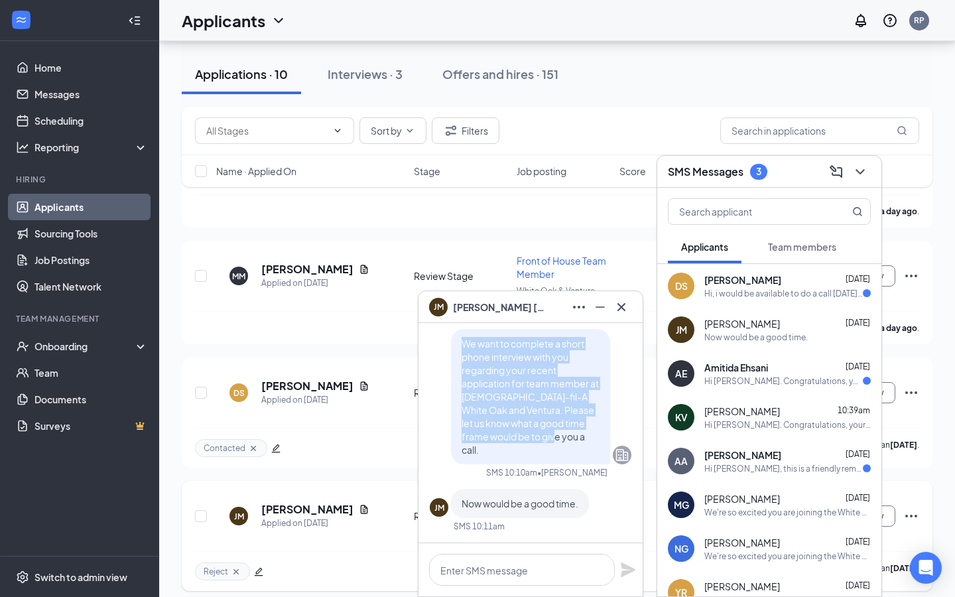
drag, startPoint x: 549, startPoint y: 452, endPoint x: 444, endPoint y: 348, distance: 148.7
click at [444, 348] on div "We want to complete a short phone interview with you regarding your recent appl…" at bounding box center [531, 396] width 202 height 135
copy span "We want to complete a short phone interview with you regarding your recent appl…"
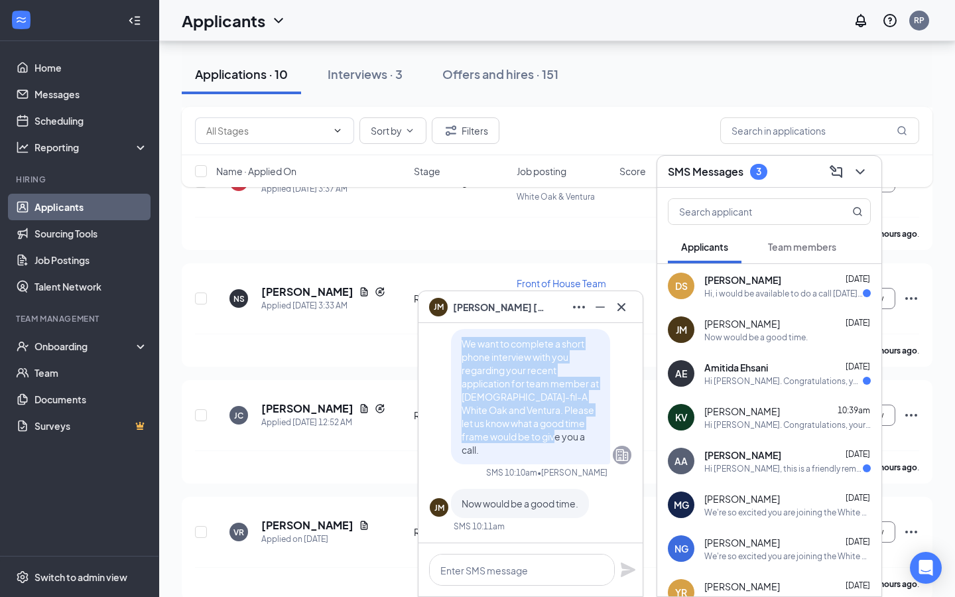
scroll to position [245, 0]
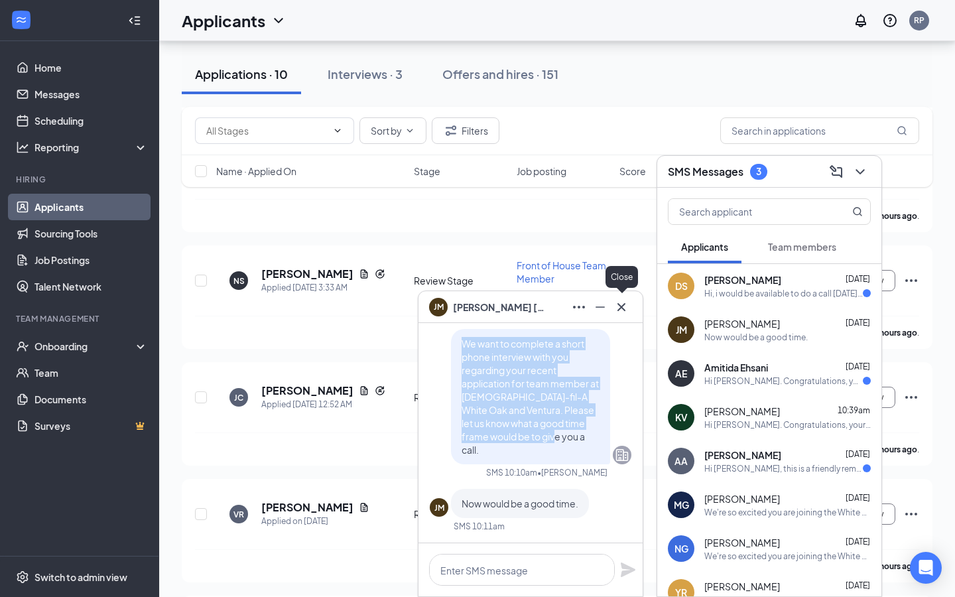
click at [621, 307] on icon "Cross" at bounding box center [622, 306] width 8 height 8
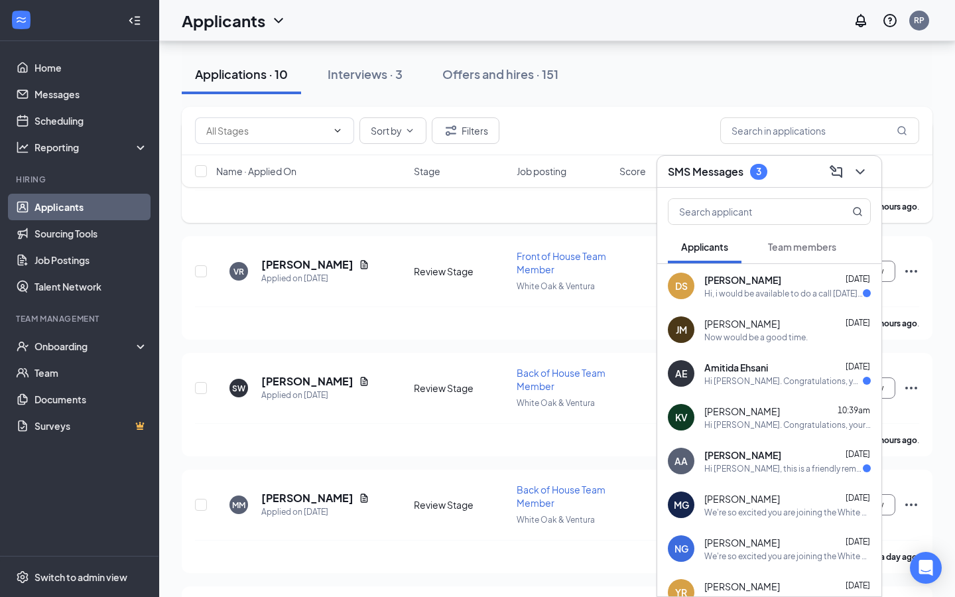
scroll to position [566, 0]
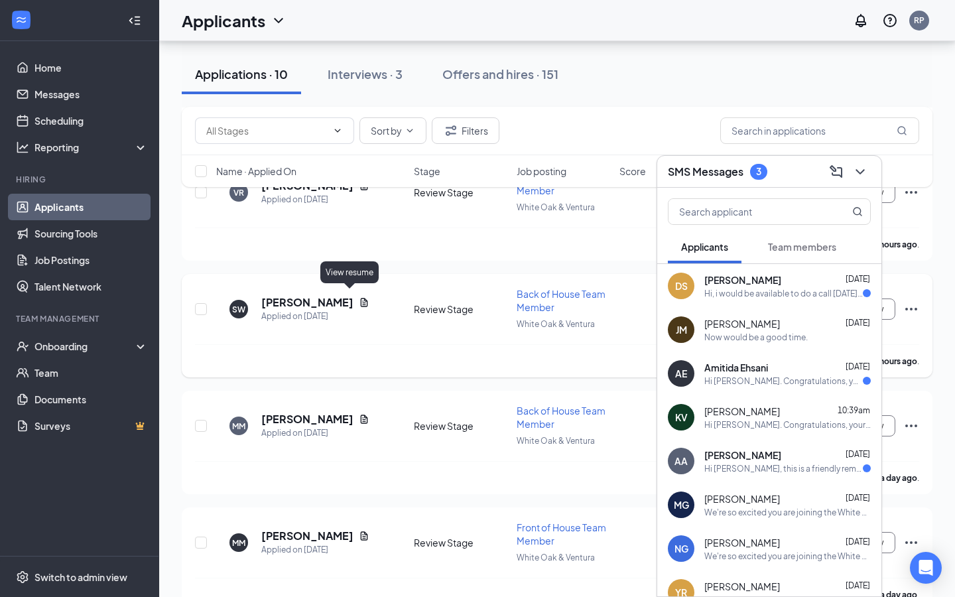
click at [359, 297] on icon "Document" at bounding box center [364, 302] width 11 height 11
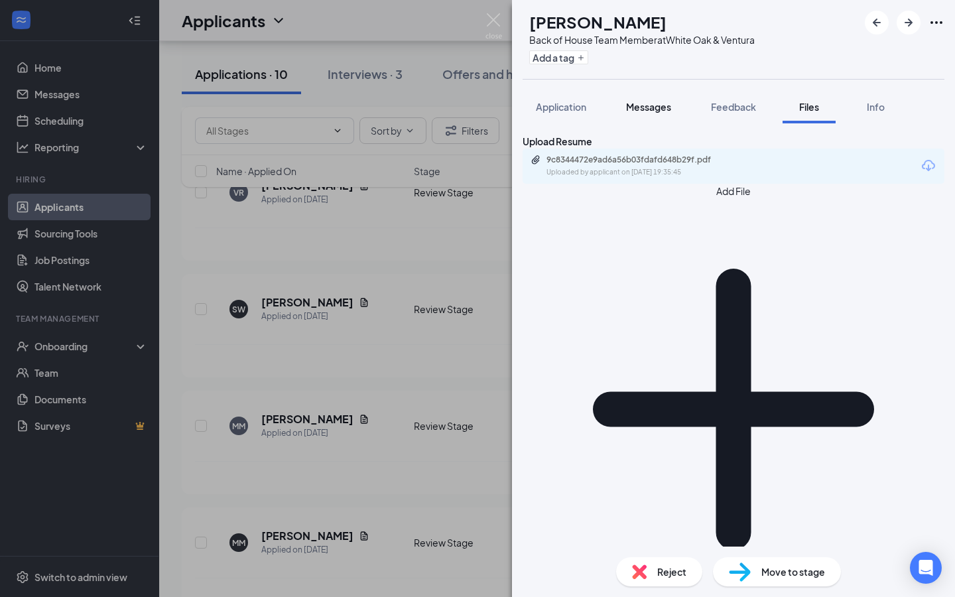
click at [663, 105] on span "Messages" at bounding box center [648, 107] width 45 height 12
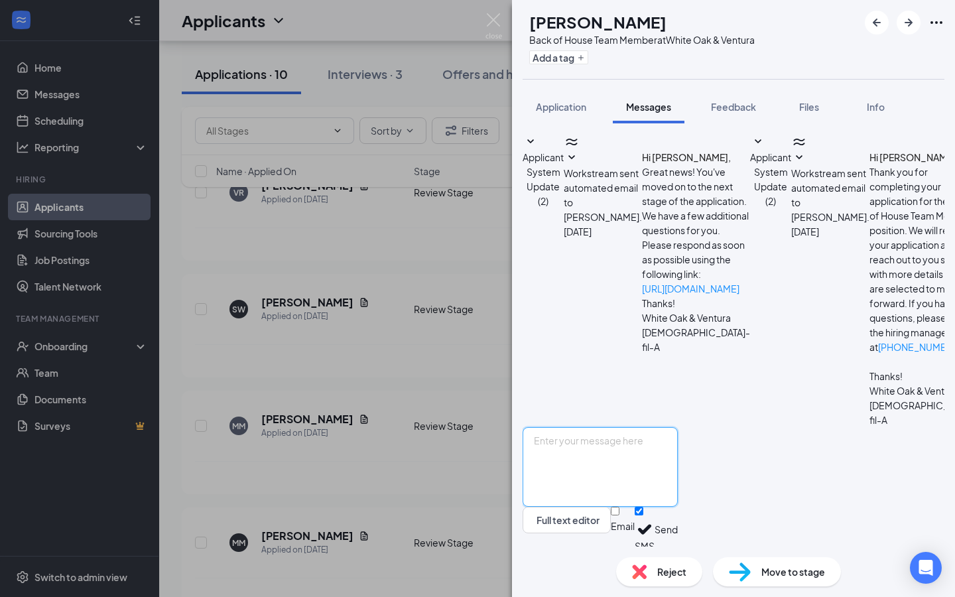
click at [643, 442] on textarea at bounding box center [600, 467] width 155 height 80
paste textarea "We want to complete a short phone interview with you regarding your recent appl…"
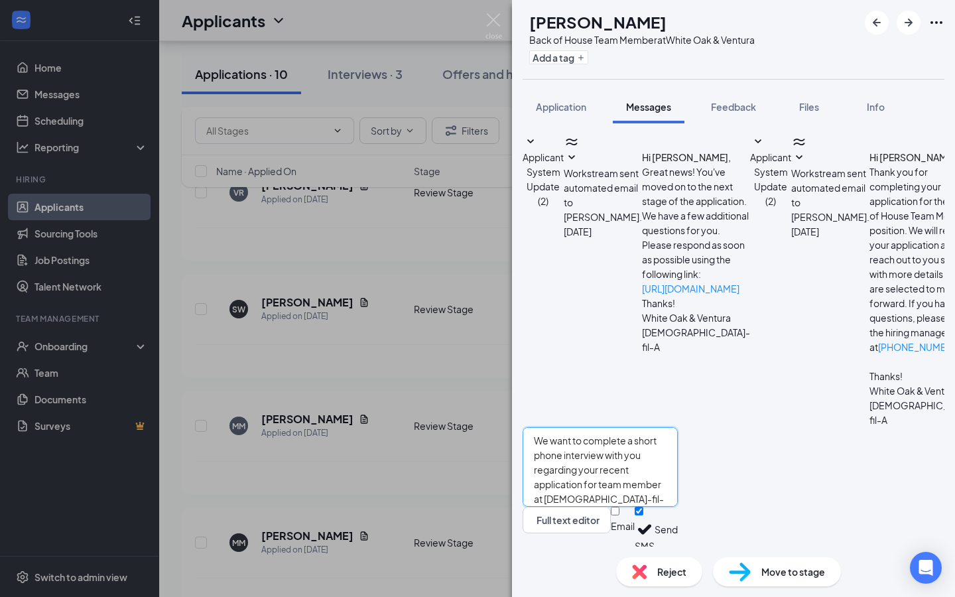
click at [678, 438] on textarea "We want to complete a short phone interview with you regarding your recent appl…" at bounding box center [600, 467] width 155 height 80
click at [678, 440] on textarea "We want to complete quick 5 minute phone interview with you regarding your rece…" at bounding box center [600, 467] width 155 height 80
click at [650, 440] on textarea "We want to complete quick 5 minute phone screening interview with you regarding…" at bounding box center [600, 467] width 155 height 80
type textarea "We want to complete a quick 5 minute phone screening interview with you regardi…"
click at [678, 523] on button "Send" at bounding box center [666, 530] width 23 height 46
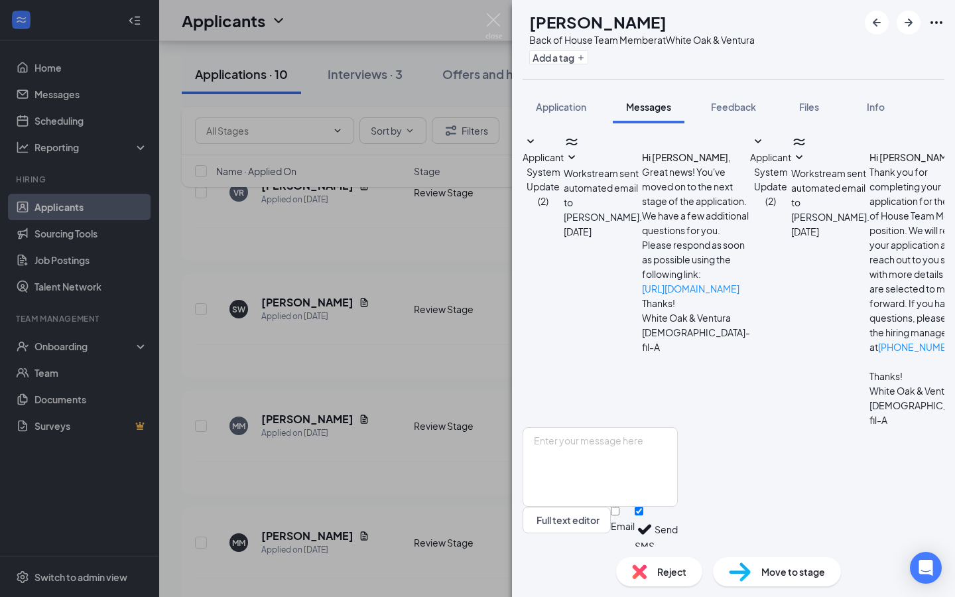
scroll to position [131, 0]
click at [494, 27] on img at bounding box center [494, 26] width 17 height 26
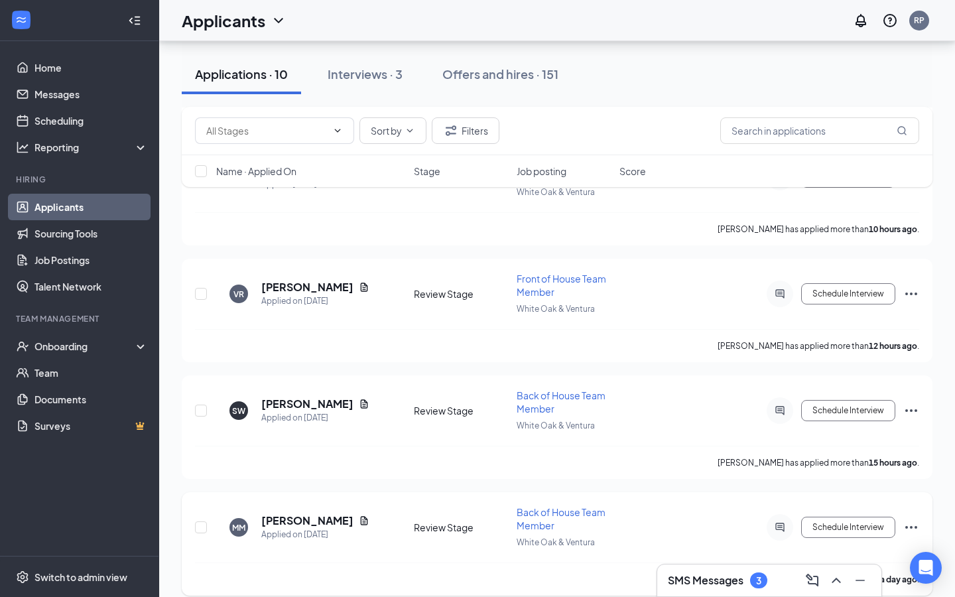
scroll to position [462, 0]
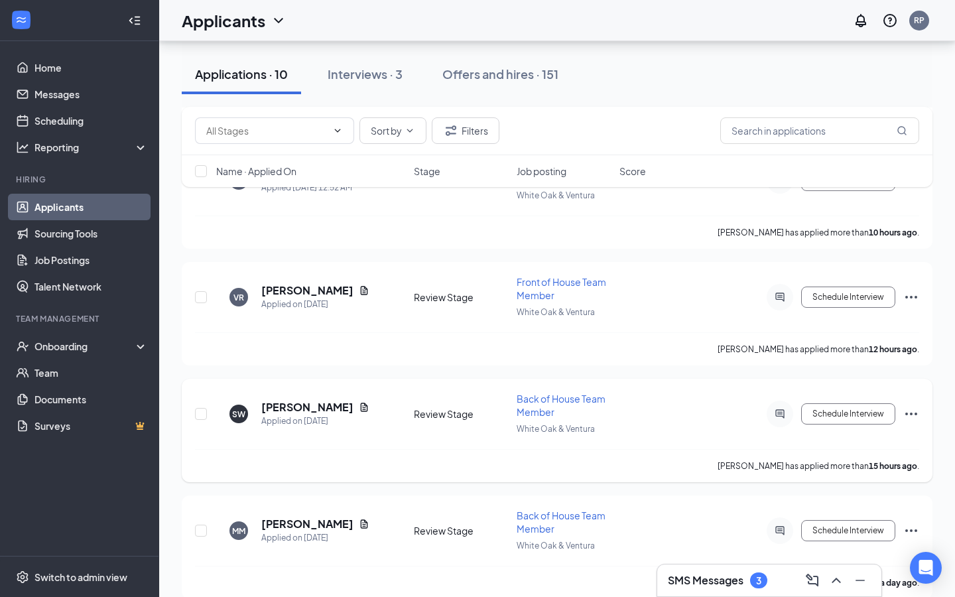
click at [909, 411] on icon "Ellipses" at bounding box center [911, 414] width 16 height 16
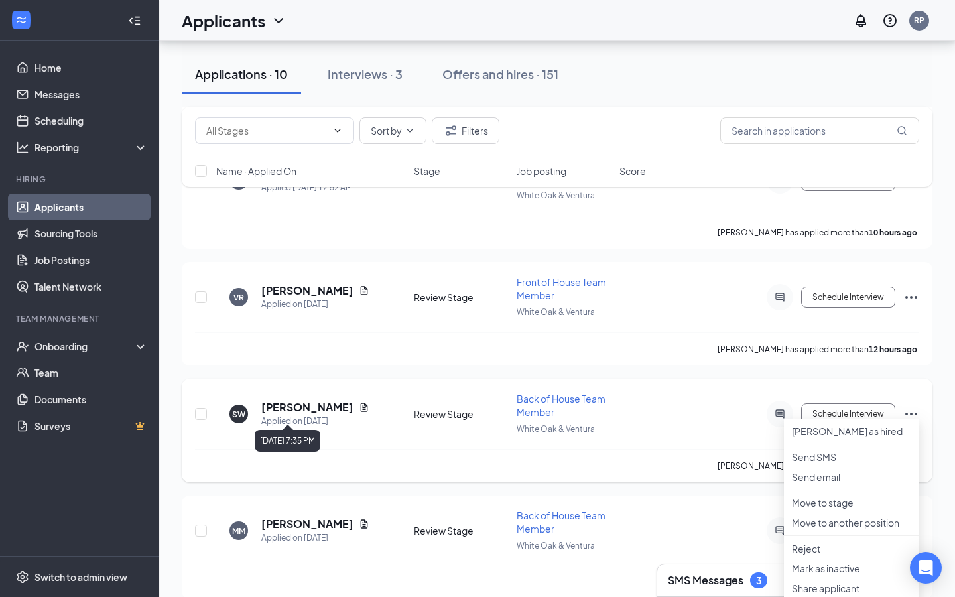
click at [304, 415] on div "Applied on [DATE]" at bounding box center [315, 421] width 108 height 13
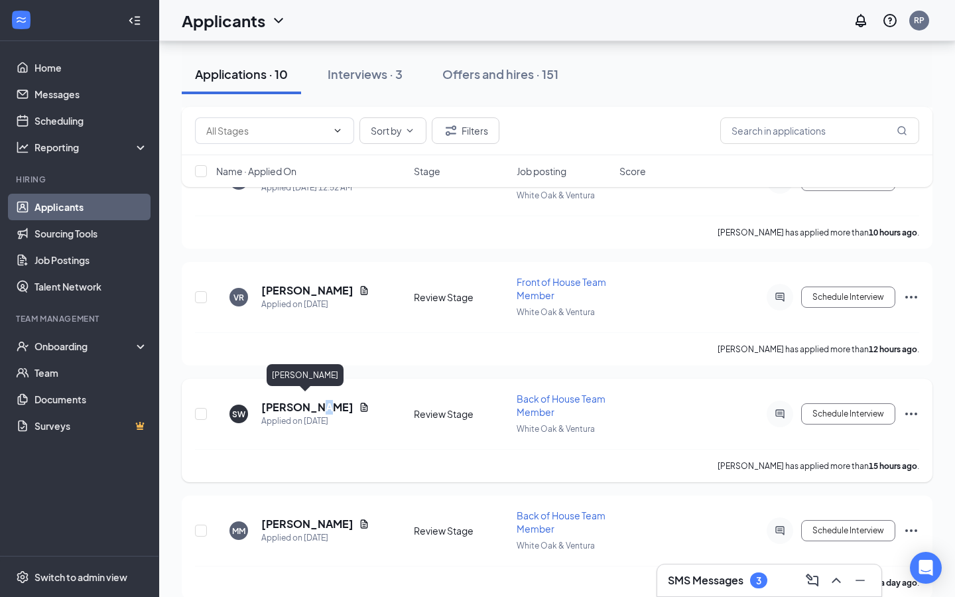
click at [316, 401] on h5 "[PERSON_NAME]" at bounding box center [307, 407] width 92 height 15
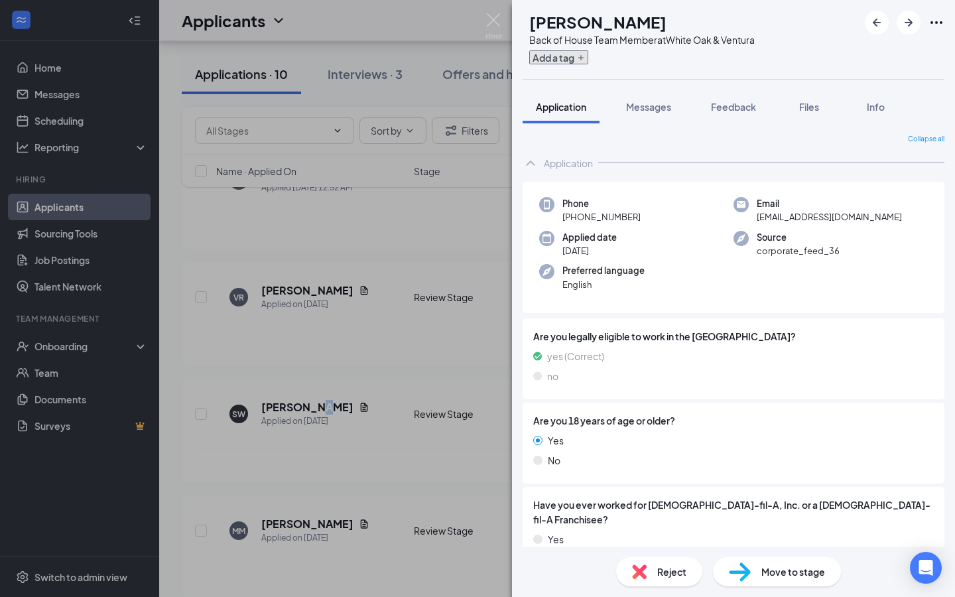
click at [588, 60] on button "Add a tag" at bounding box center [558, 57] width 59 height 14
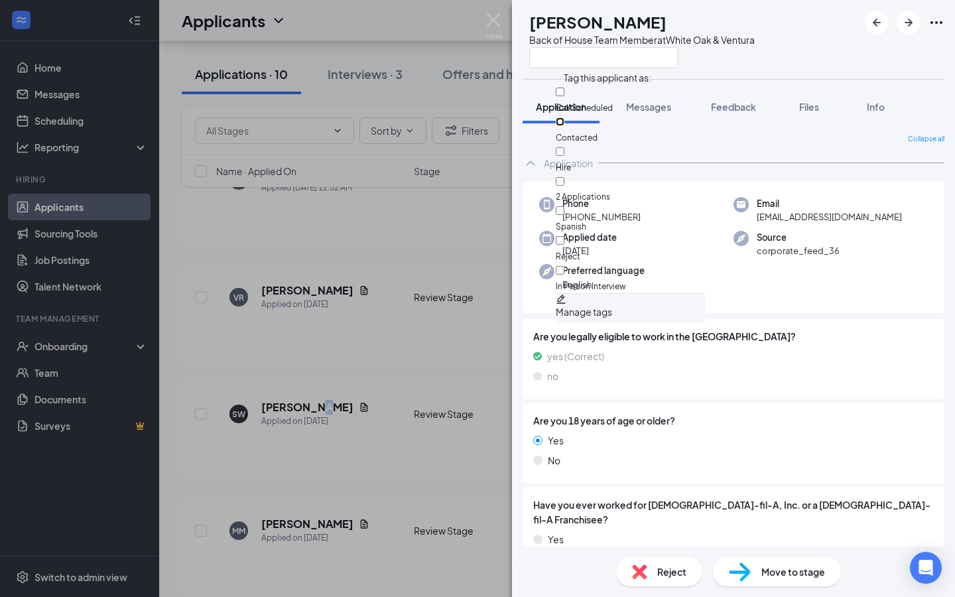
click at [564, 117] on input "Contacted" at bounding box center [560, 121] width 9 height 9
checkbox input "true"
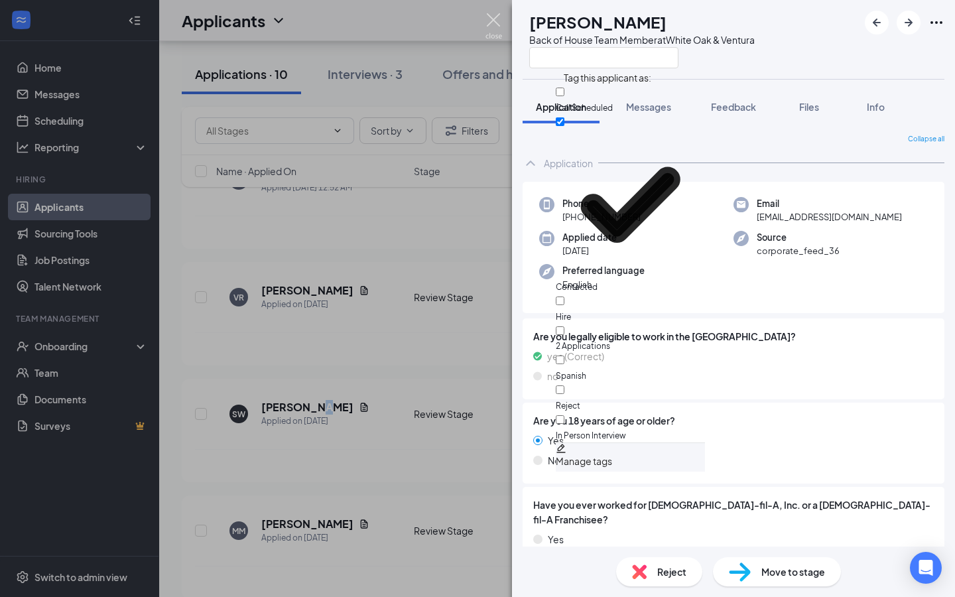
click at [494, 21] on img at bounding box center [494, 26] width 17 height 26
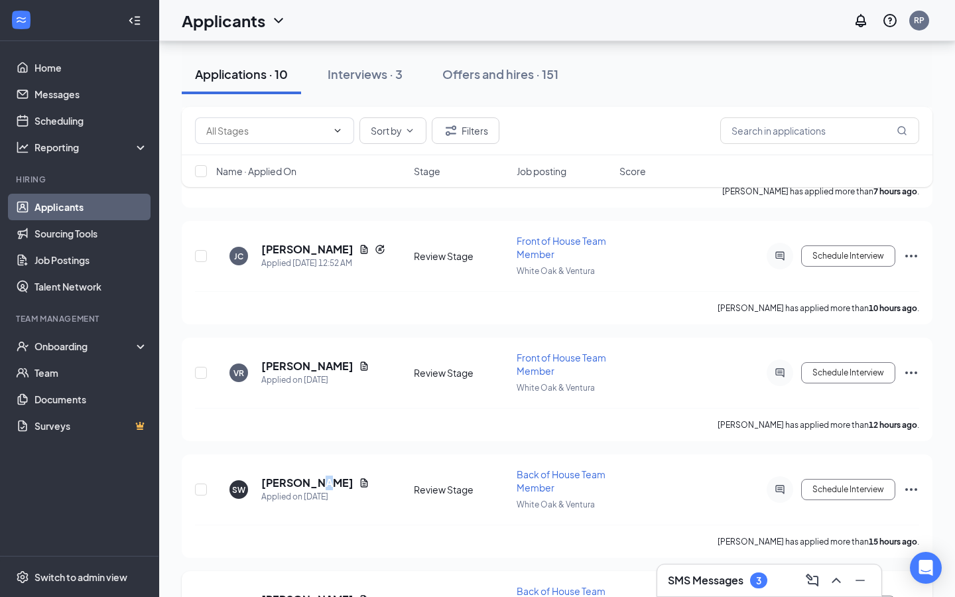
scroll to position [354, 0]
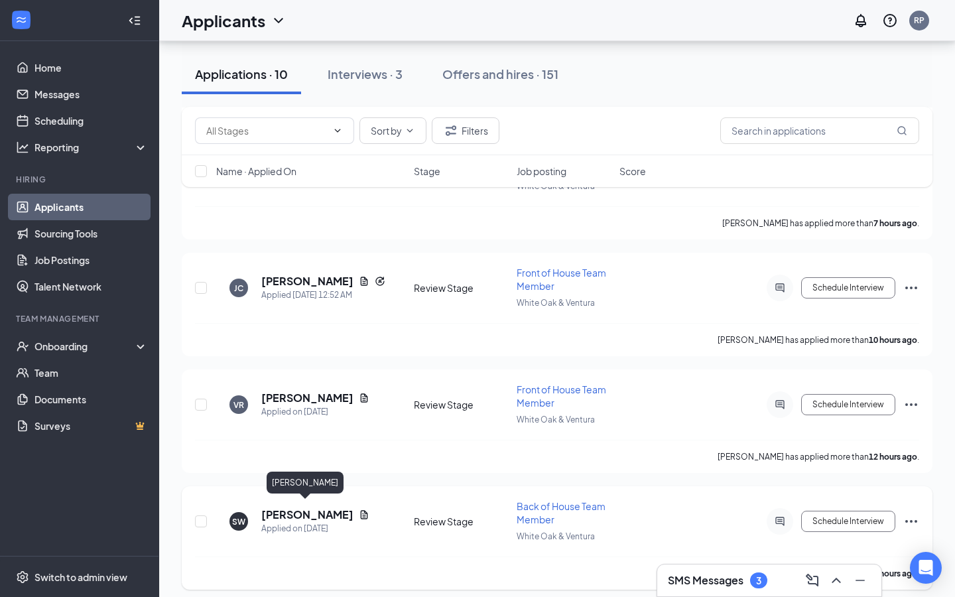
click at [303, 511] on h5 "[PERSON_NAME]" at bounding box center [307, 514] width 92 height 15
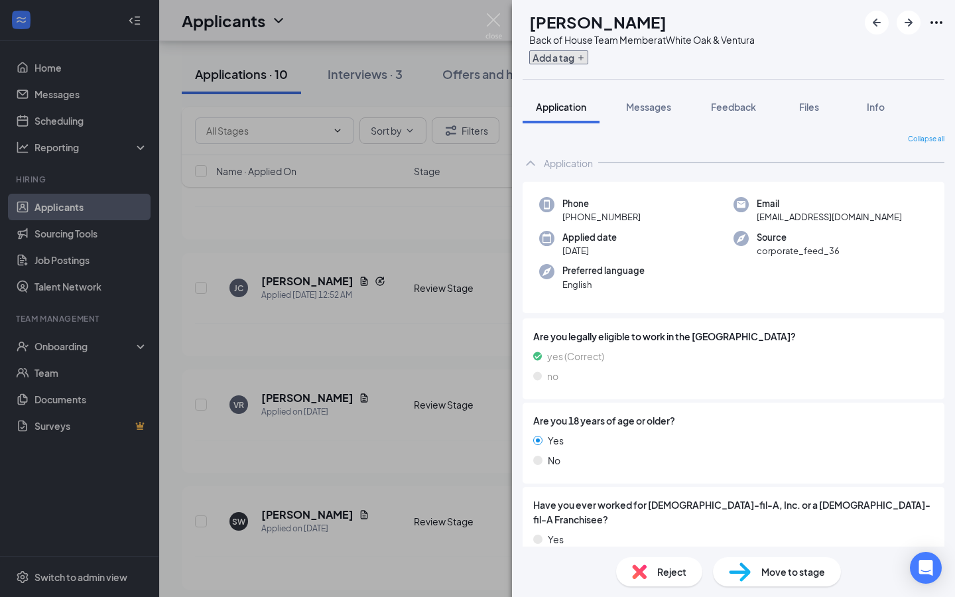
click at [583, 51] on button "Add a tag" at bounding box center [558, 57] width 59 height 14
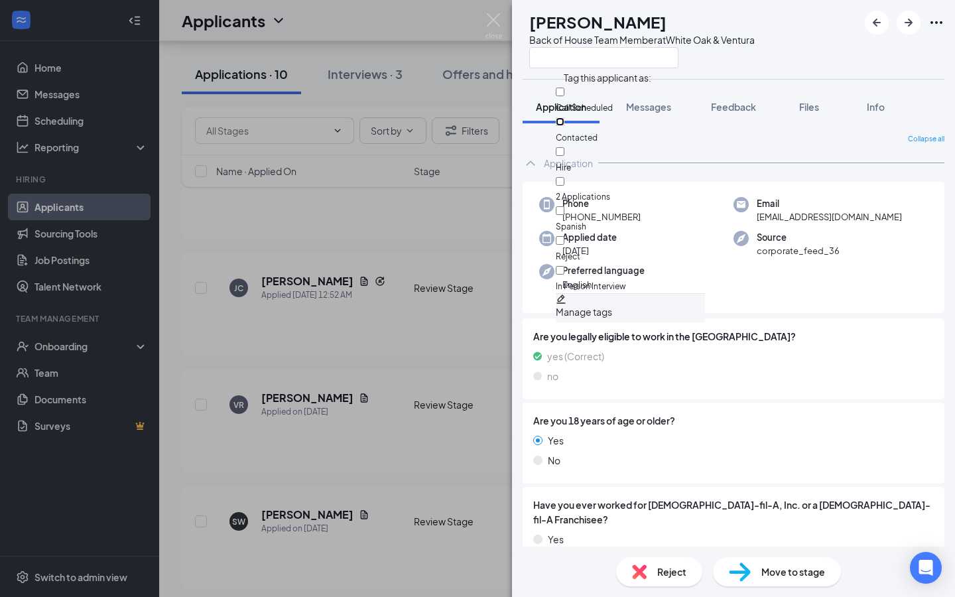
click at [564, 120] on input "Contacted" at bounding box center [560, 121] width 9 height 9
checkbox input "true"
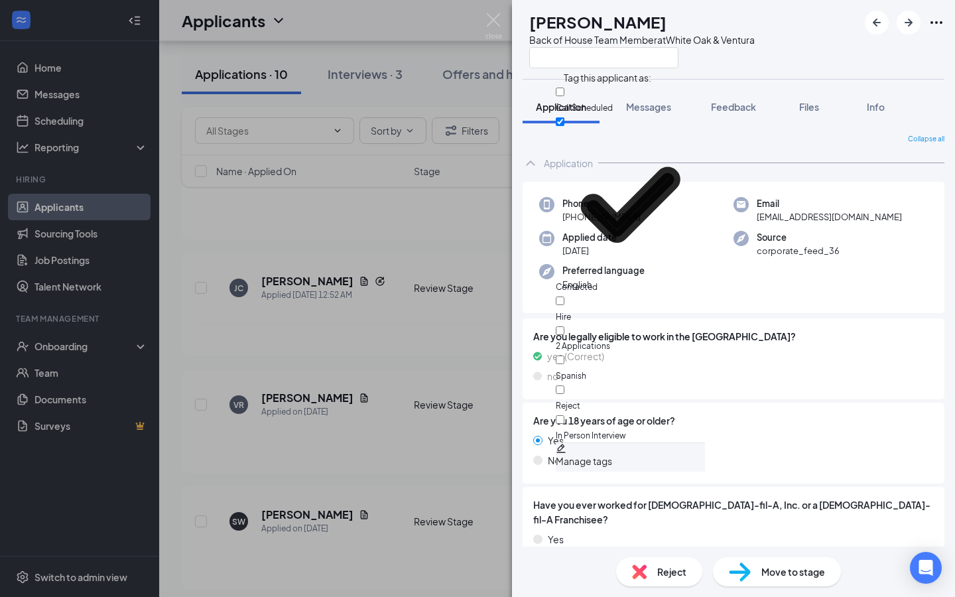
click at [786, 338] on span "Are you legally eligible to work in the [GEOGRAPHIC_DATA]?" at bounding box center [733, 336] width 401 height 15
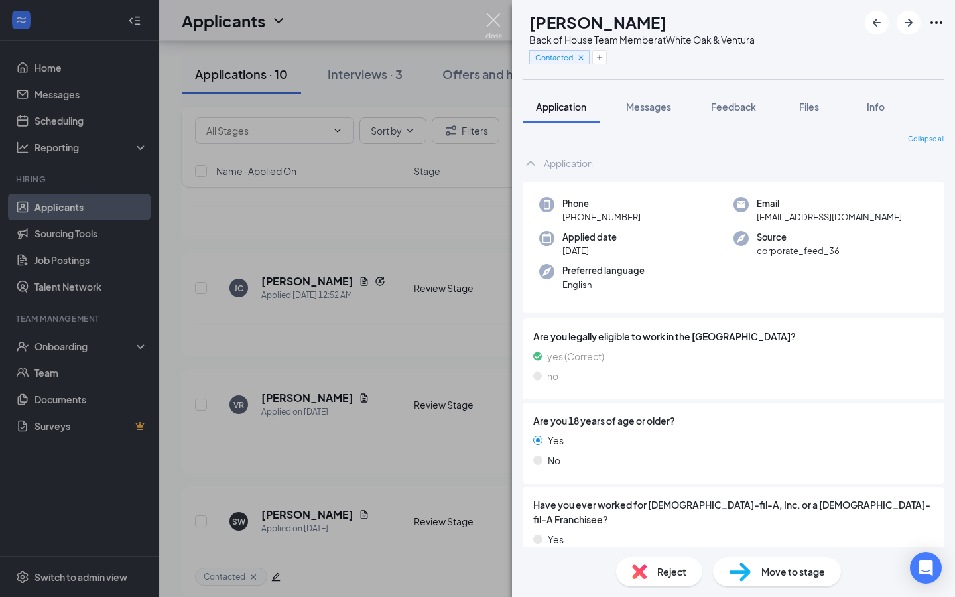
click at [497, 19] on img at bounding box center [494, 26] width 17 height 26
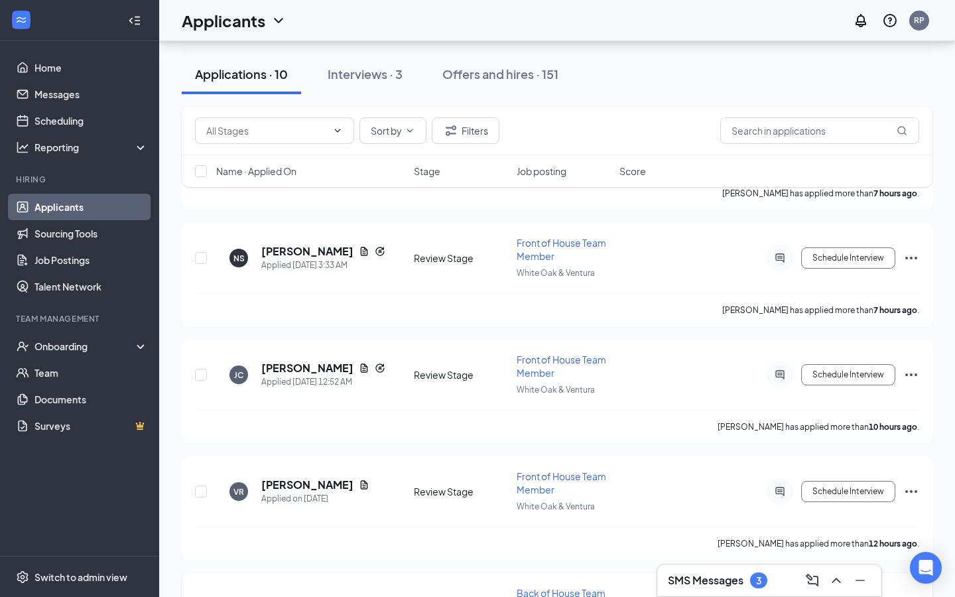
scroll to position [268, 0]
click at [308, 482] on h5 "[PERSON_NAME]" at bounding box center [307, 484] width 92 height 15
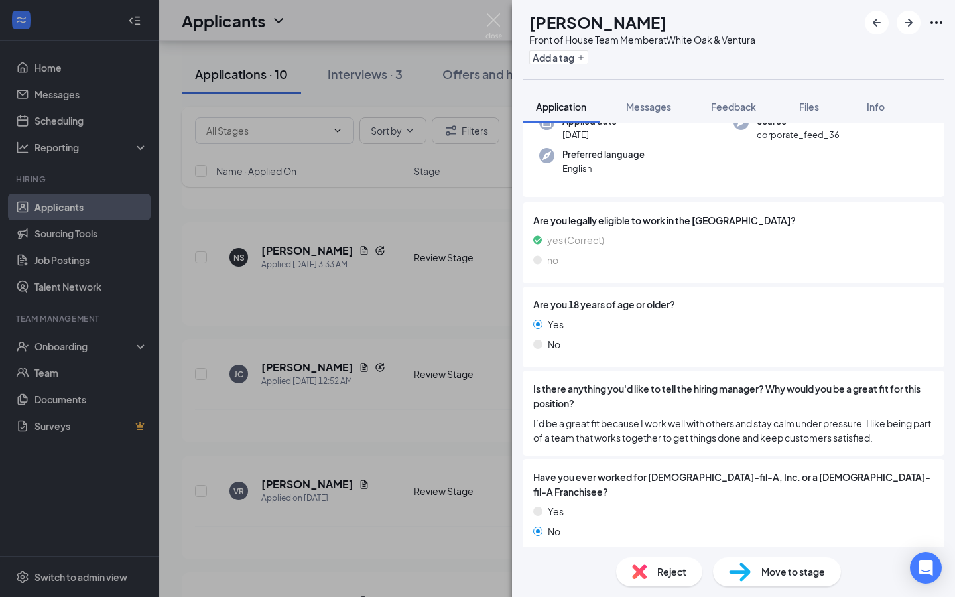
scroll to position [126, 0]
